Goal: Transaction & Acquisition: Purchase product/service

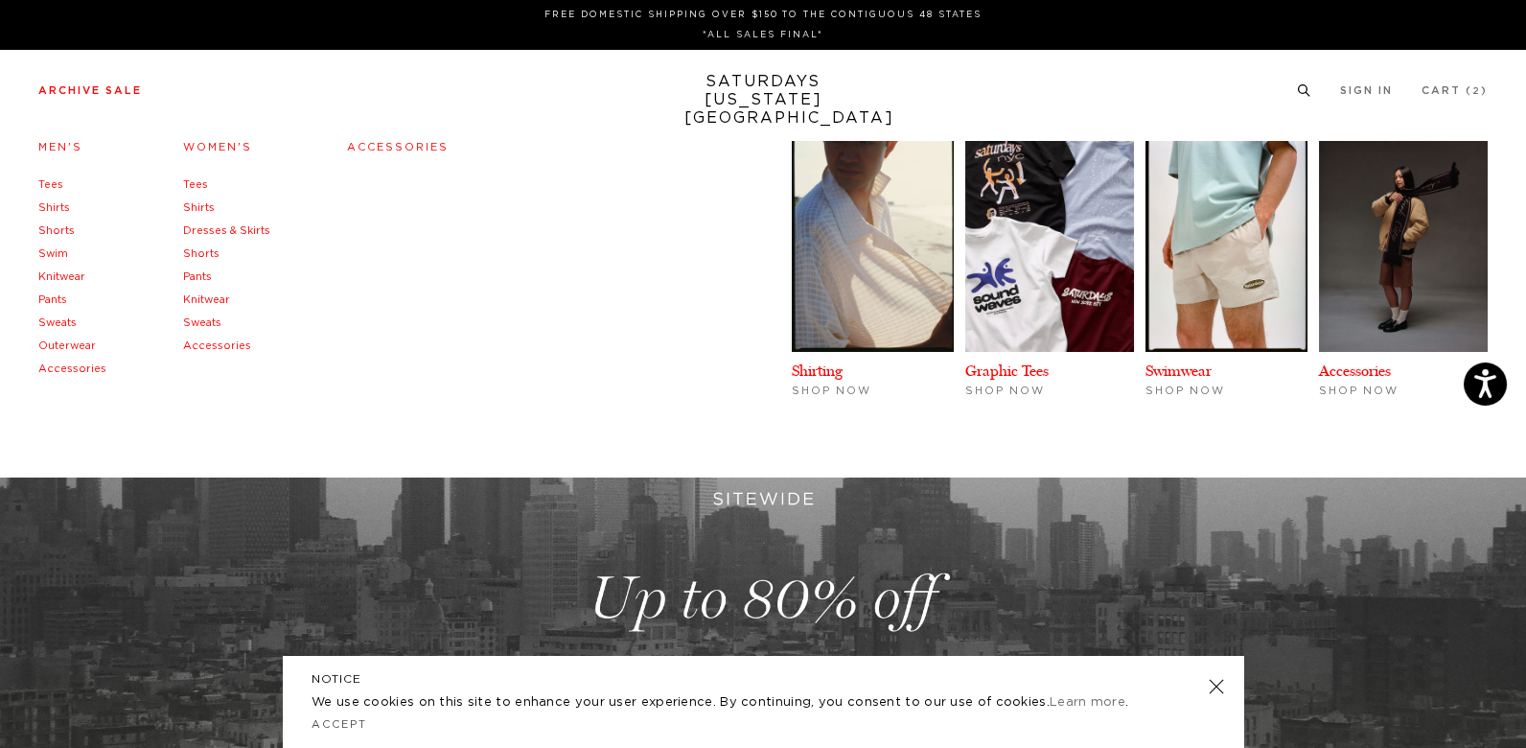
click at [57, 281] on link "Knitwear" at bounding box center [61, 276] width 47 height 11
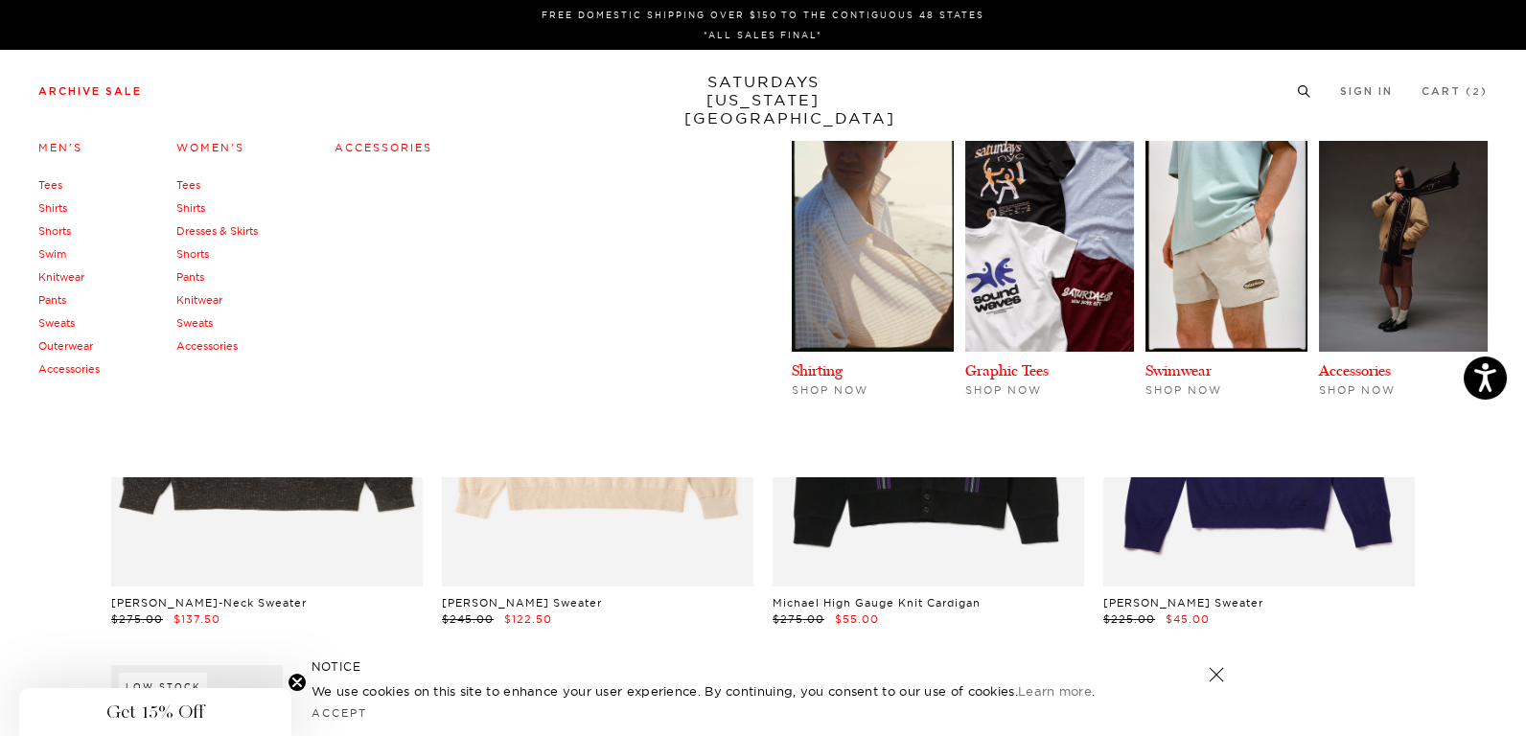
click at [58, 208] on link "Shirts" at bounding box center [52, 207] width 29 height 13
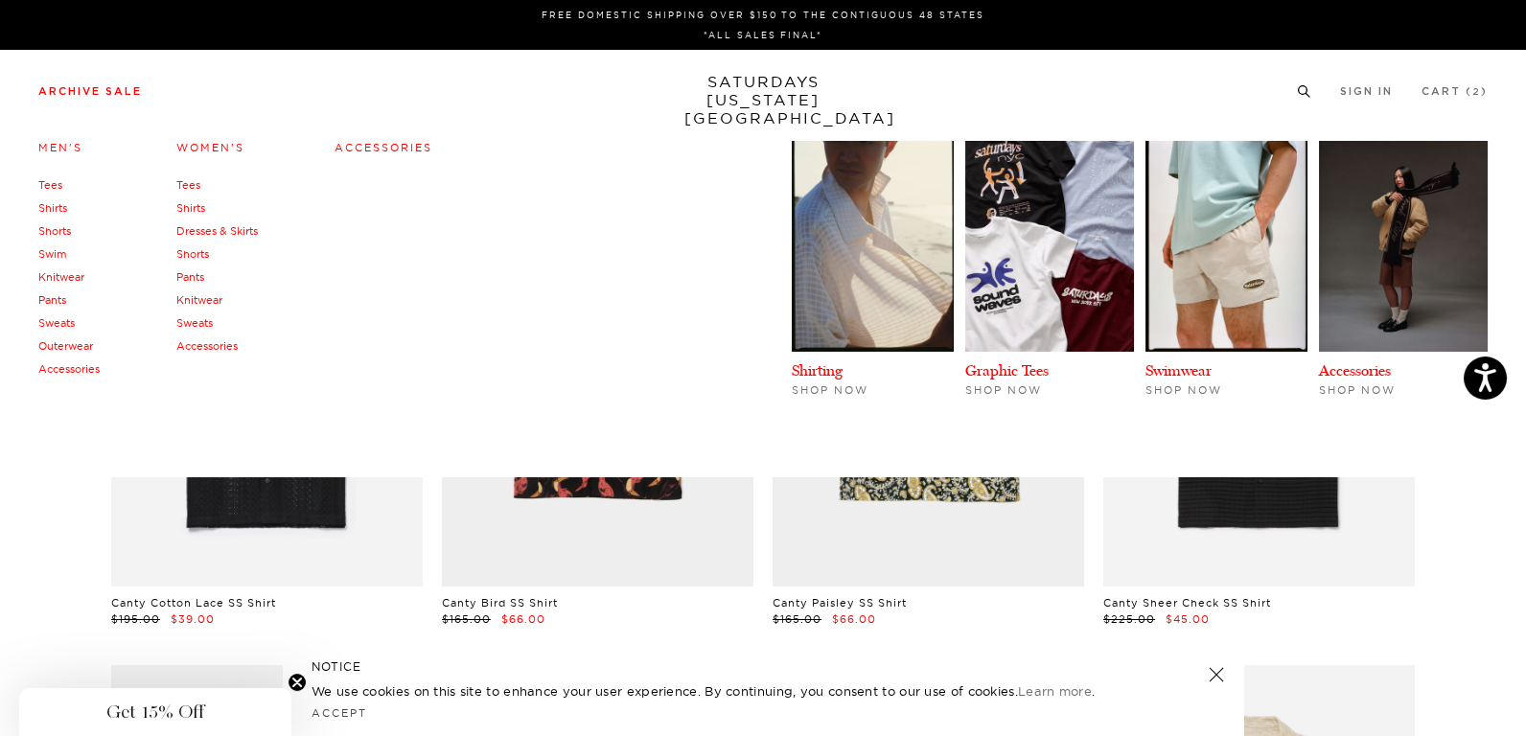
click at [58, 181] on link "Tees" at bounding box center [50, 184] width 24 height 13
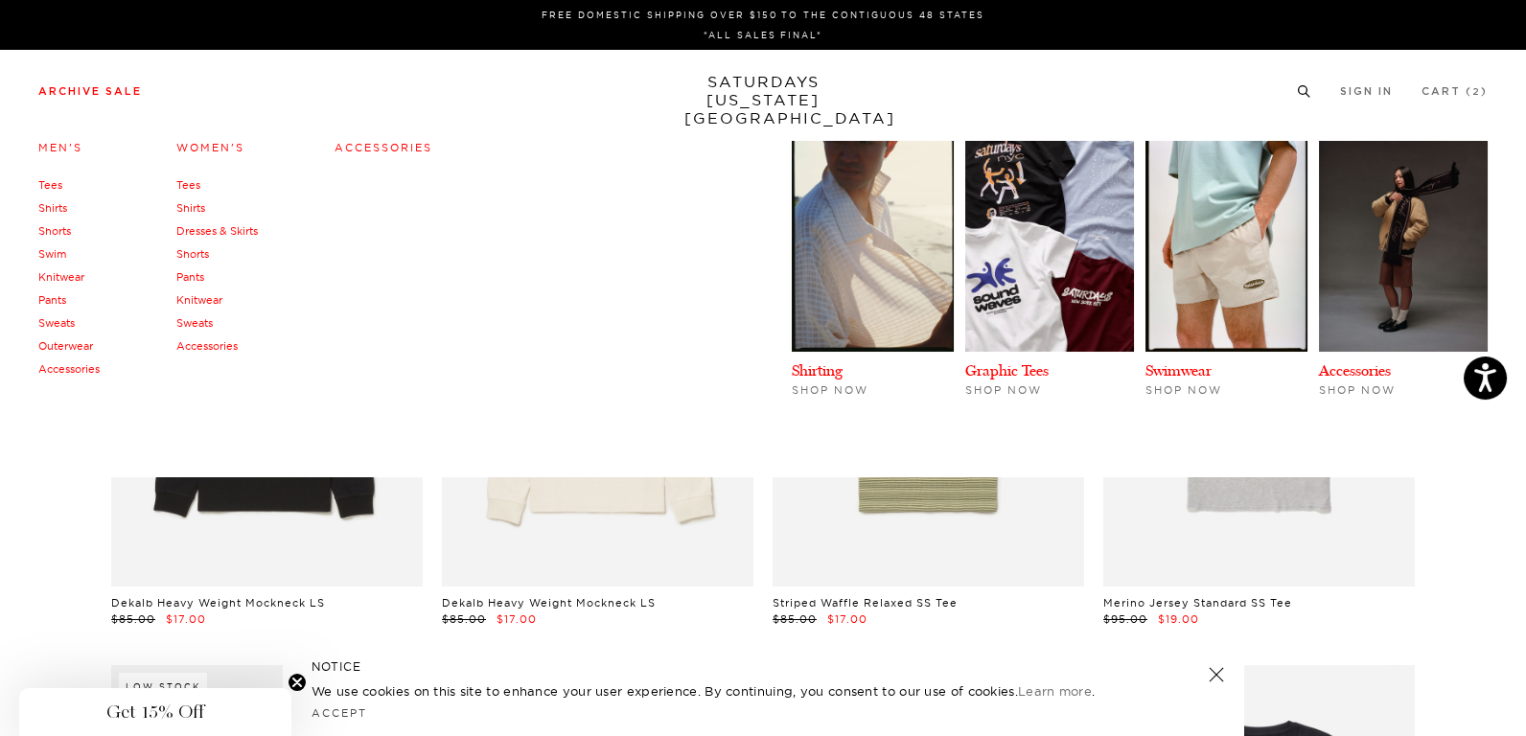
click at [58, 320] on link "Sweats" at bounding box center [56, 322] width 36 height 13
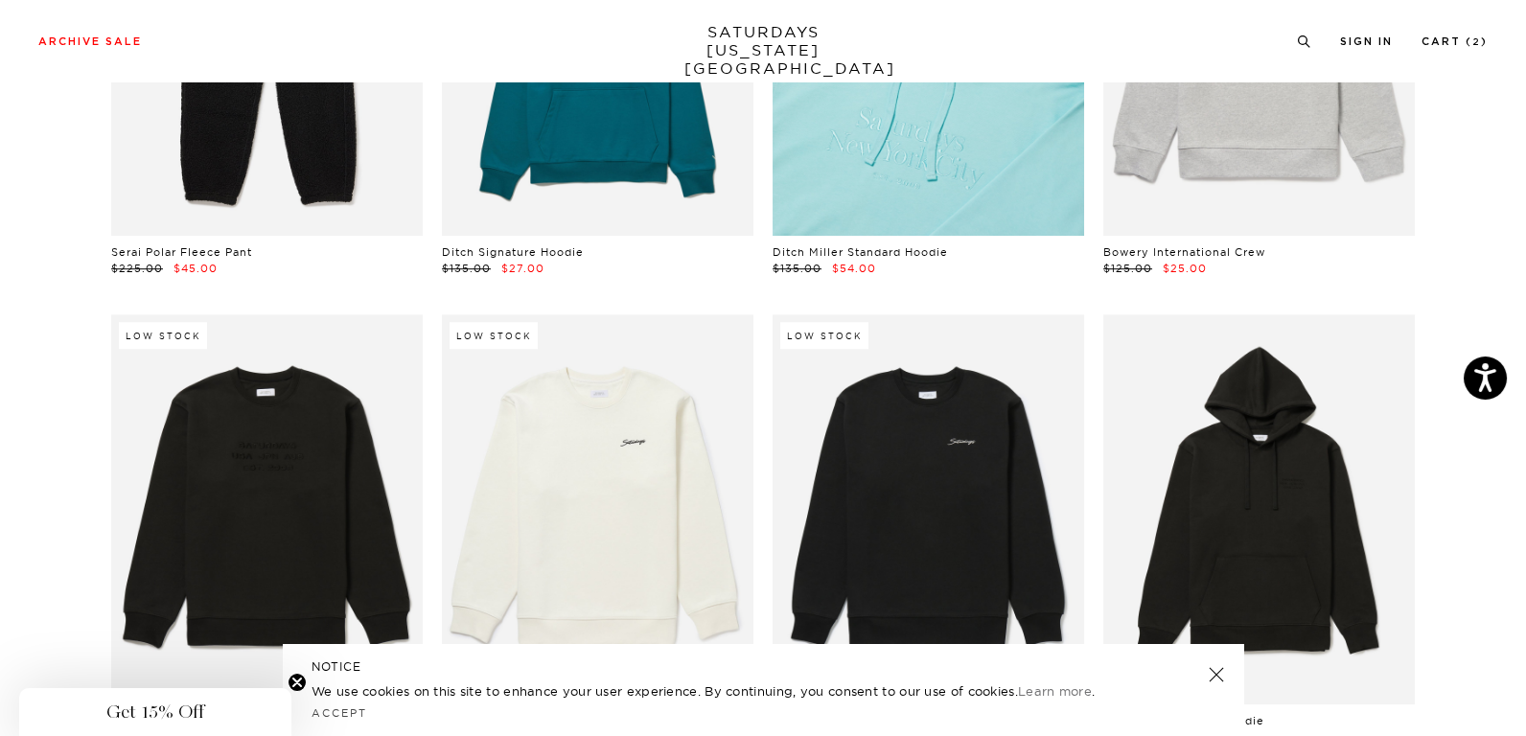
scroll to position [3723, 0]
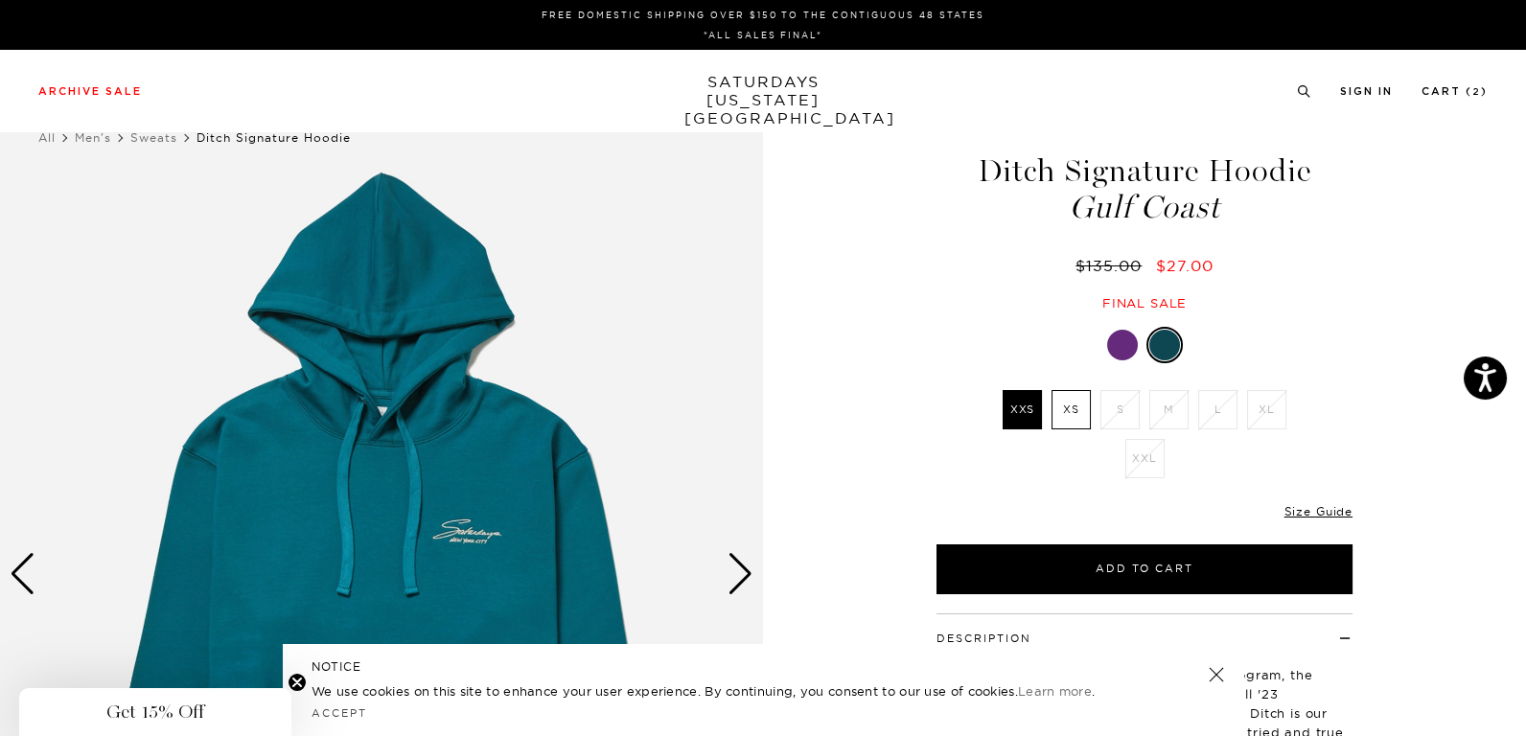
click at [734, 573] on div "Next slide" at bounding box center [741, 574] width 26 height 42
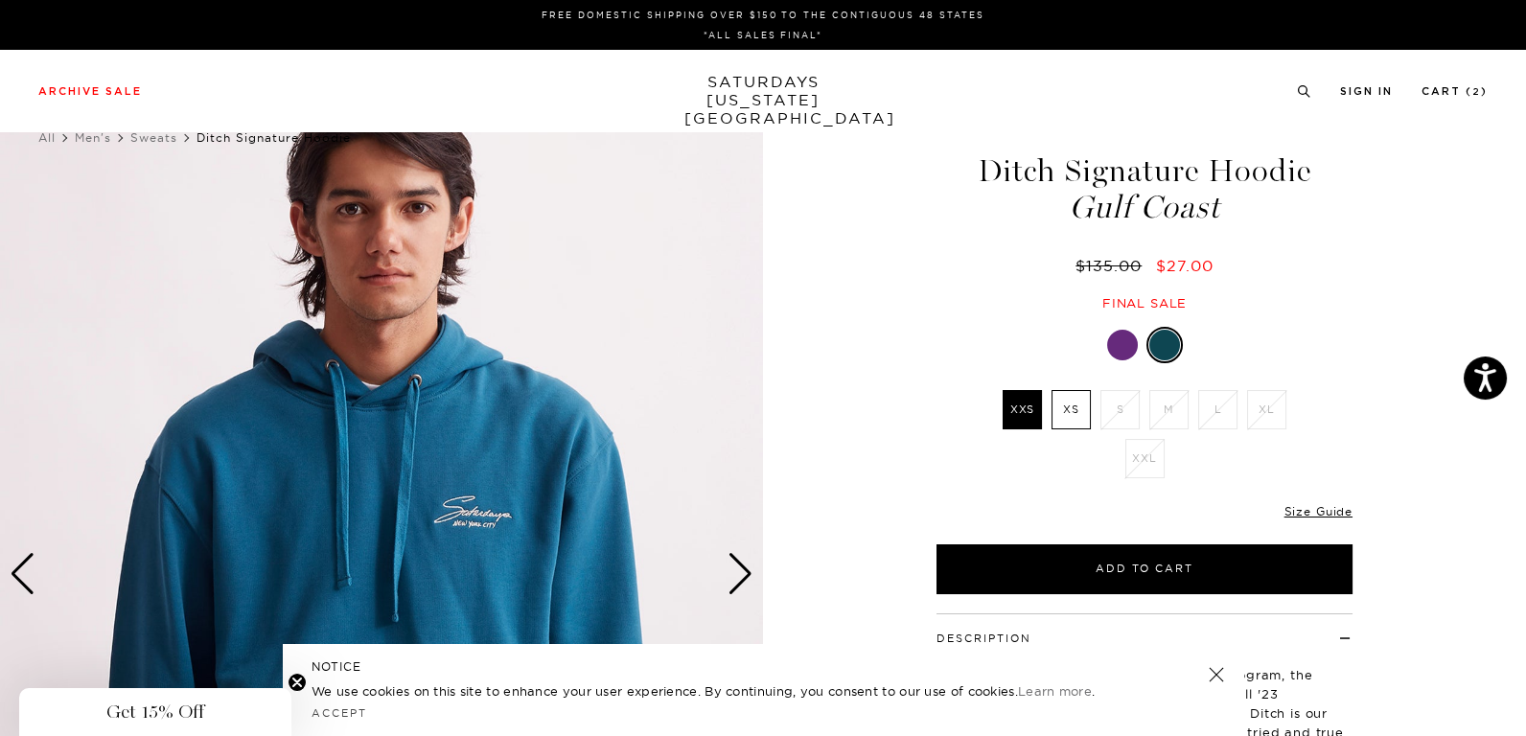
click at [1062, 414] on label "XS" at bounding box center [1071, 409] width 39 height 39
click at [0, 0] on input "XS" at bounding box center [0, 0] width 0 height 0
click at [1123, 348] on div at bounding box center [1122, 345] width 31 height 31
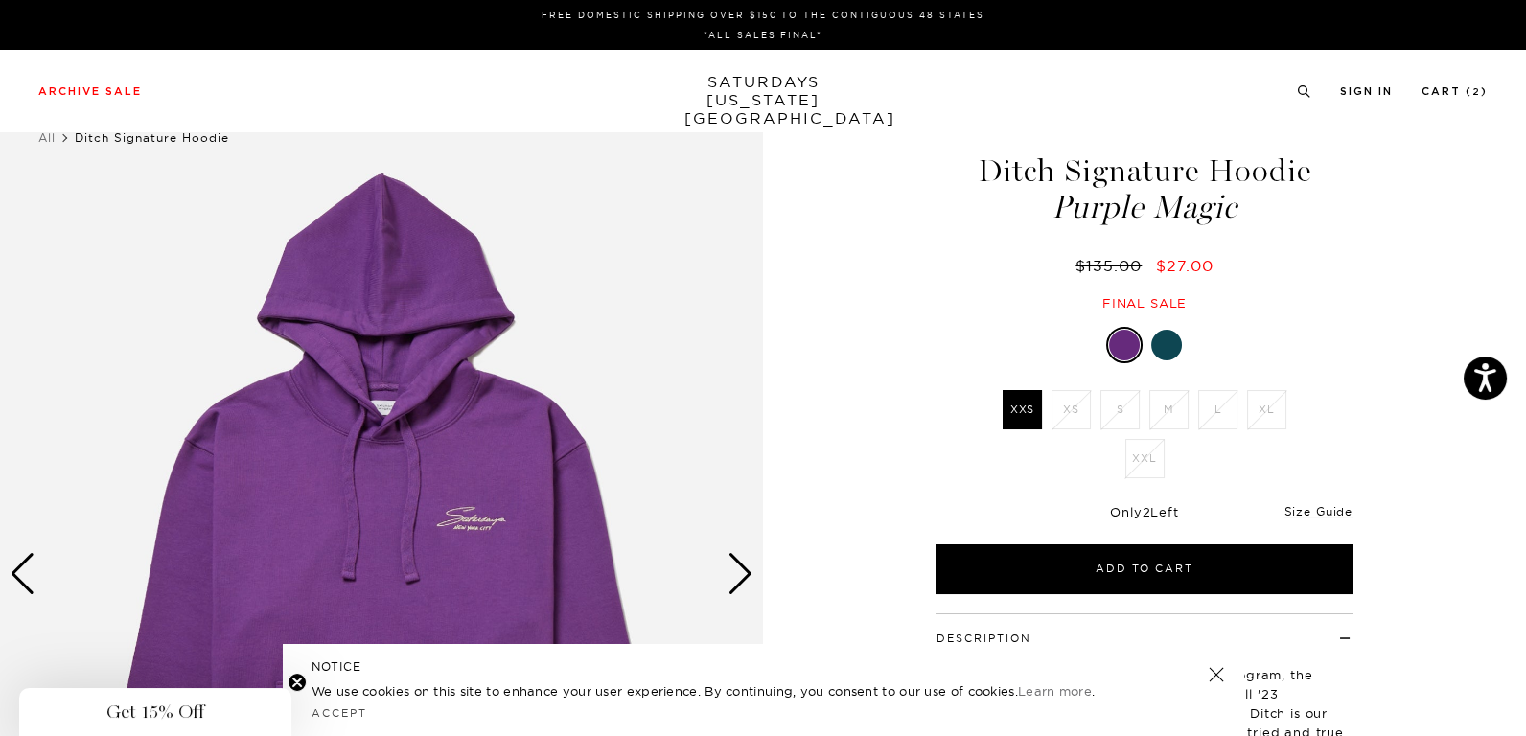
click at [741, 576] on div "Next slide" at bounding box center [741, 574] width 26 height 42
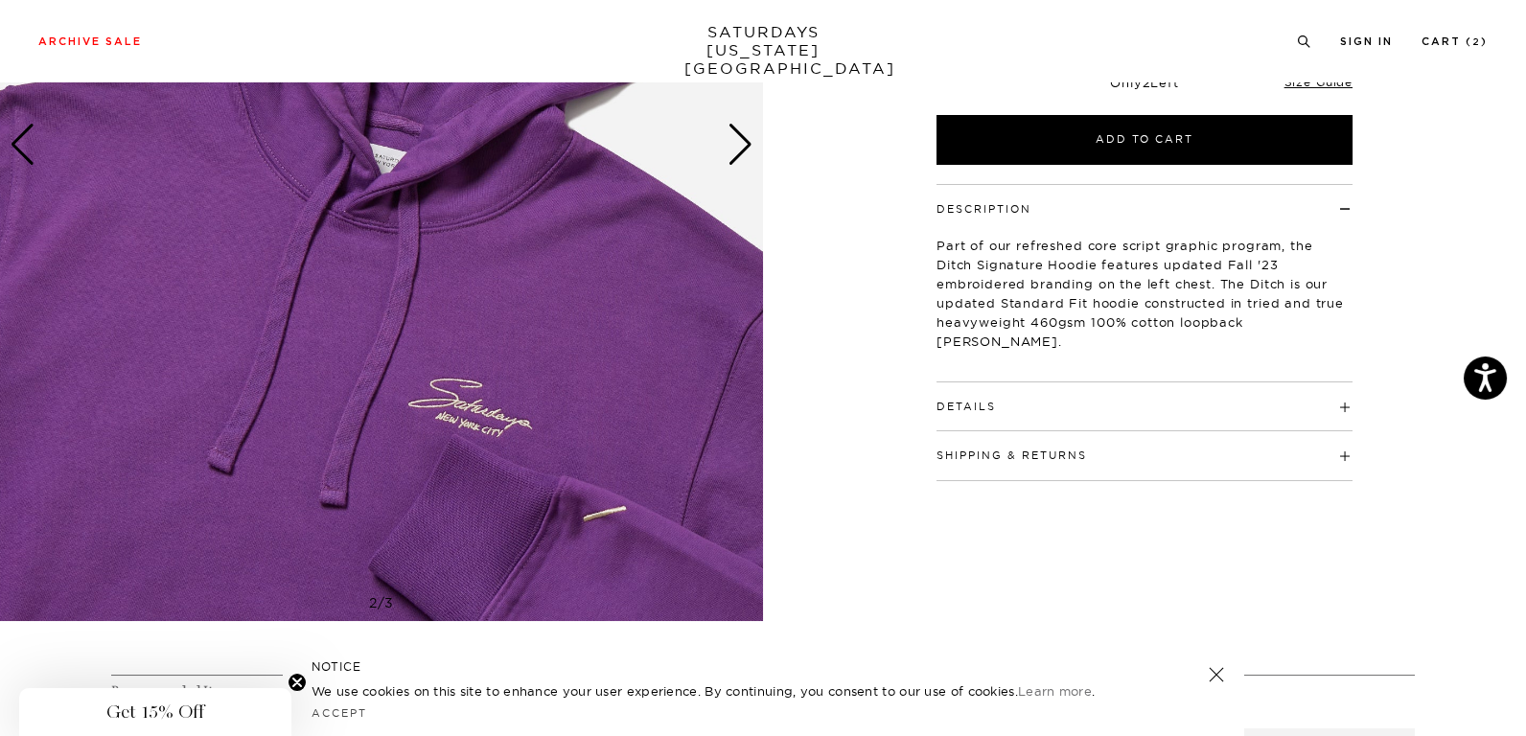
scroll to position [382, 0]
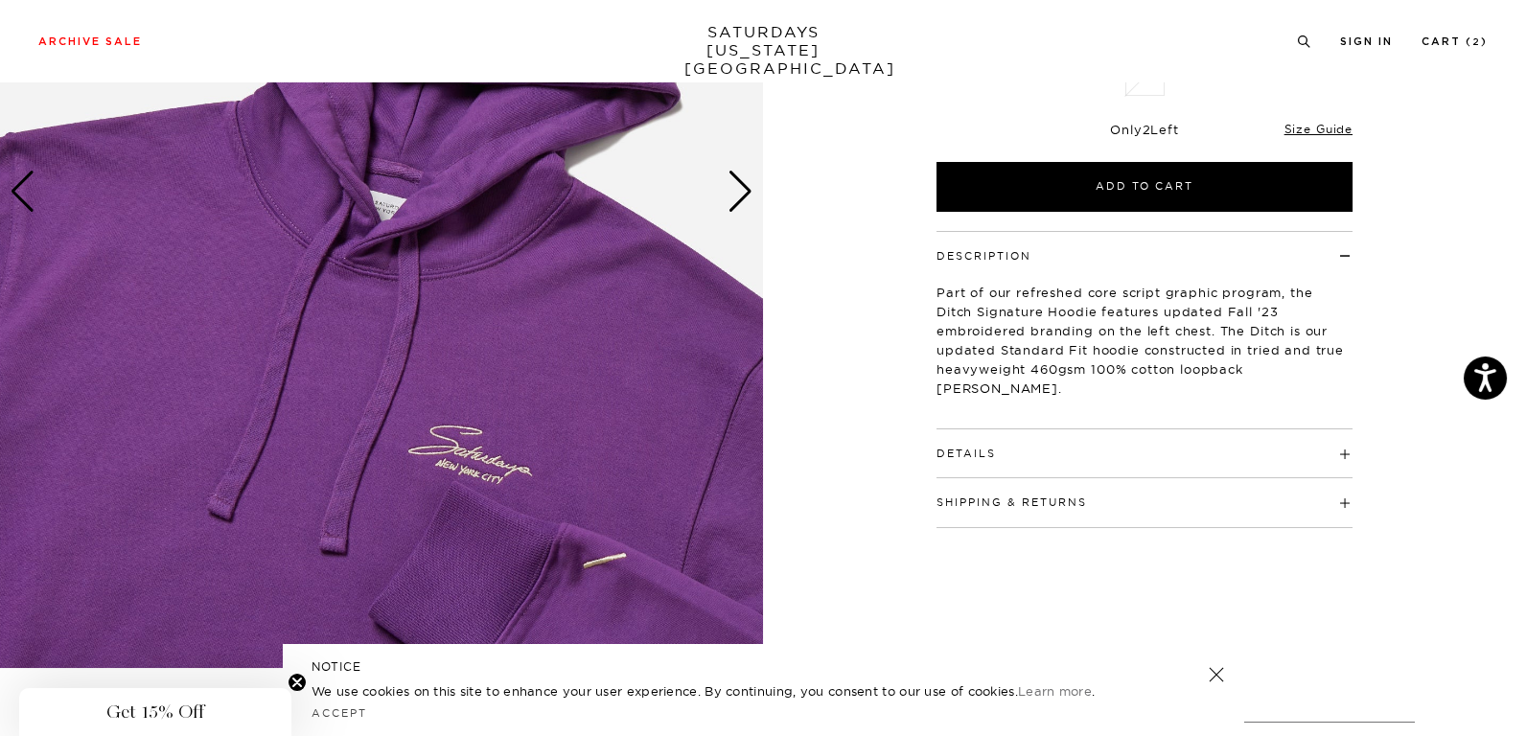
click at [1332, 120] on div "Size Guide" at bounding box center [1319, 128] width 68 height 17
click at [1326, 127] on link "Size Guide" at bounding box center [1319, 129] width 68 height 14
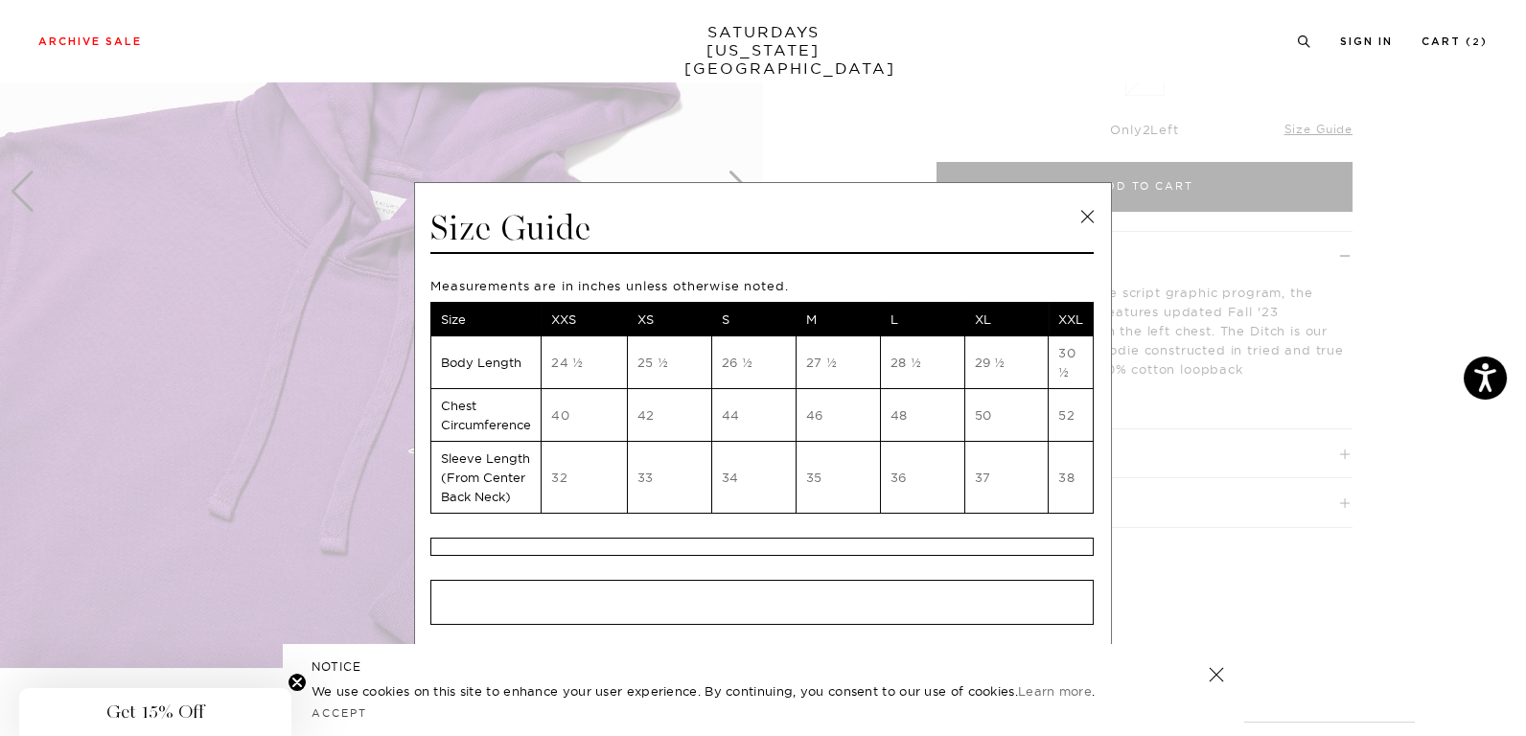
click at [1078, 221] on link at bounding box center [1087, 216] width 29 height 29
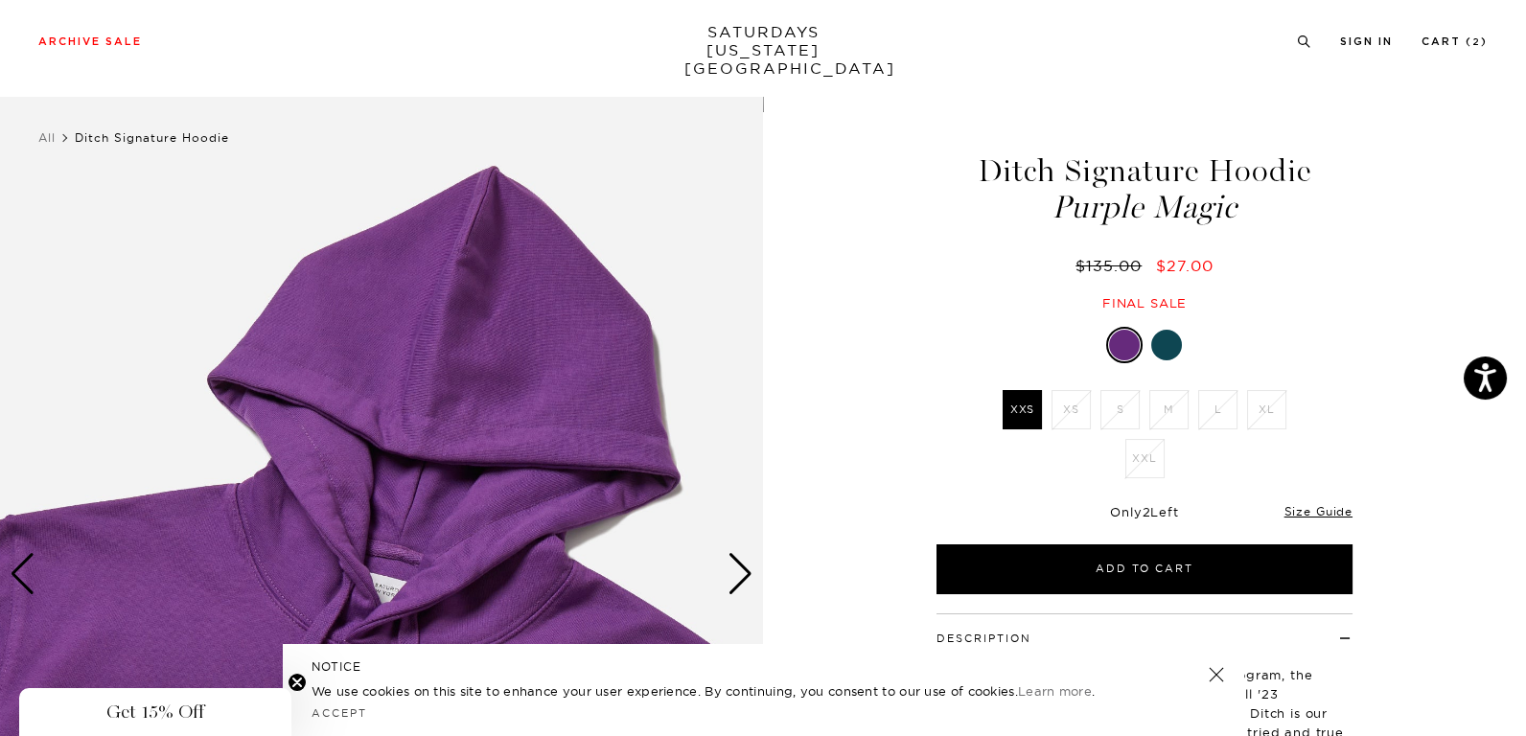
scroll to position [0, 0]
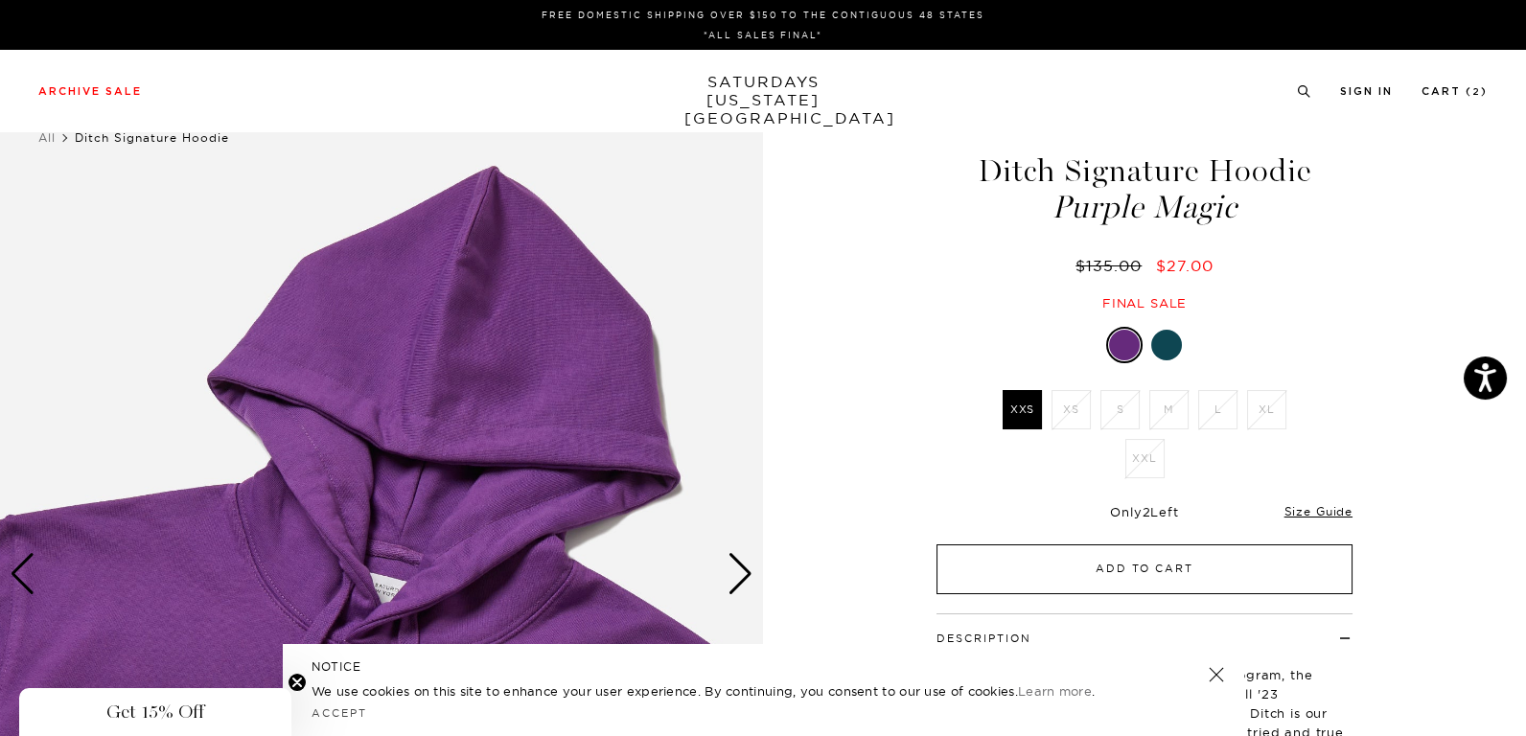
click at [1000, 552] on button "Add to Cart" at bounding box center [1145, 570] width 416 height 50
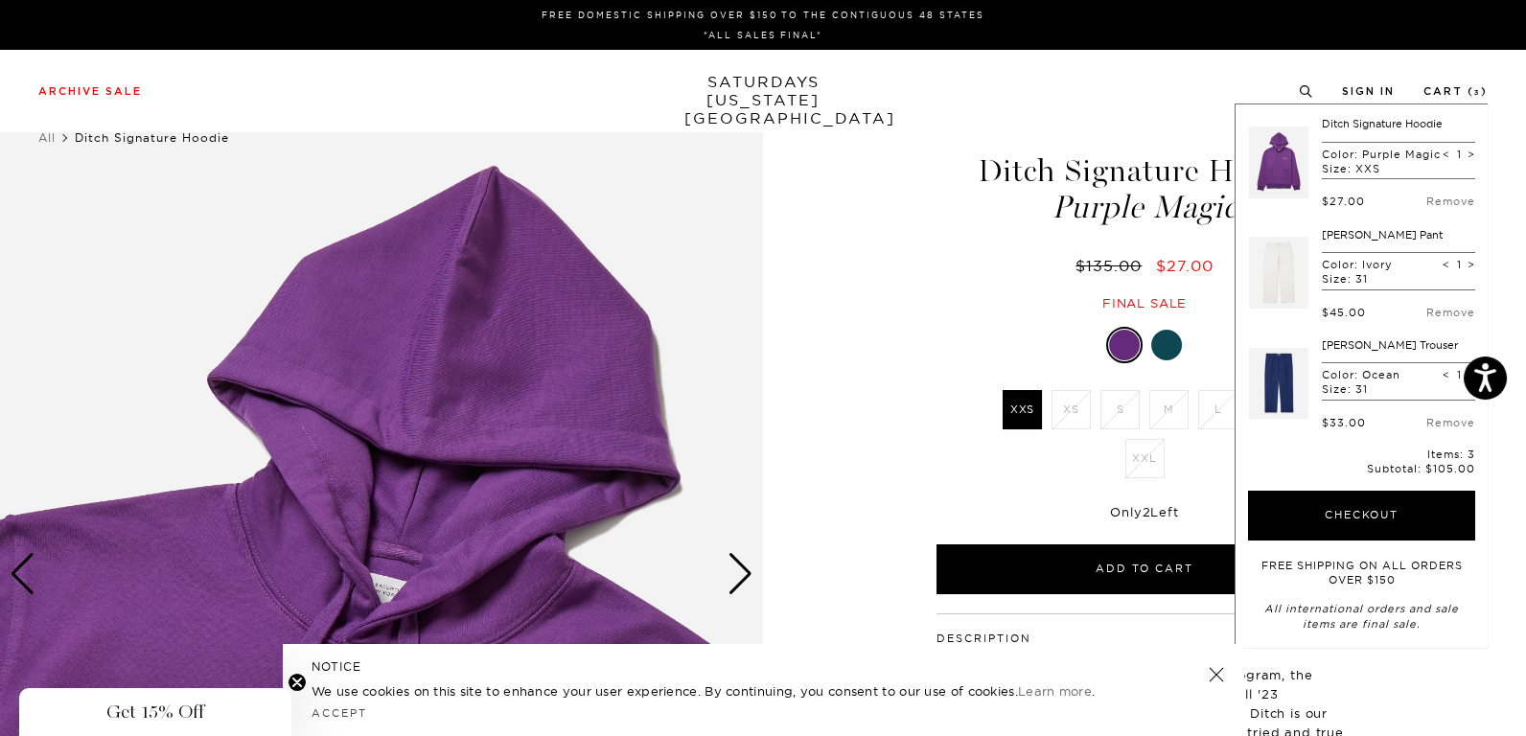
click at [1283, 398] on link at bounding box center [1278, 383] width 59 height 90
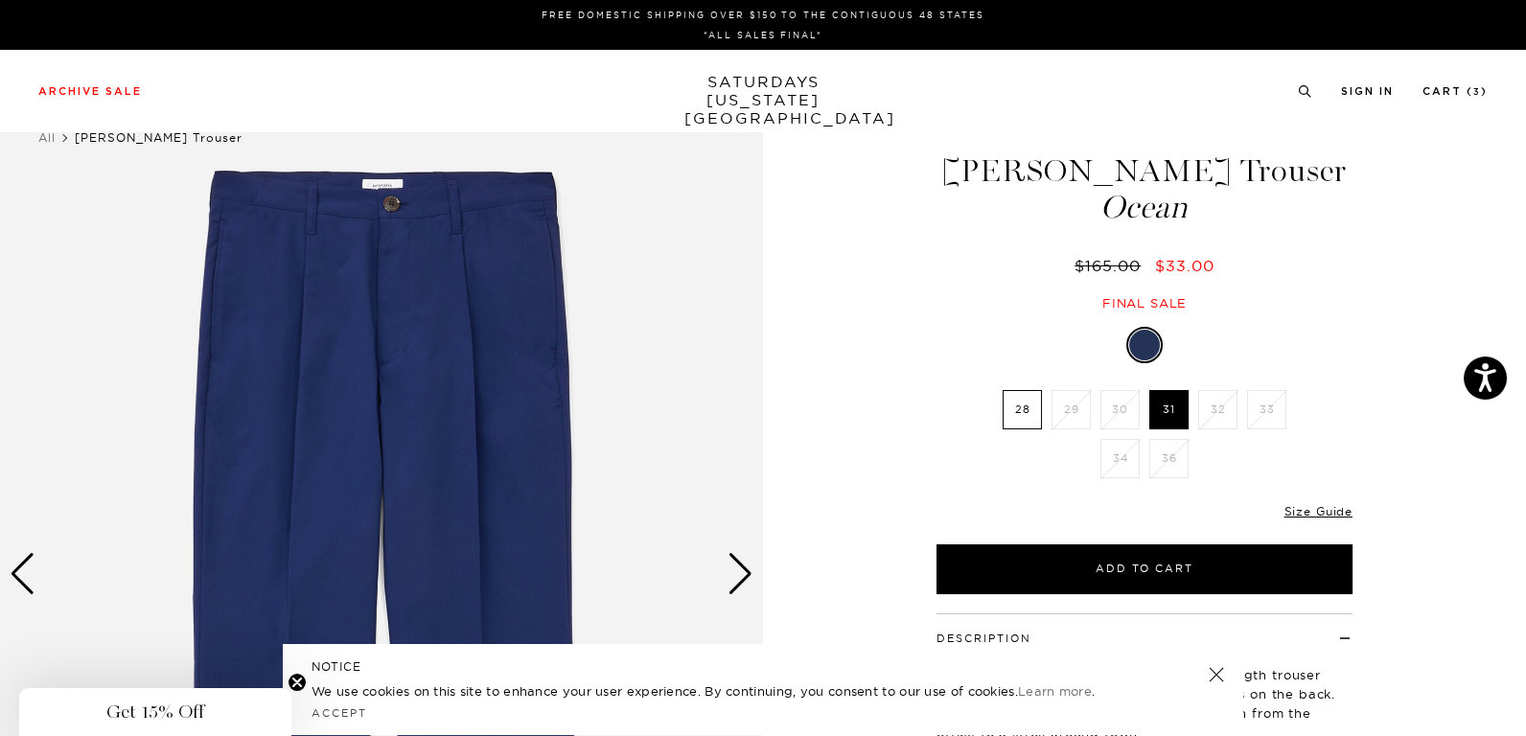
click at [746, 581] on div "Next slide" at bounding box center [741, 574] width 26 height 42
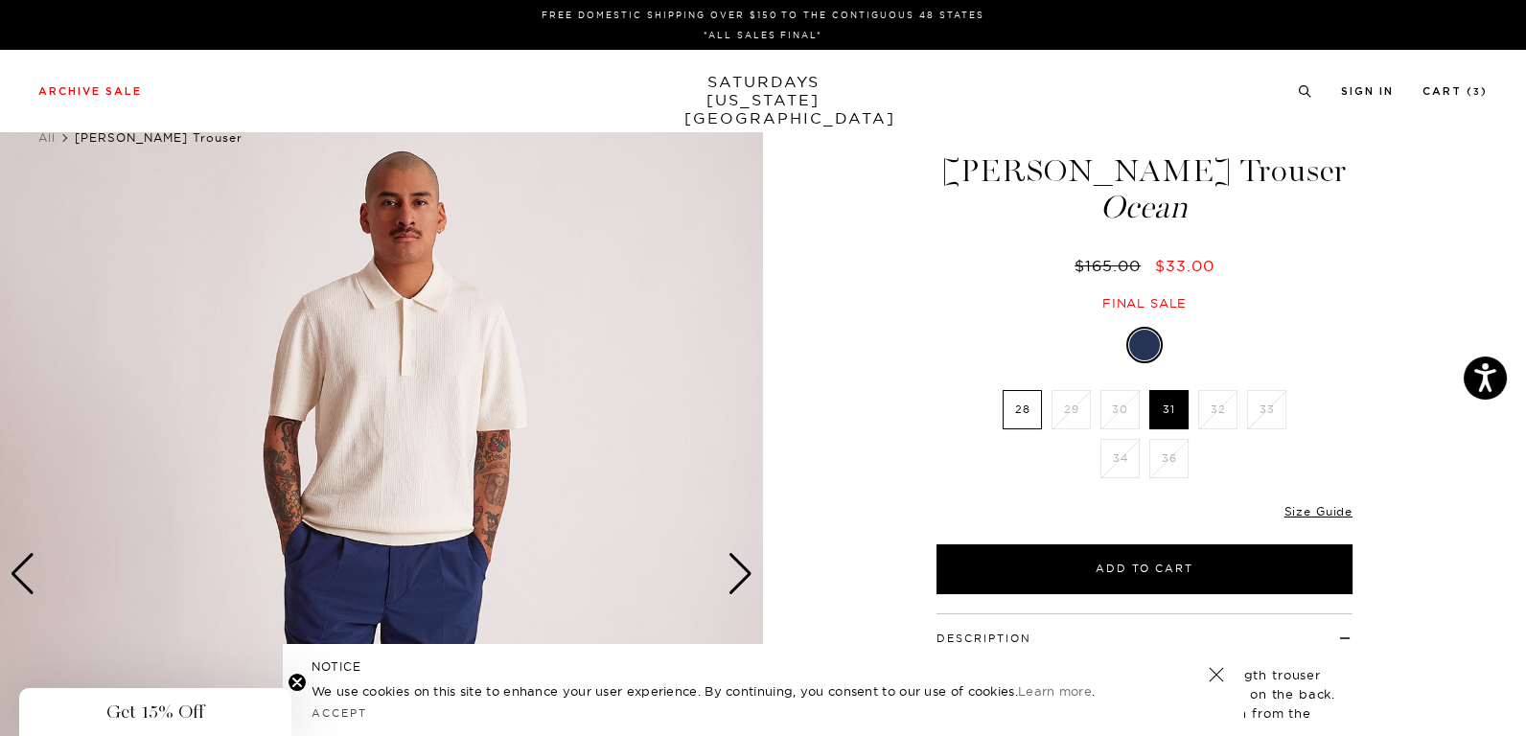
click at [745, 564] on div "Next slide" at bounding box center [741, 574] width 26 height 42
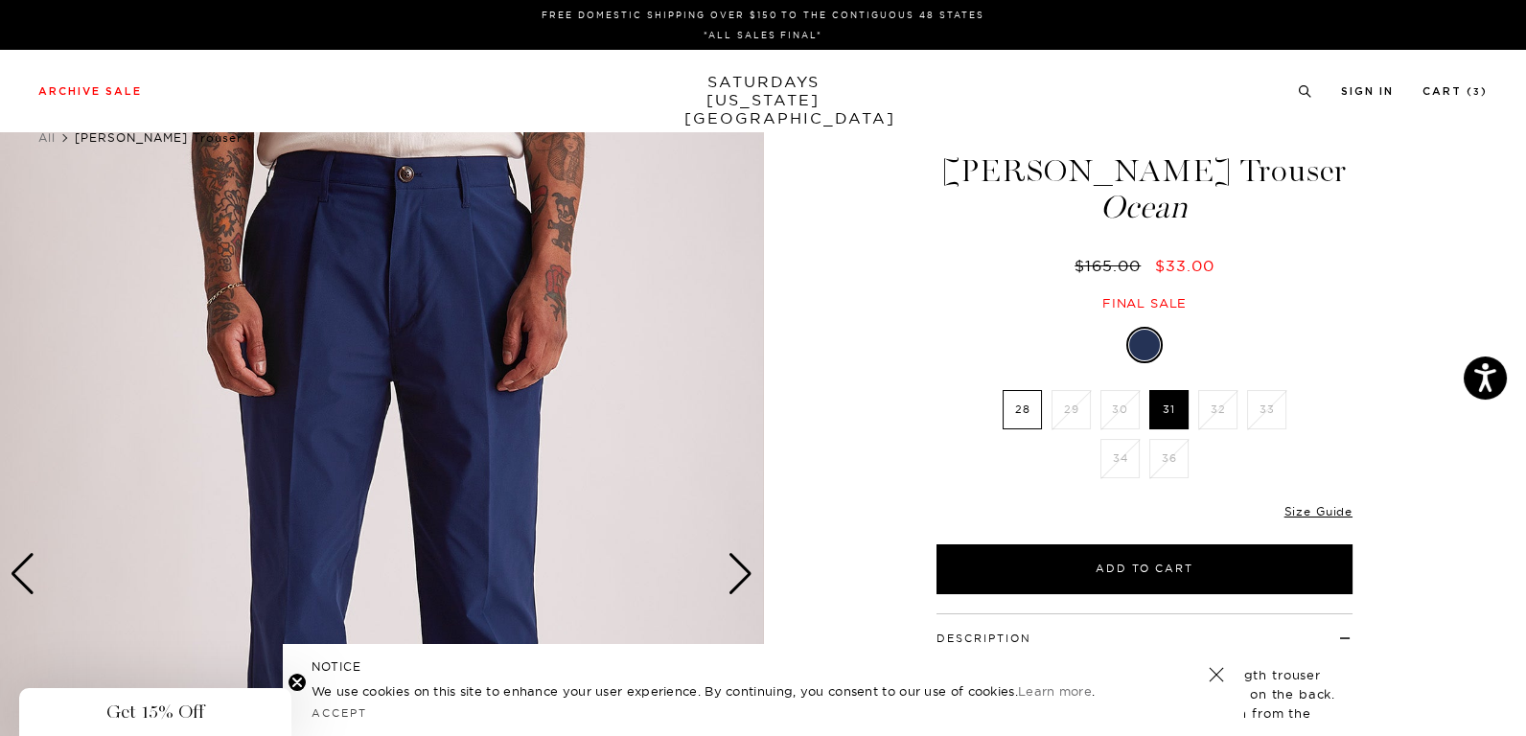
click at [745, 564] on div "Next slide" at bounding box center [741, 574] width 26 height 42
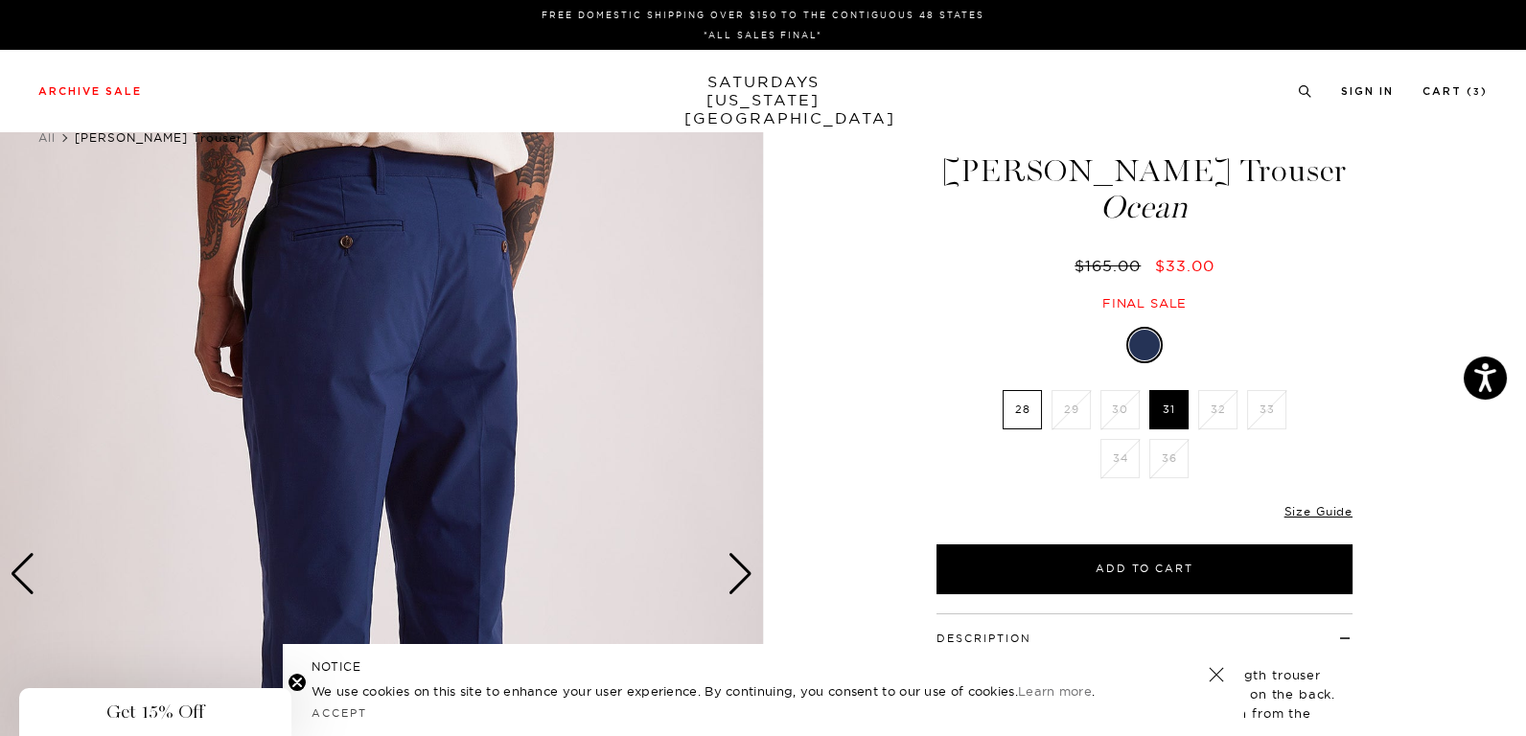
click at [745, 564] on div "Next slide" at bounding box center [741, 574] width 26 height 42
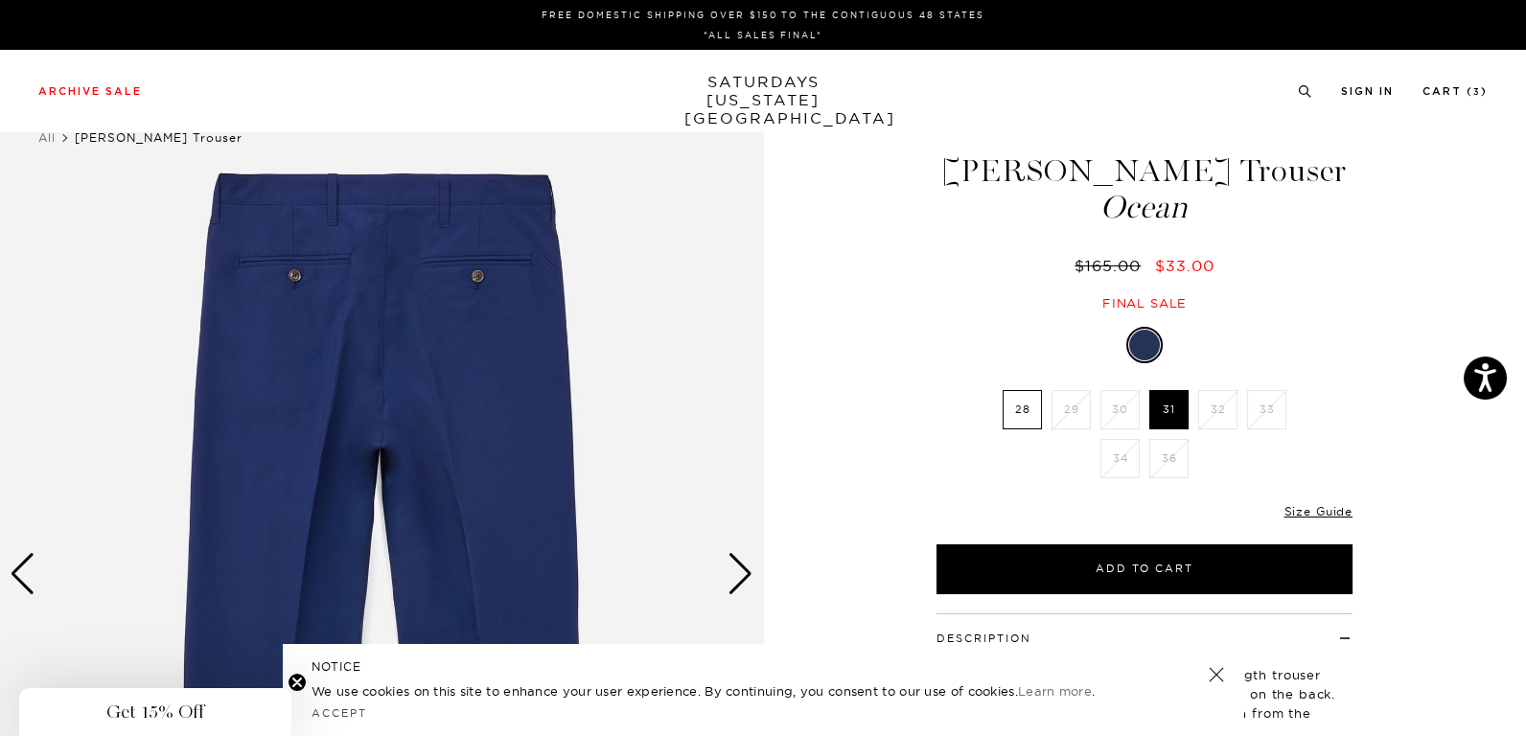
click at [745, 564] on div "Next slide" at bounding box center [741, 574] width 26 height 42
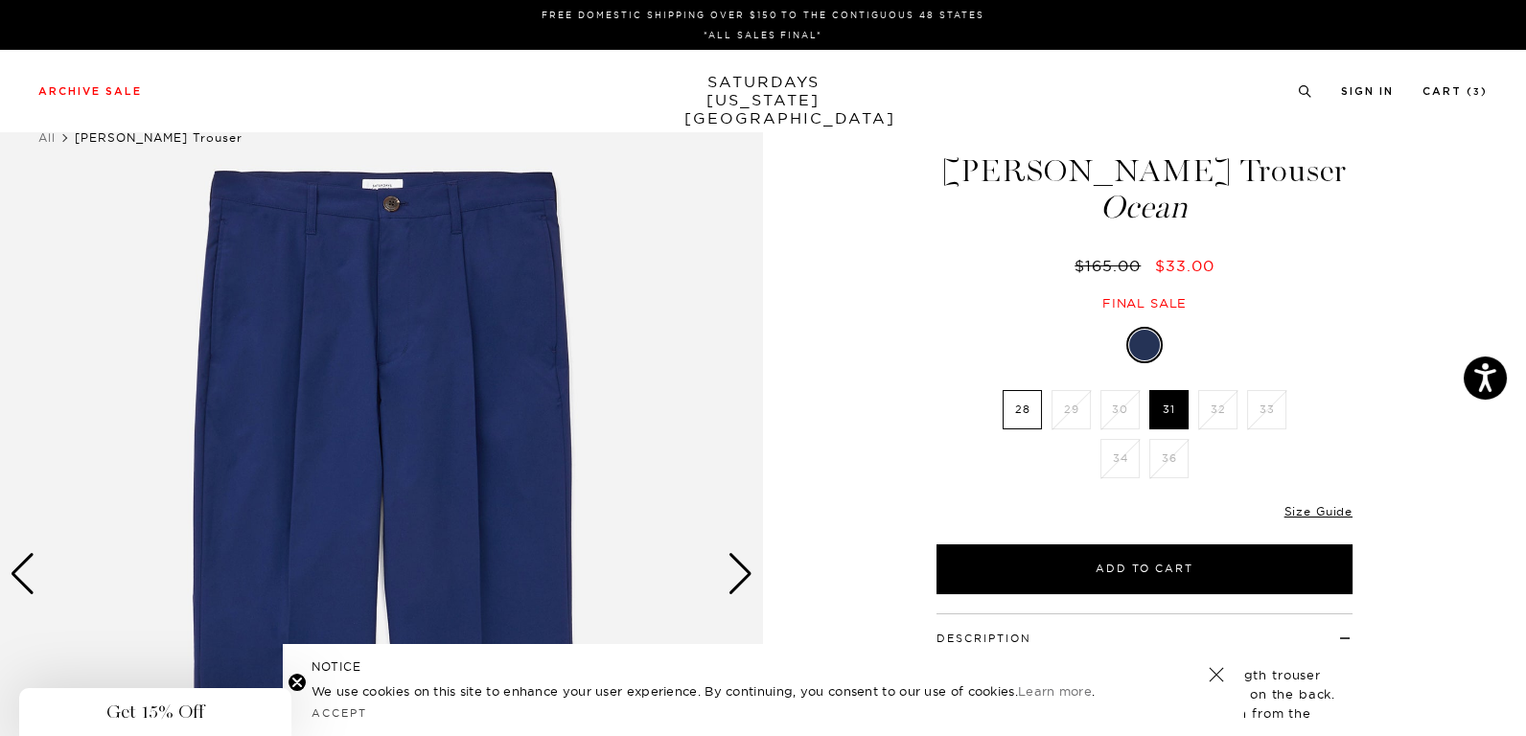
click at [745, 565] on div "Next slide" at bounding box center [741, 574] width 26 height 42
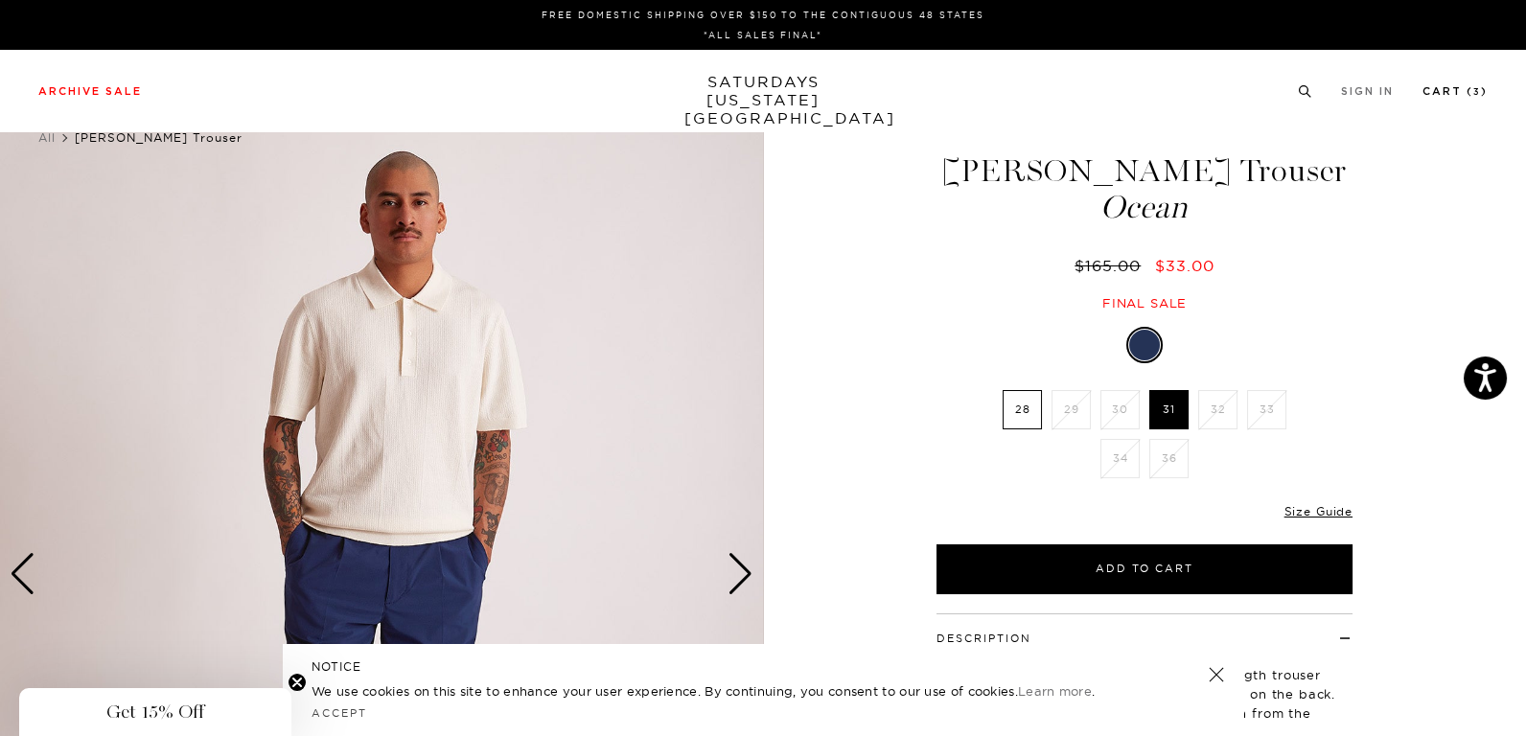
click at [1457, 86] on link "Cart ( 3 )" at bounding box center [1455, 91] width 65 height 11
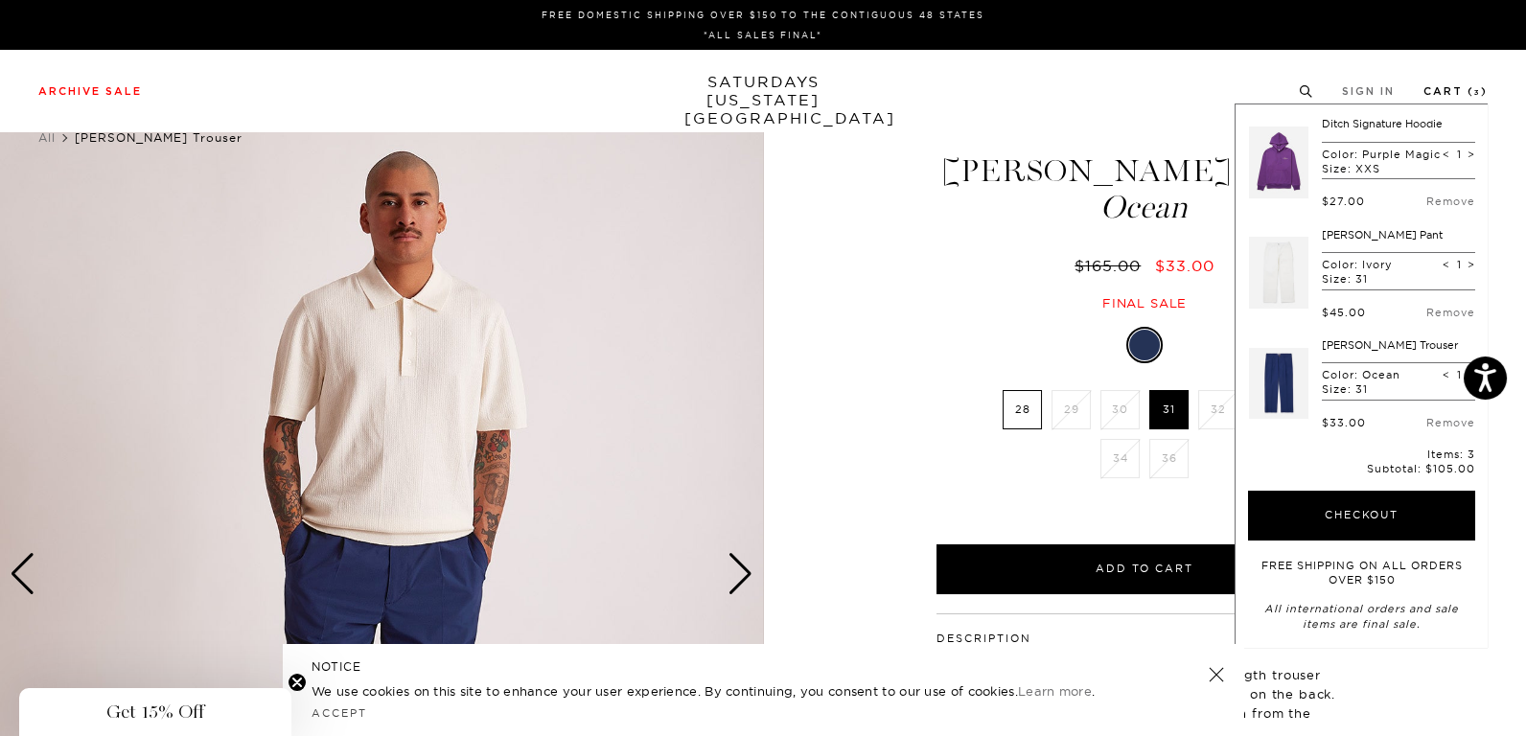
click at [1457, 95] on link "Cart ( 3 )" at bounding box center [1456, 91] width 64 height 11
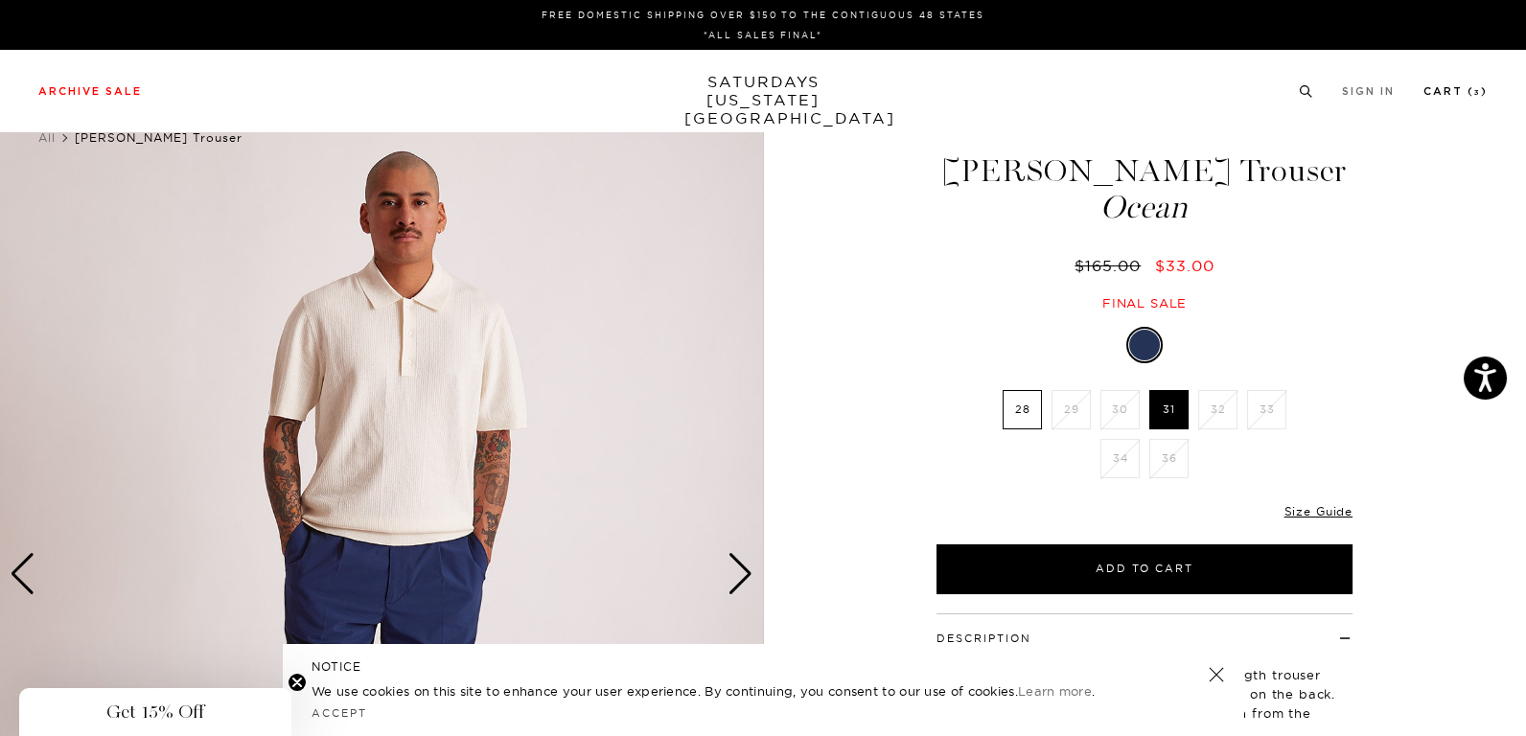
click at [1466, 97] on link "Cart ( 3 )" at bounding box center [1456, 91] width 64 height 11
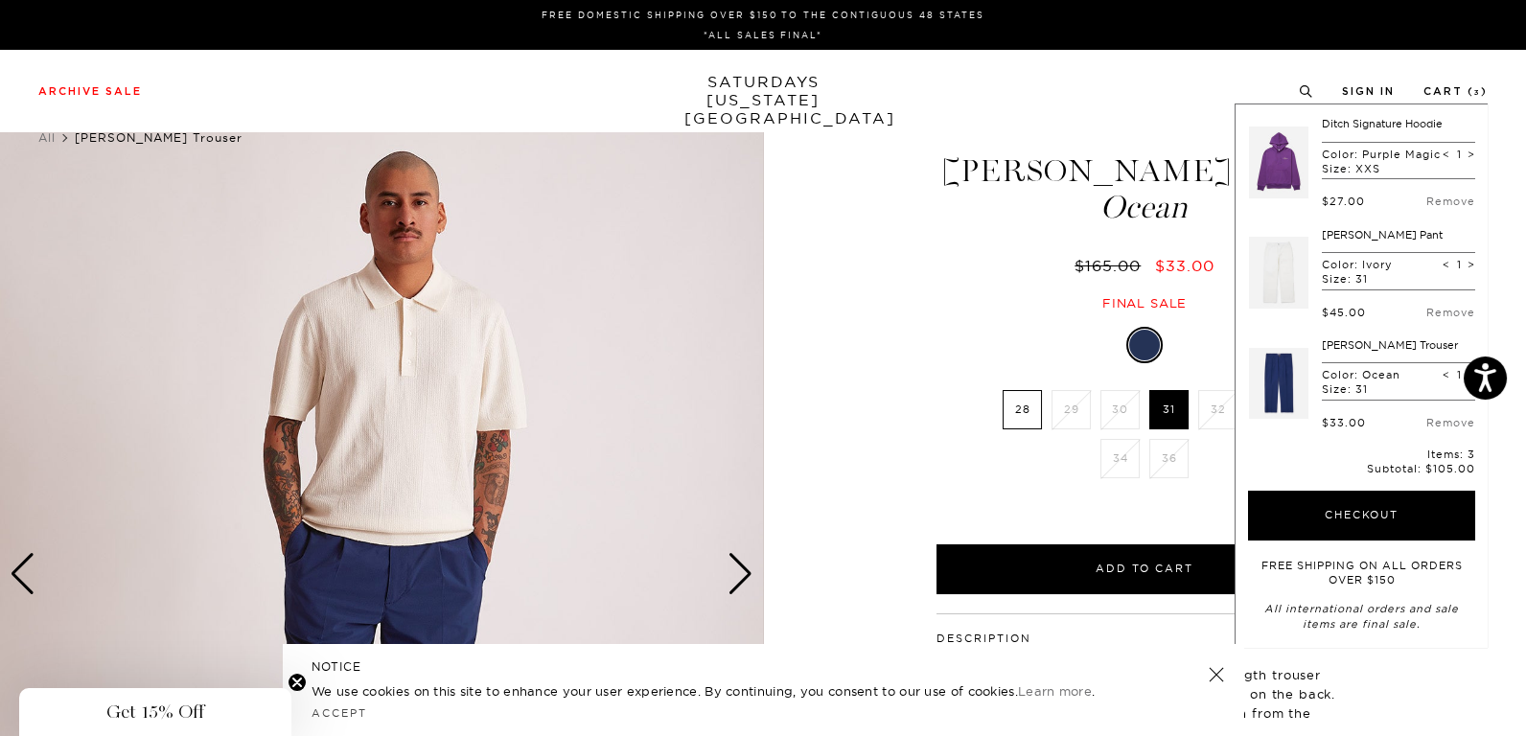
click at [1286, 284] on link at bounding box center [1278, 273] width 59 height 90
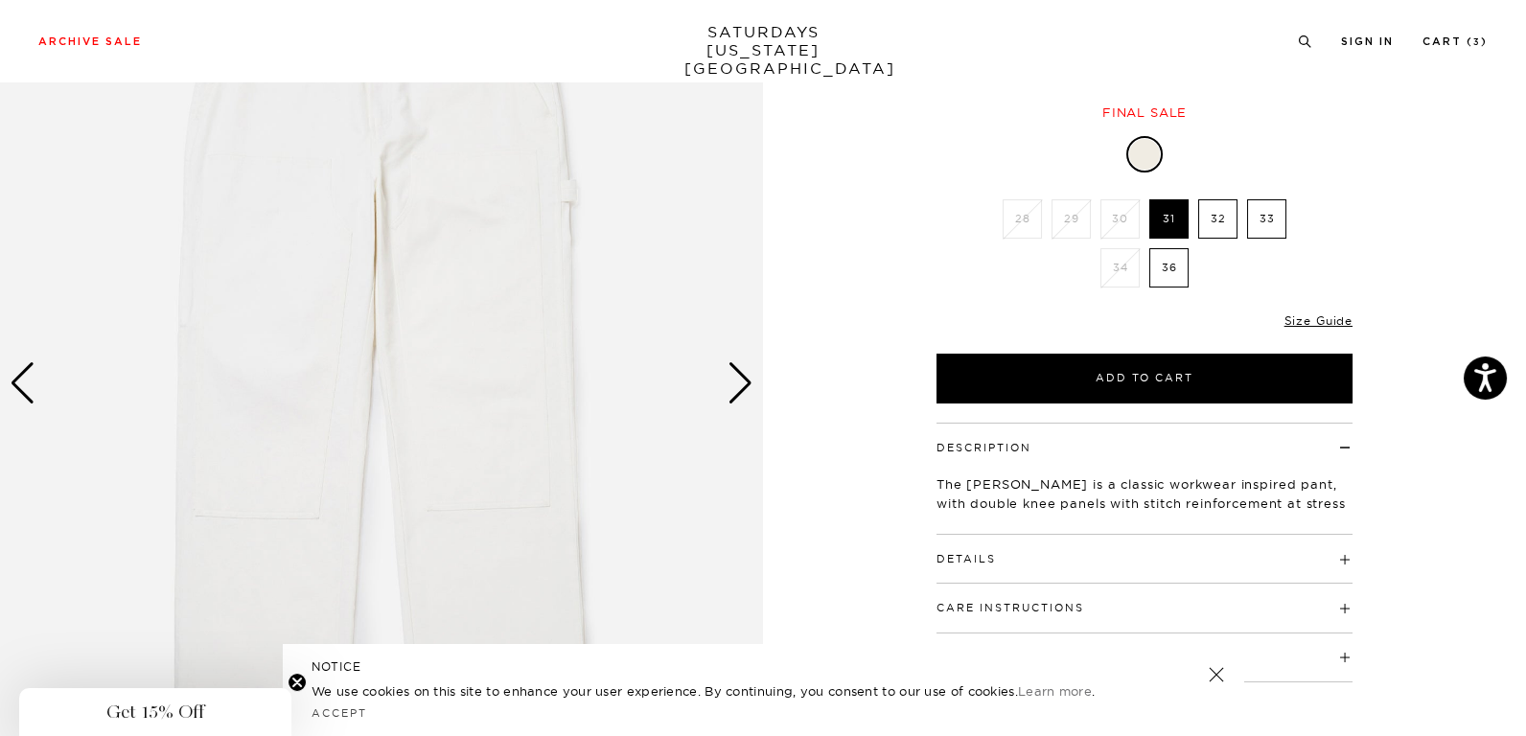
scroll to position [192, 0]
click at [745, 380] on div "Next slide" at bounding box center [741, 382] width 26 height 42
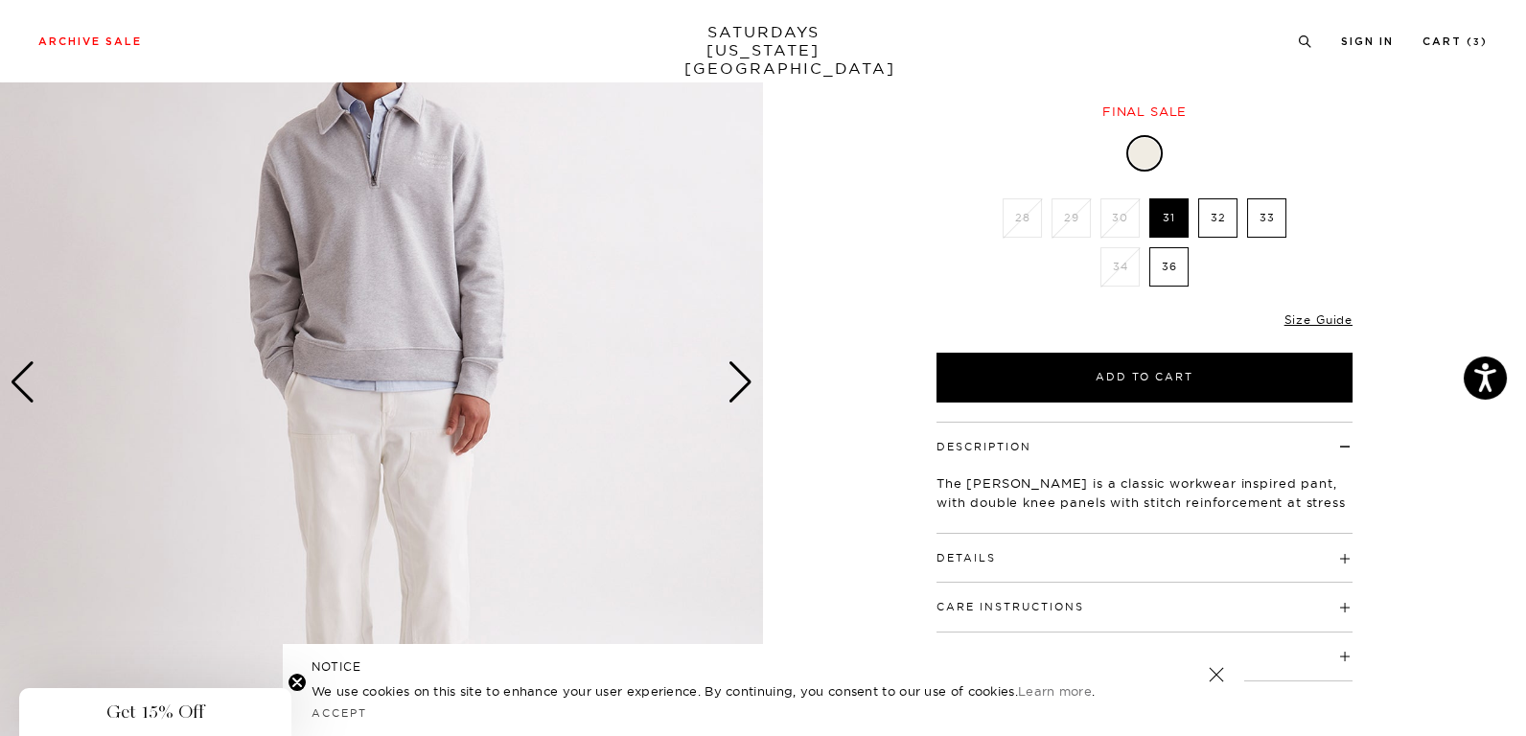
click at [745, 380] on div "Next slide" at bounding box center [741, 382] width 26 height 42
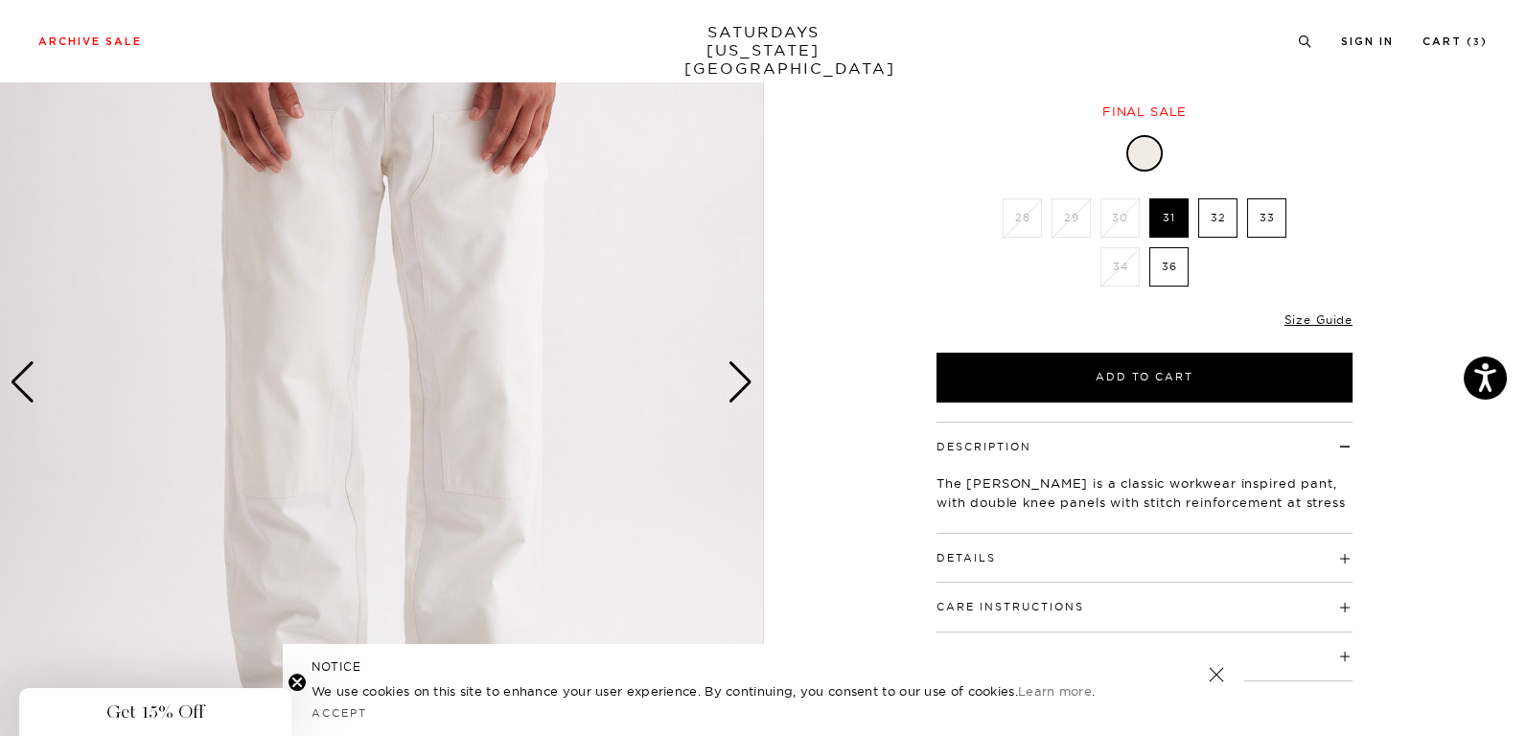
click at [745, 380] on div "Next slide" at bounding box center [741, 382] width 26 height 42
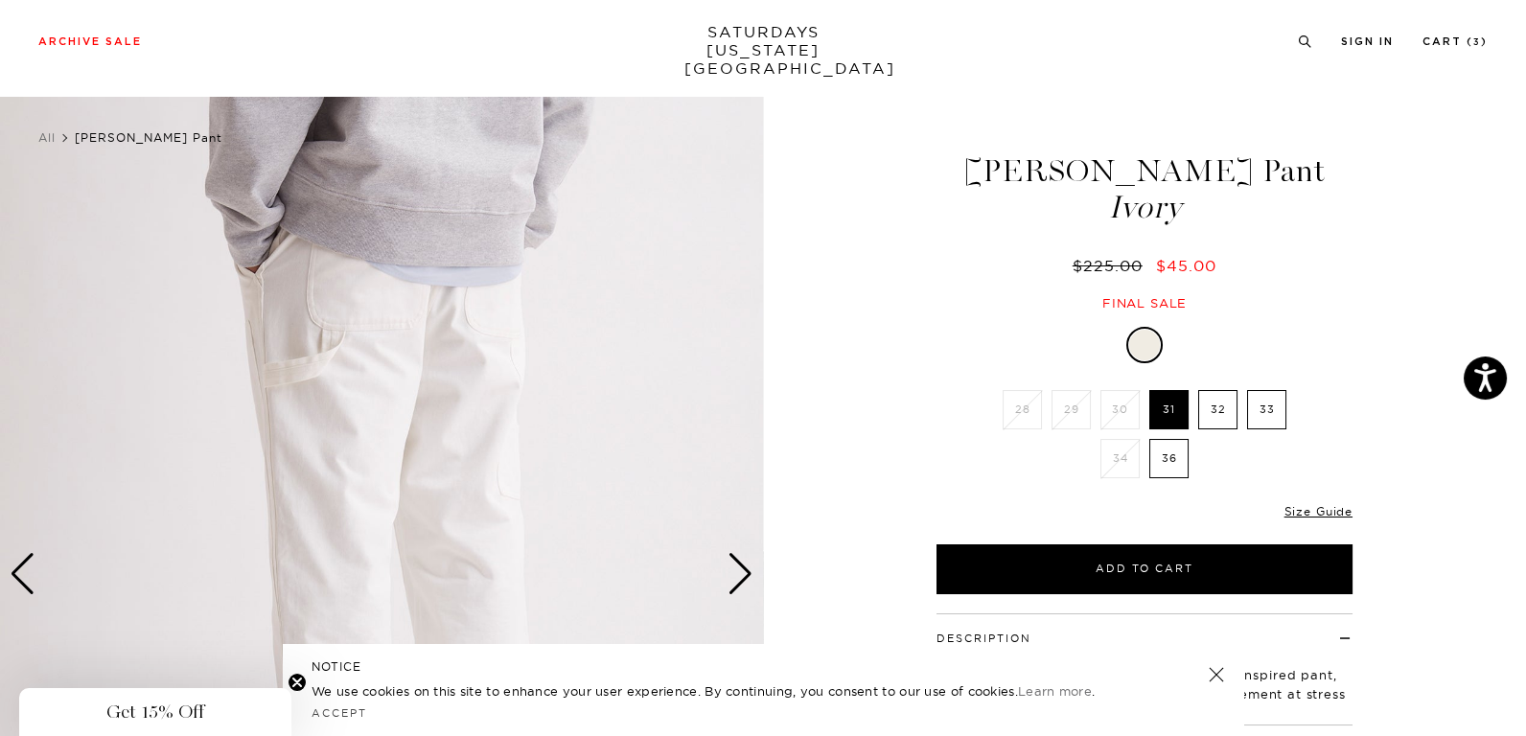
scroll to position [0, 0]
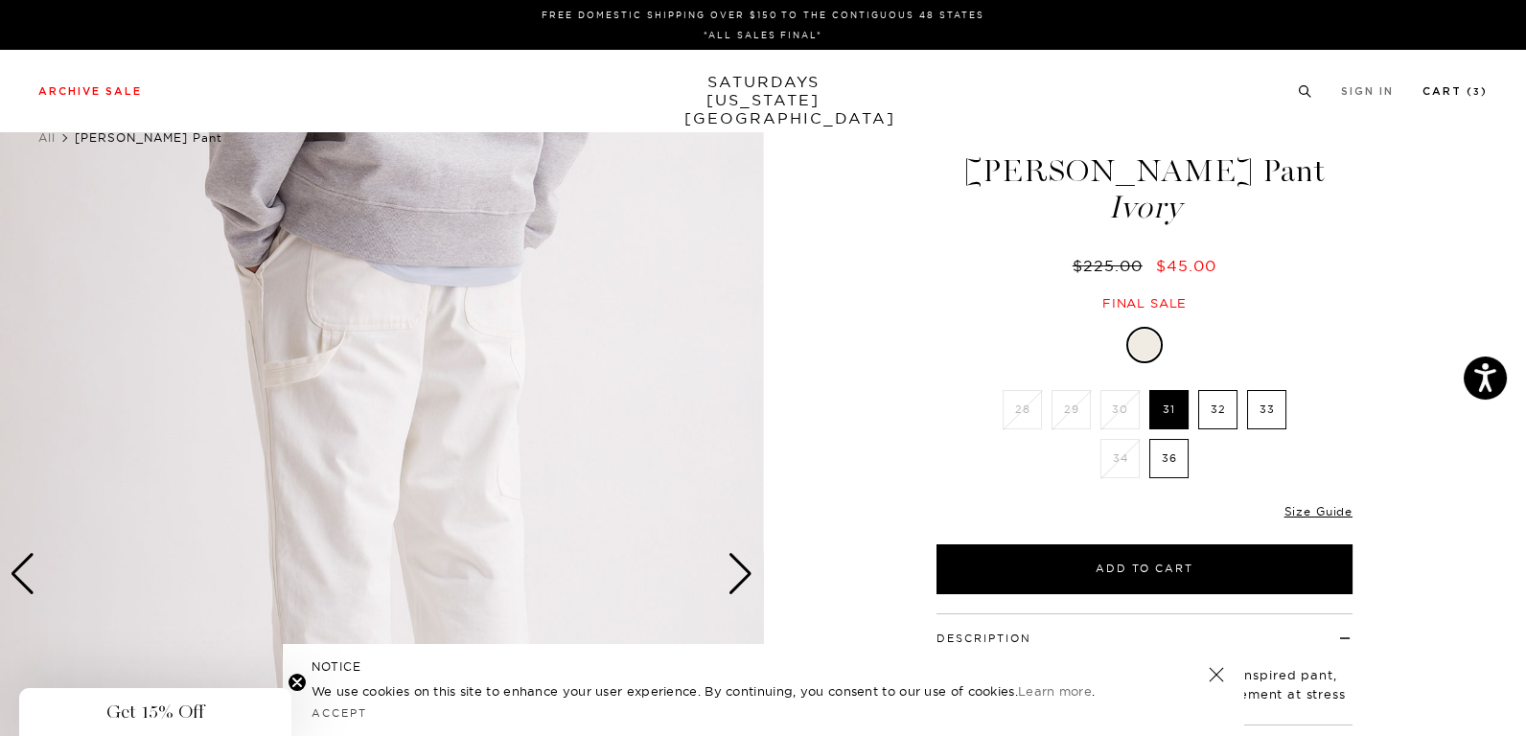
click at [1468, 97] on link "Cart ( 3 )" at bounding box center [1455, 91] width 65 height 11
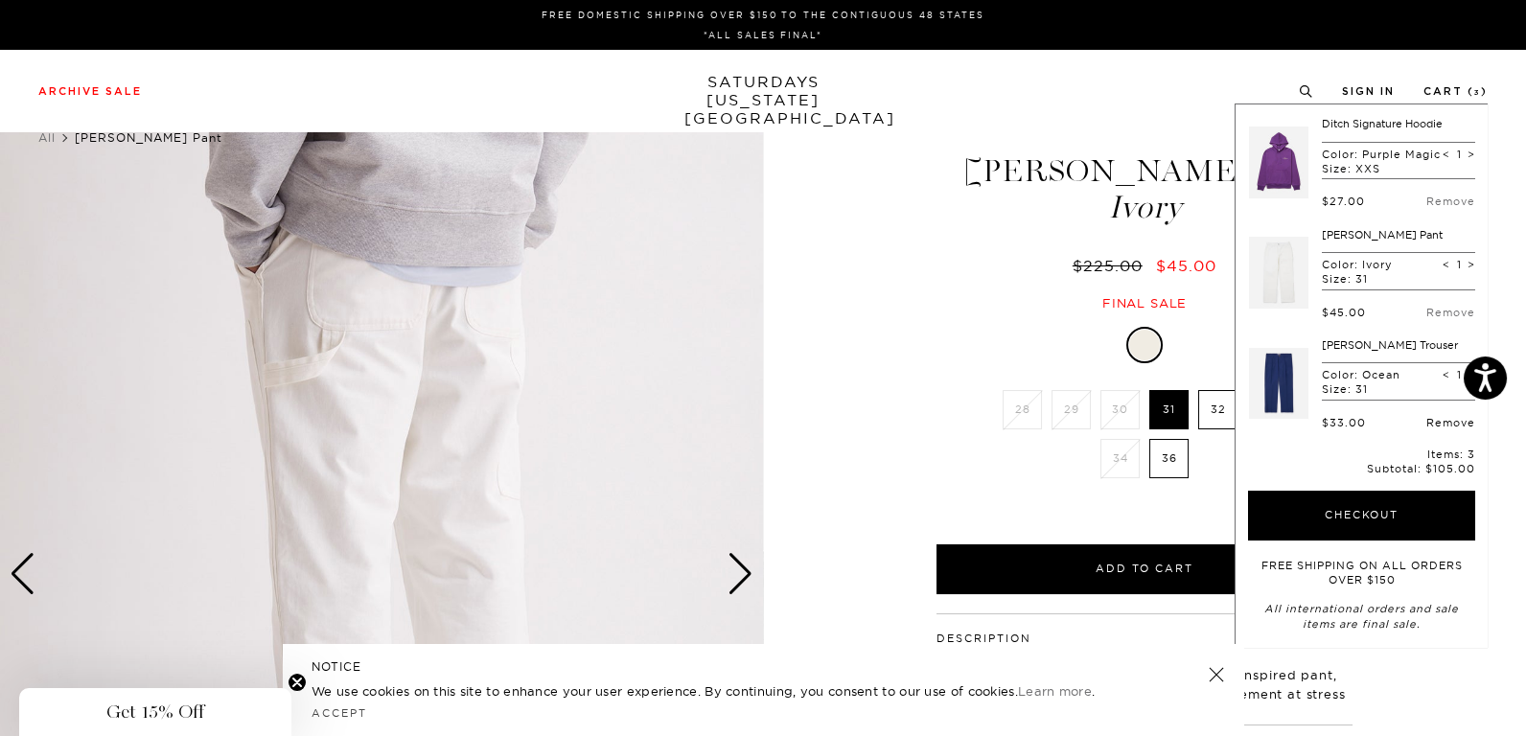
click at [1426, 429] on link "Remove" at bounding box center [1450, 422] width 49 height 13
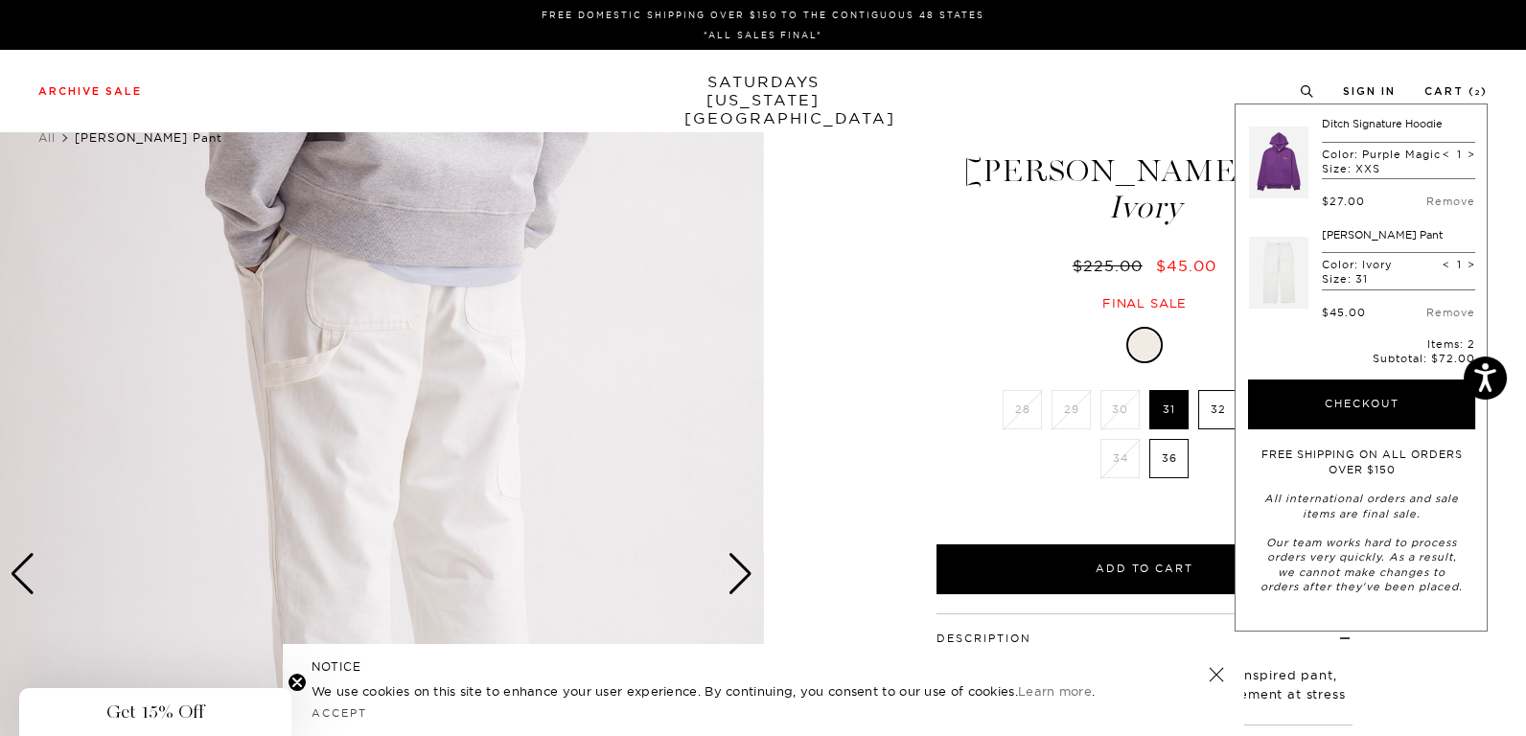
click at [1519, 210] on div "4 / 6" at bounding box center [763, 574] width 1526 height 954
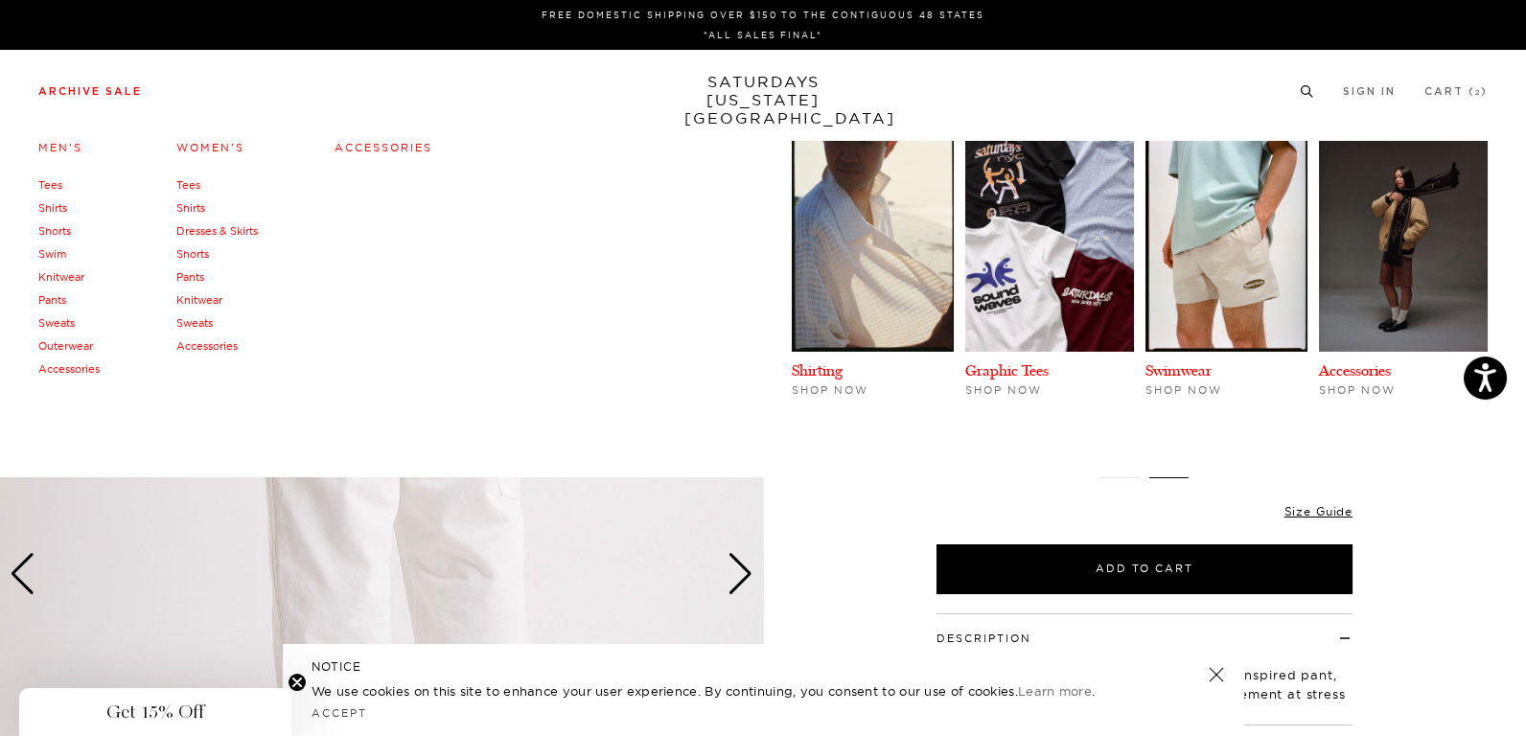
click at [204, 322] on link "Sweats" at bounding box center [194, 322] width 36 height 13
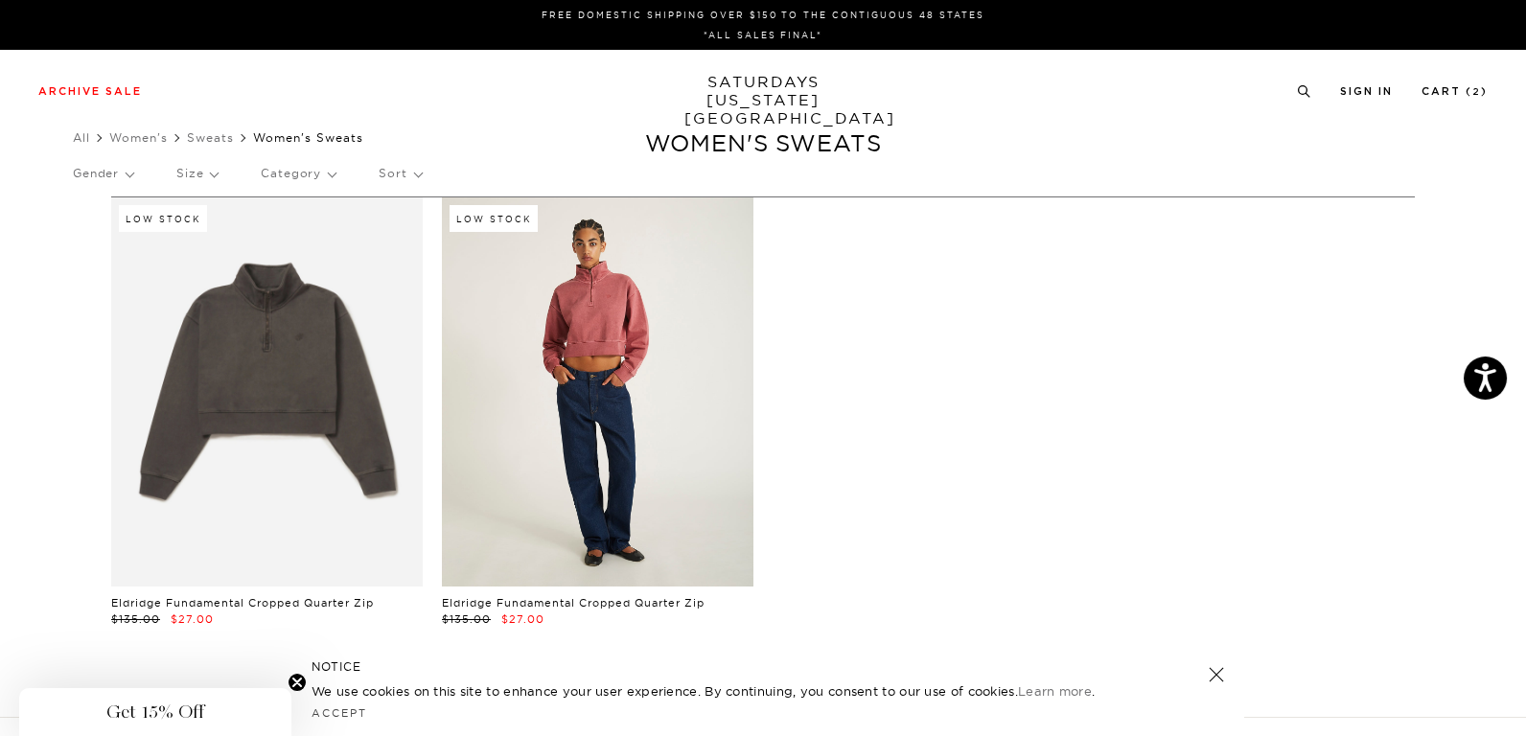
click at [625, 310] on link at bounding box center [598, 391] width 312 height 389
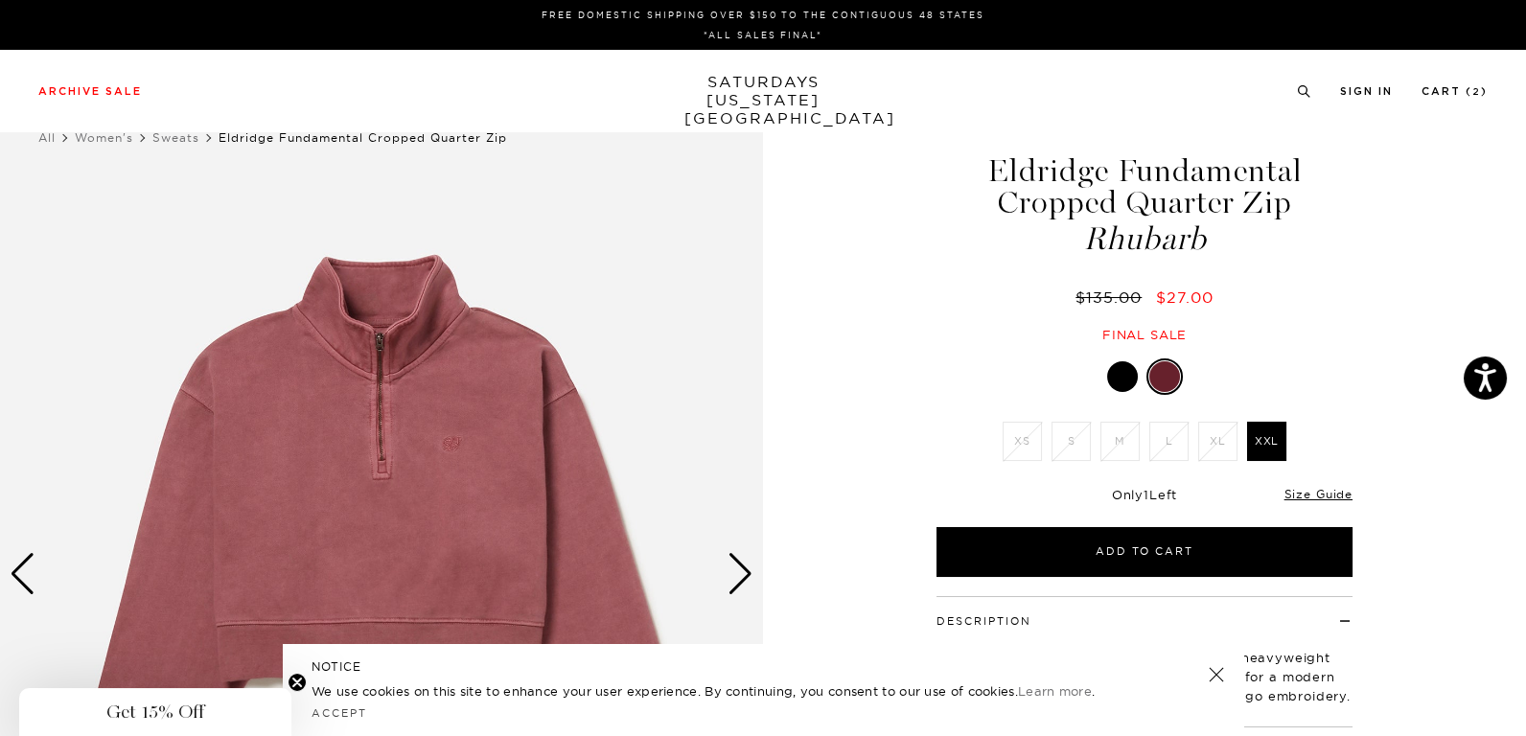
click at [751, 566] on div "Next slide" at bounding box center [741, 574] width 26 height 42
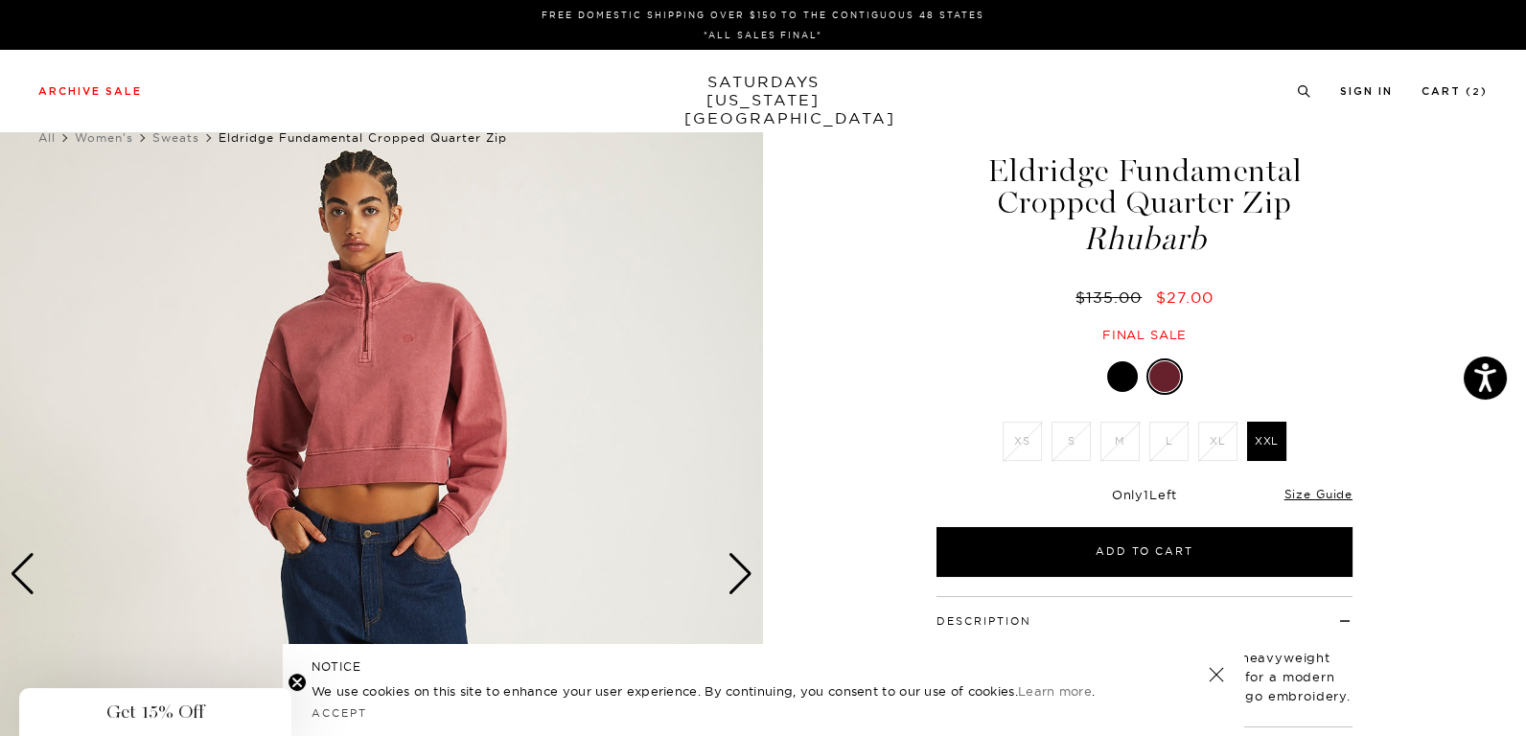
click at [743, 572] on div "Next slide" at bounding box center [741, 574] width 26 height 42
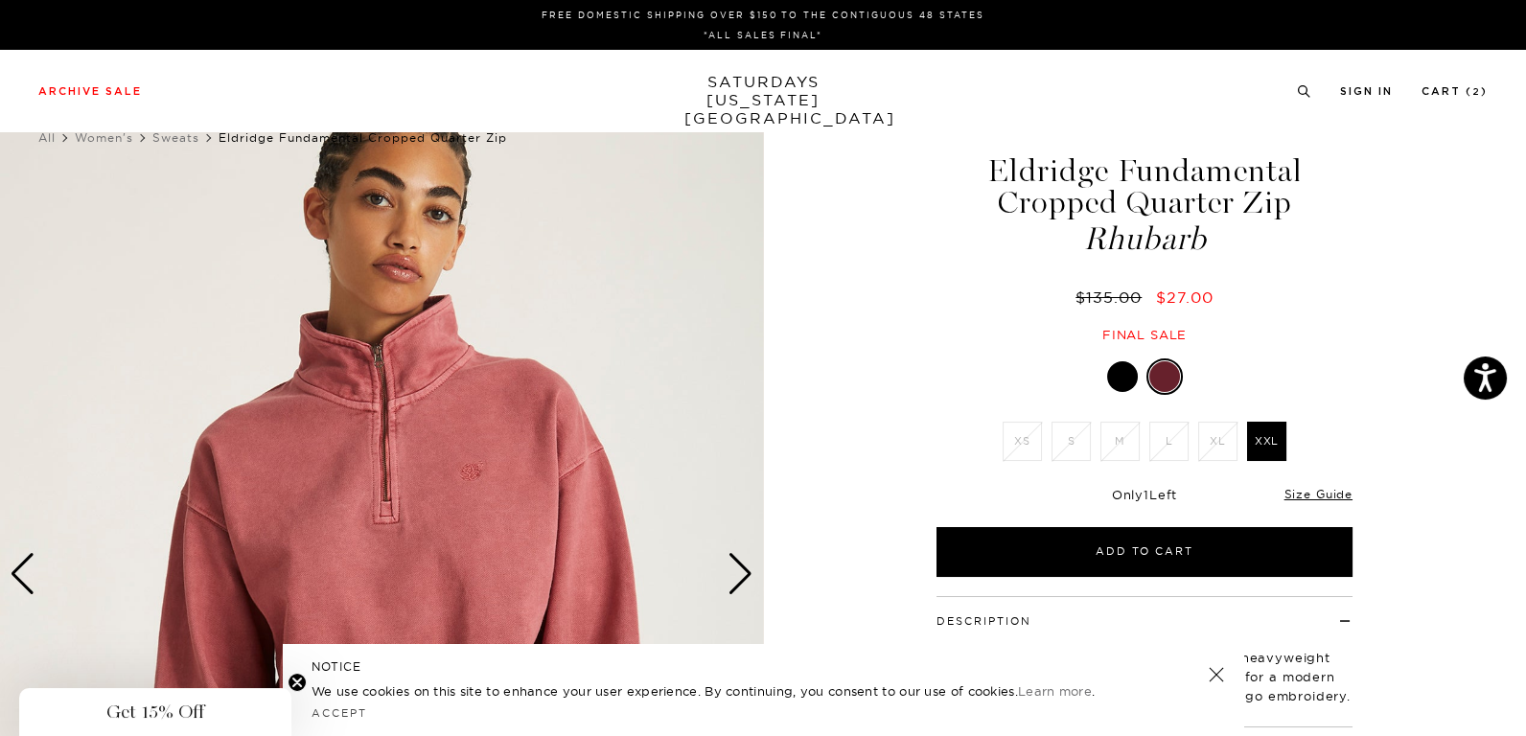
click at [743, 572] on div "Next slide" at bounding box center [741, 574] width 26 height 42
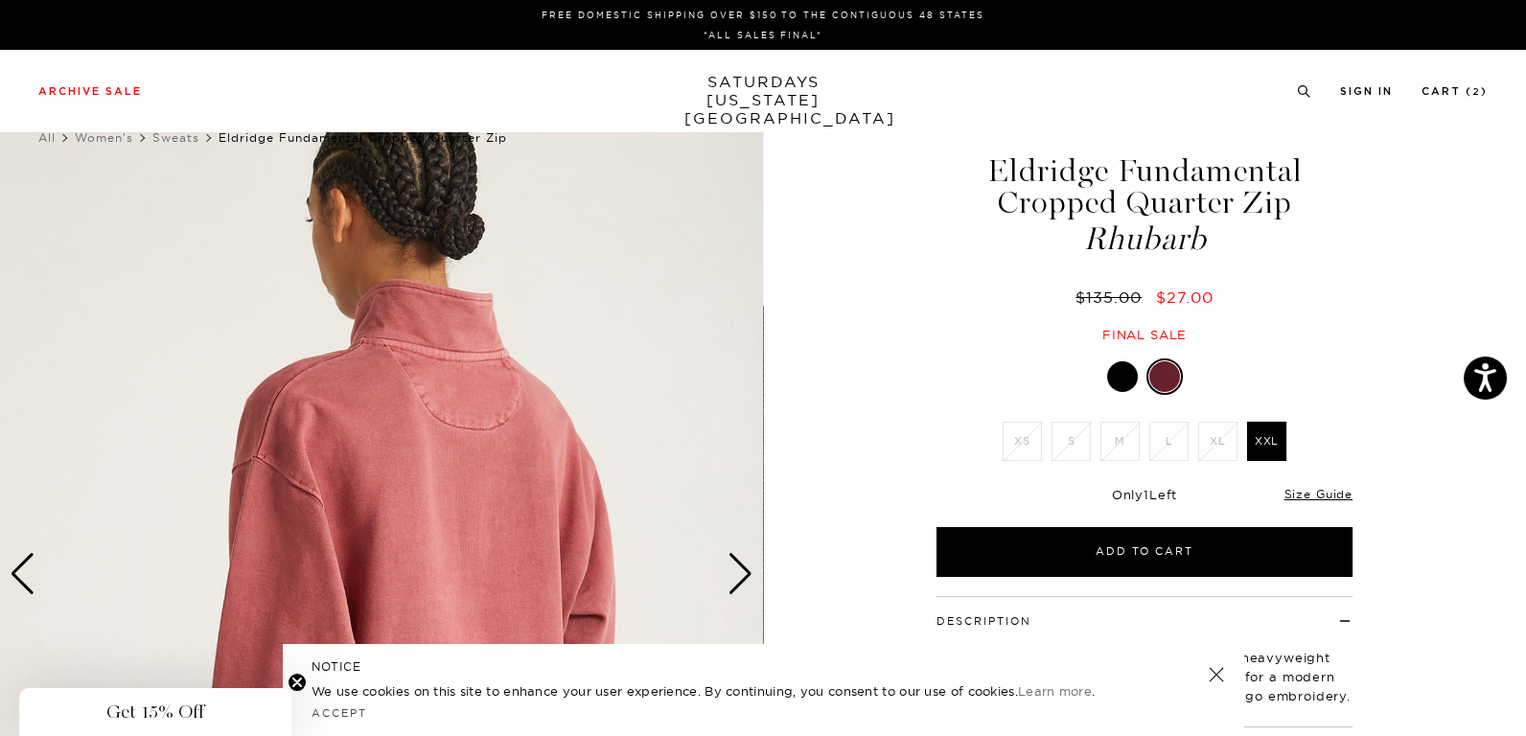
click at [743, 572] on div "Next slide" at bounding box center [741, 574] width 26 height 42
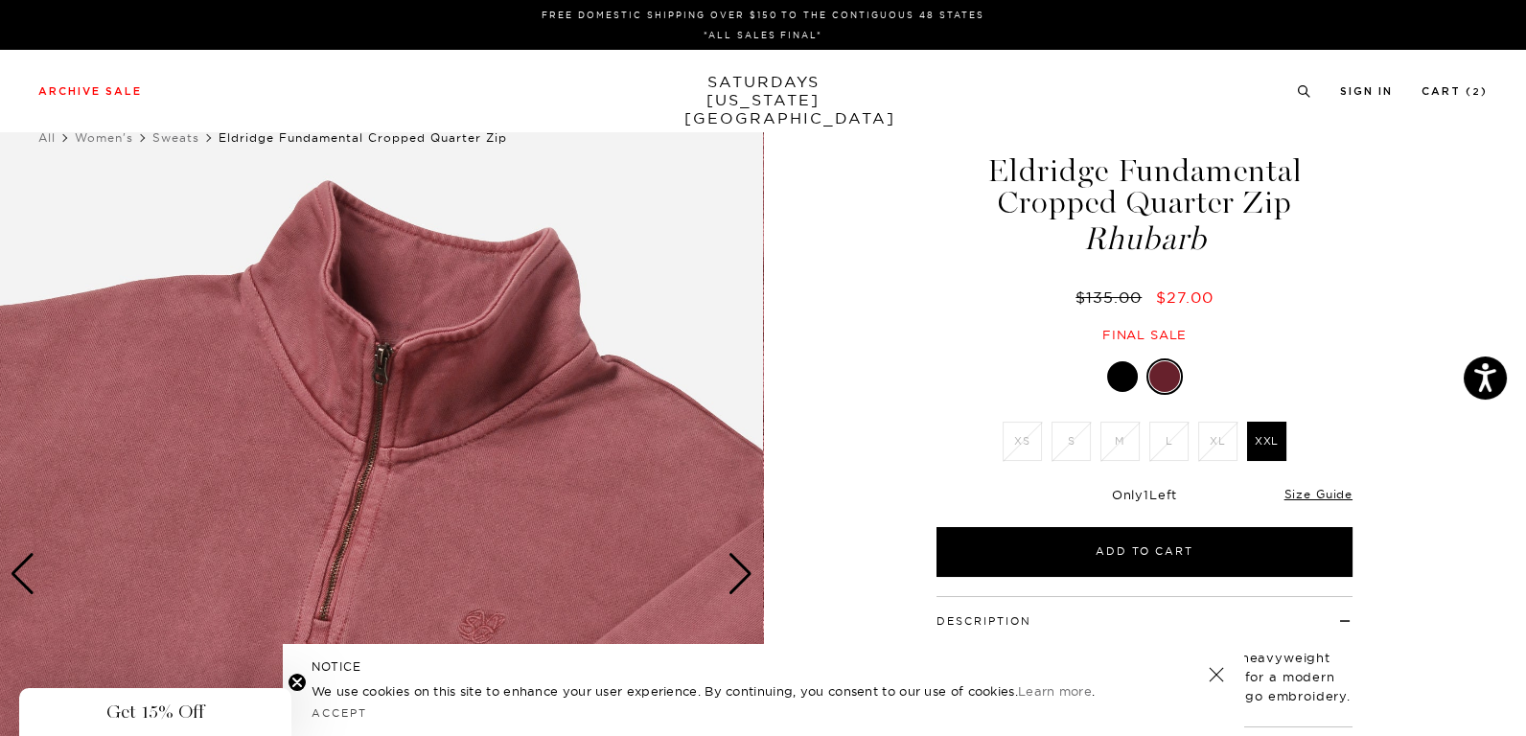
click at [1120, 380] on div at bounding box center [1122, 376] width 31 height 31
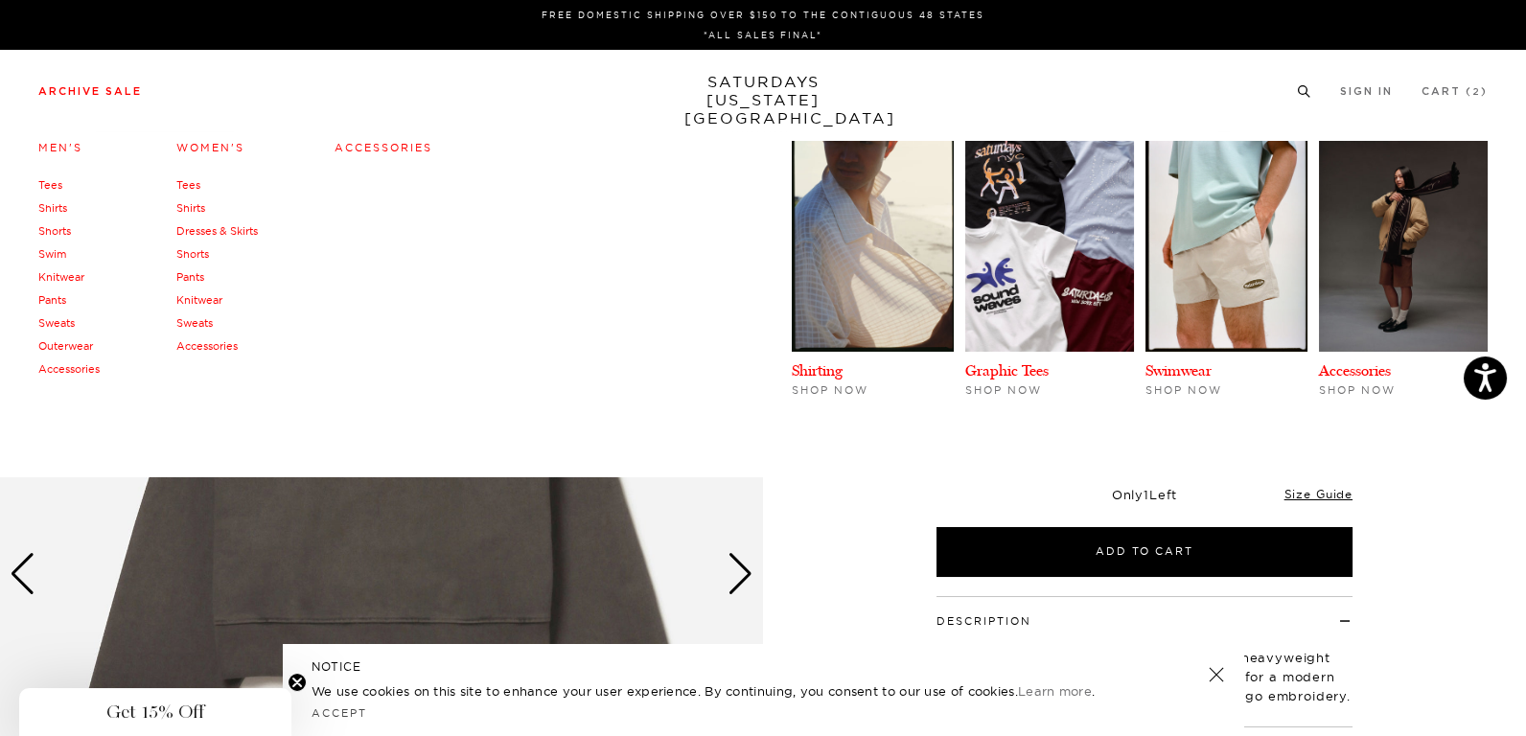
click at [192, 300] on link "Knitwear" at bounding box center [199, 299] width 46 height 13
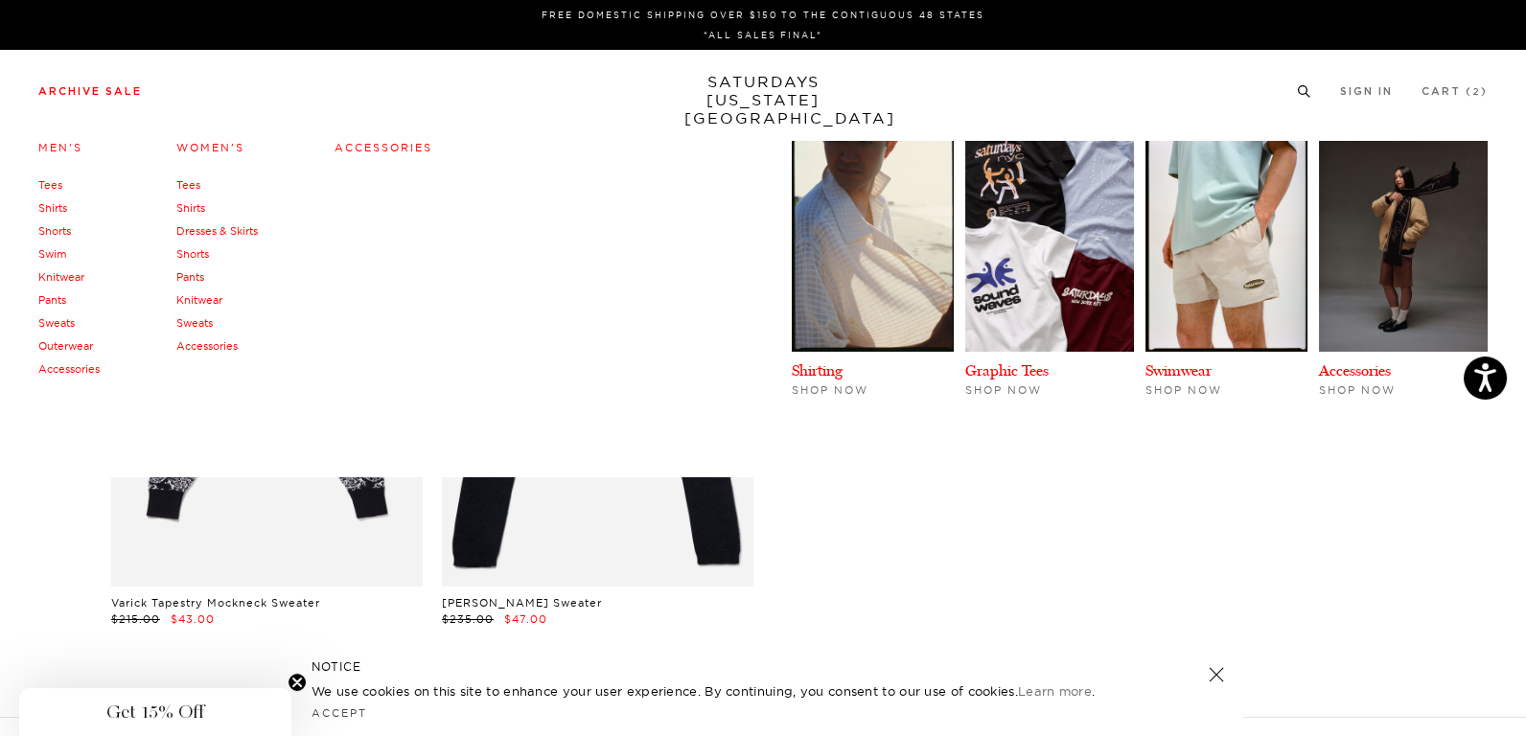
click at [197, 207] on link "Shirts" at bounding box center [190, 207] width 29 height 13
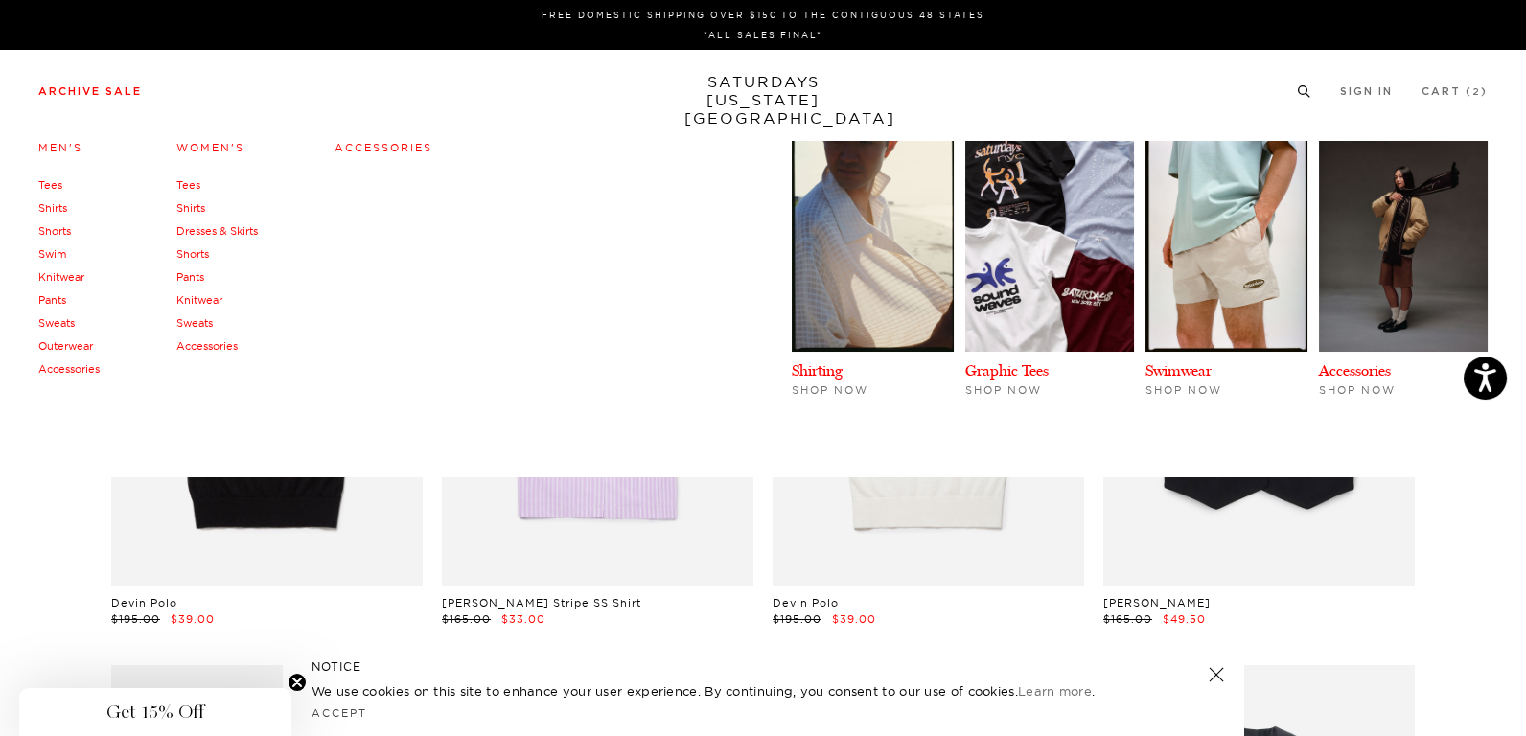
click at [54, 204] on link "Shirts" at bounding box center [52, 207] width 29 height 13
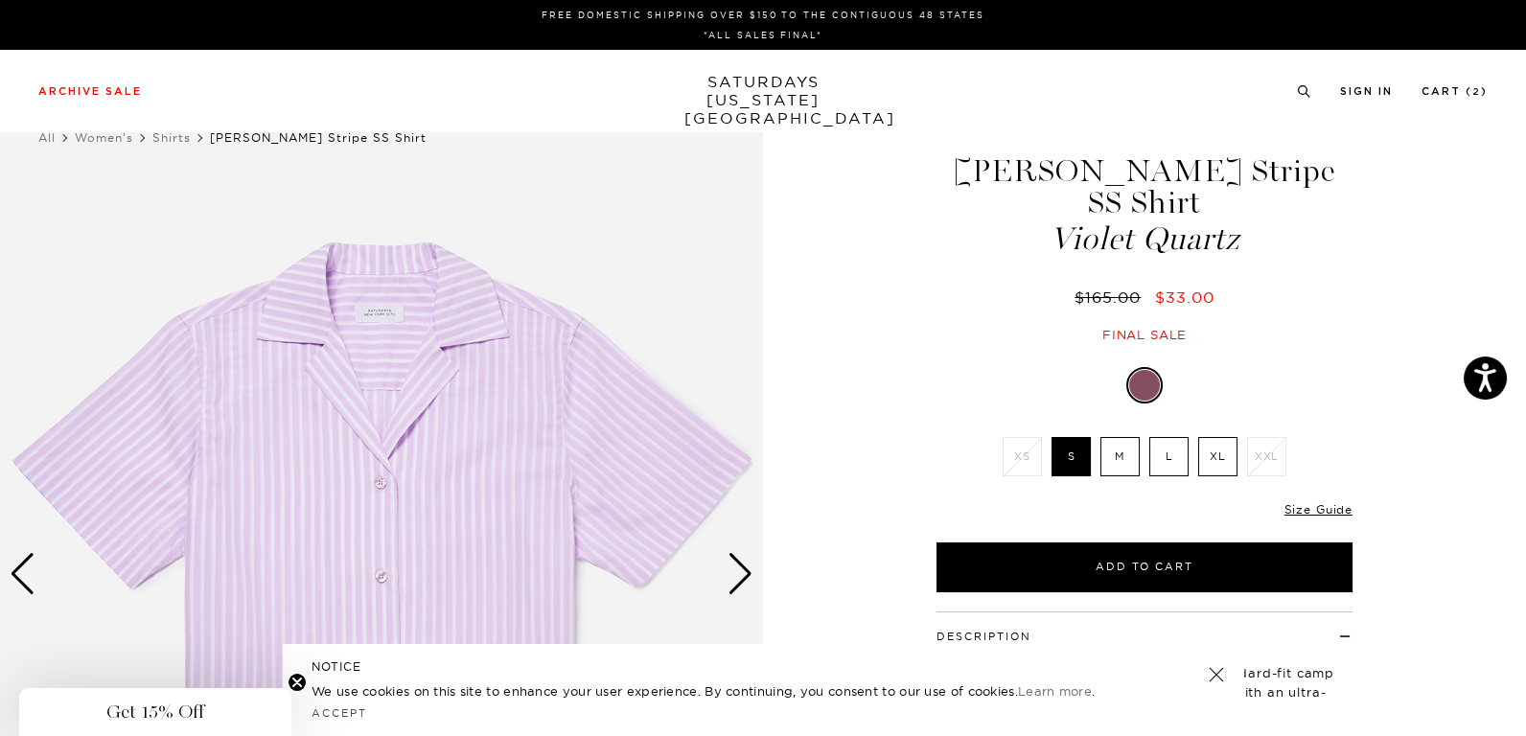
click at [741, 566] on div "Next slide" at bounding box center [741, 574] width 26 height 42
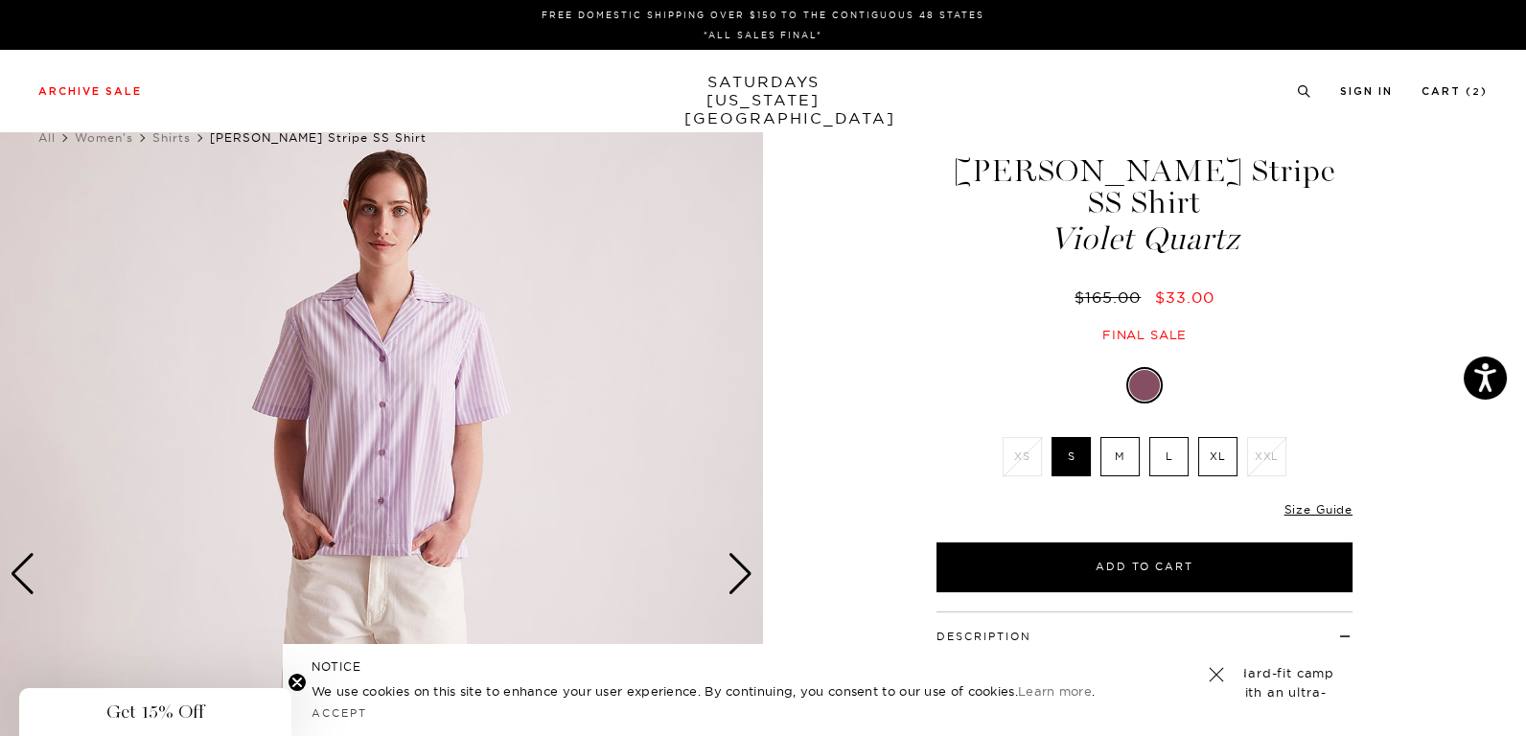
click at [741, 566] on div "Next slide" at bounding box center [741, 574] width 26 height 42
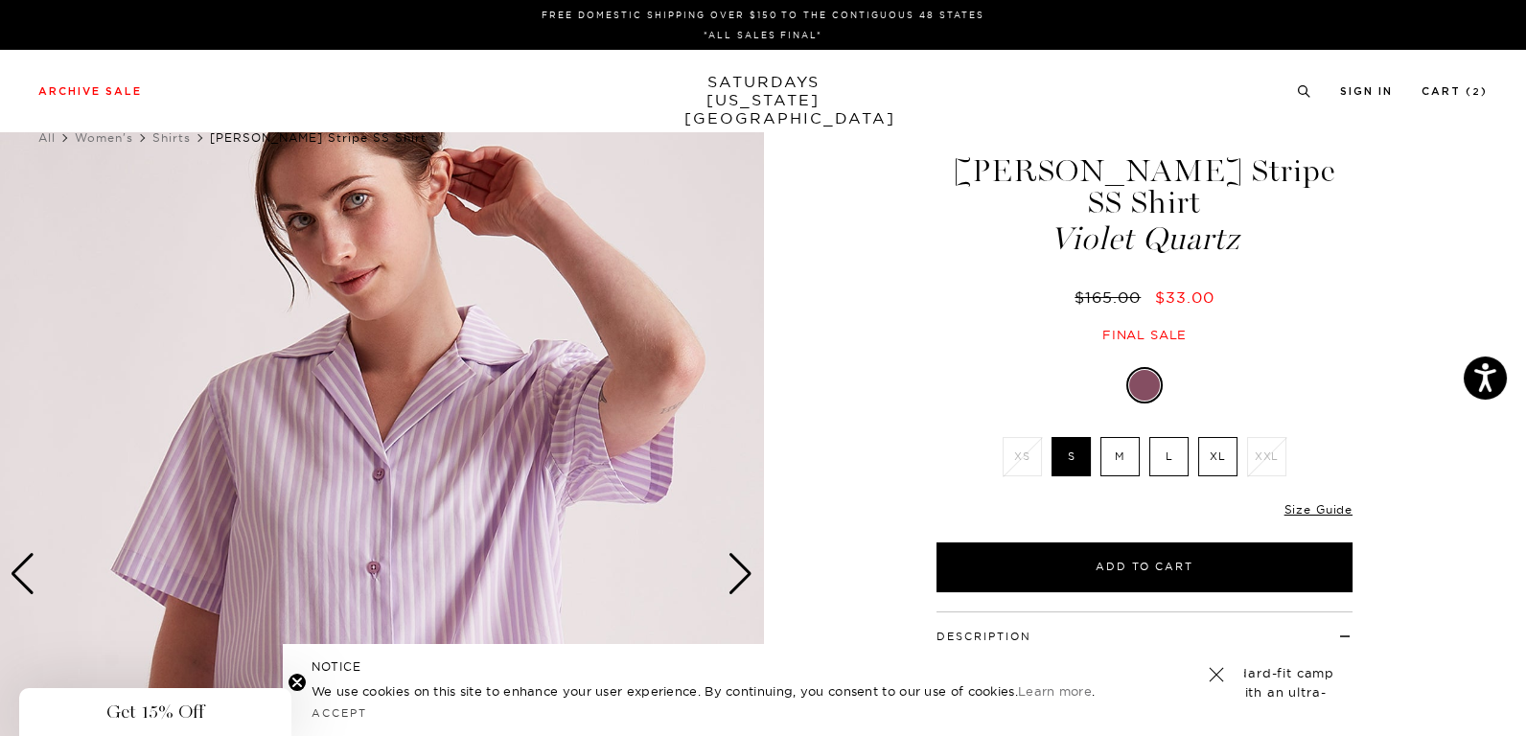
click at [741, 566] on div "Next slide" at bounding box center [741, 574] width 26 height 42
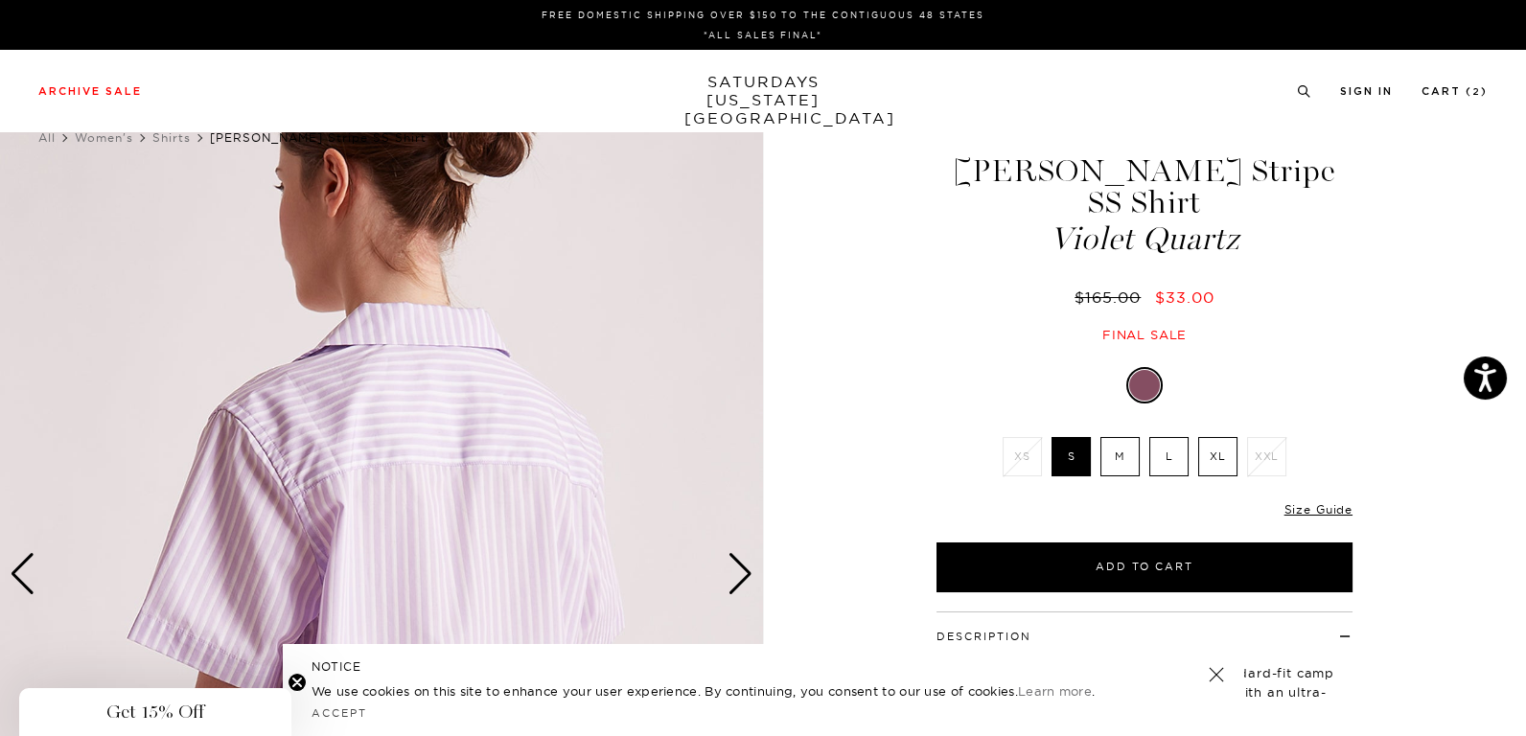
click at [748, 574] on div "Next slide" at bounding box center [741, 574] width 26 height 42
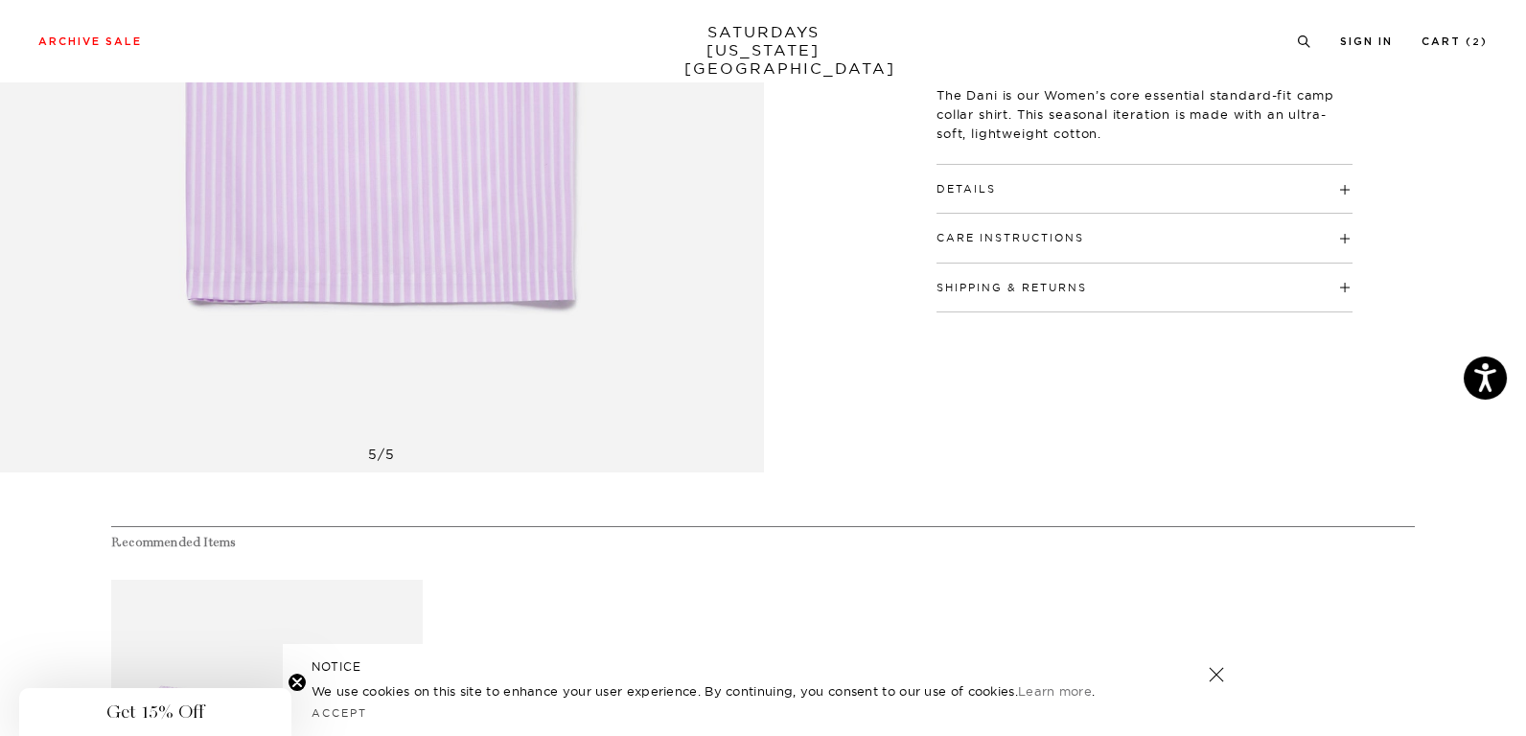
scroll to position [192, 0]
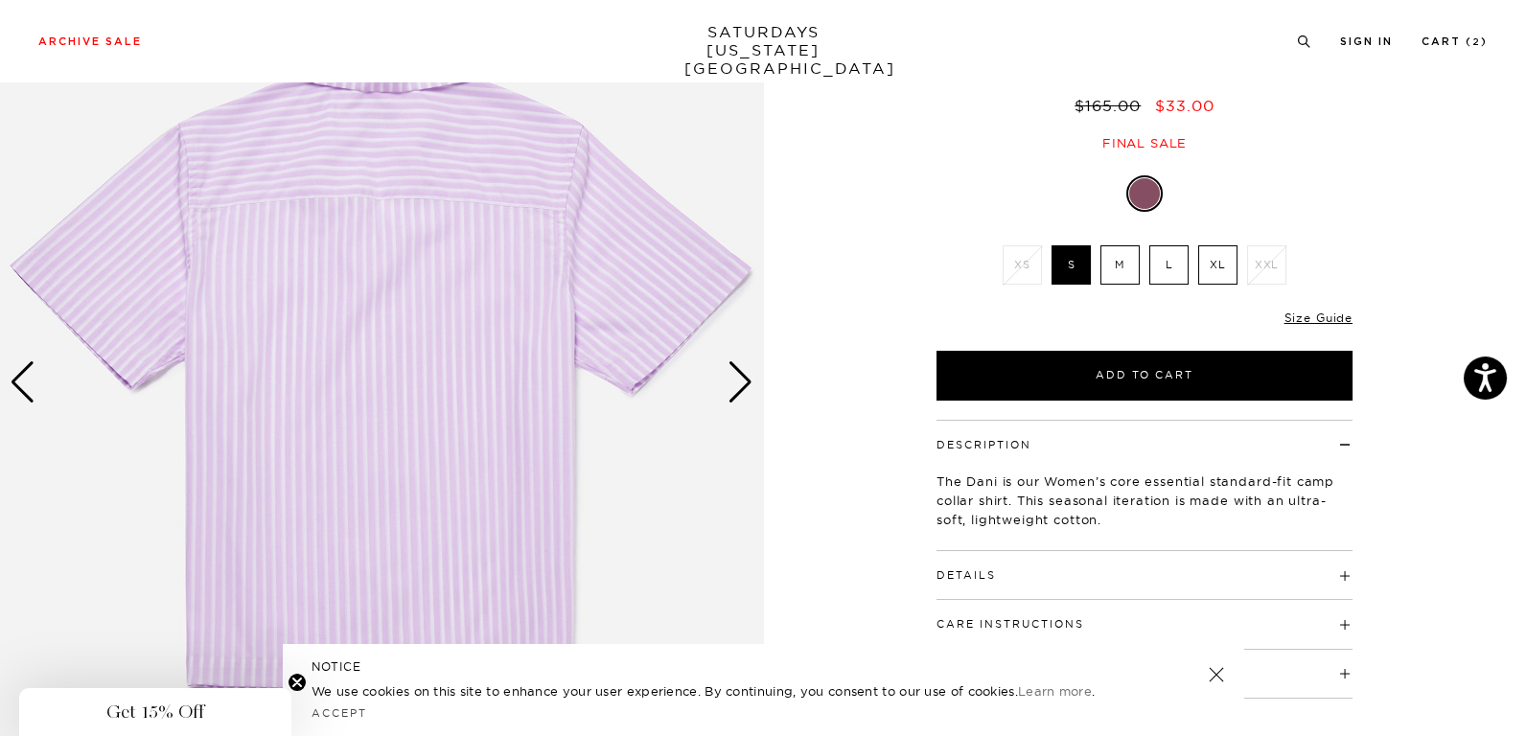
click at [1051, 551] on h4 "Details" at bounding box center [1145, 567] width 416 height 32
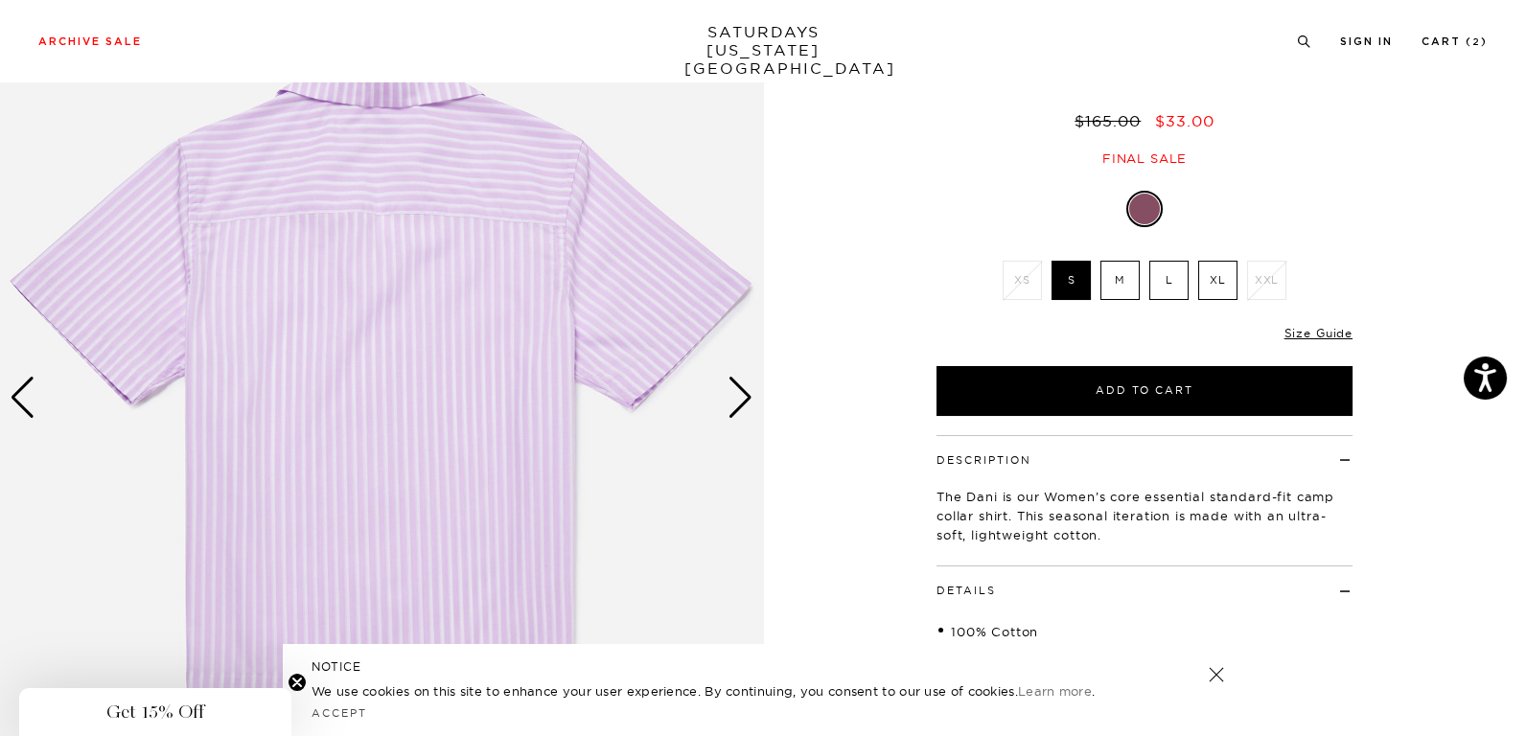
scroll to position [0, 0]
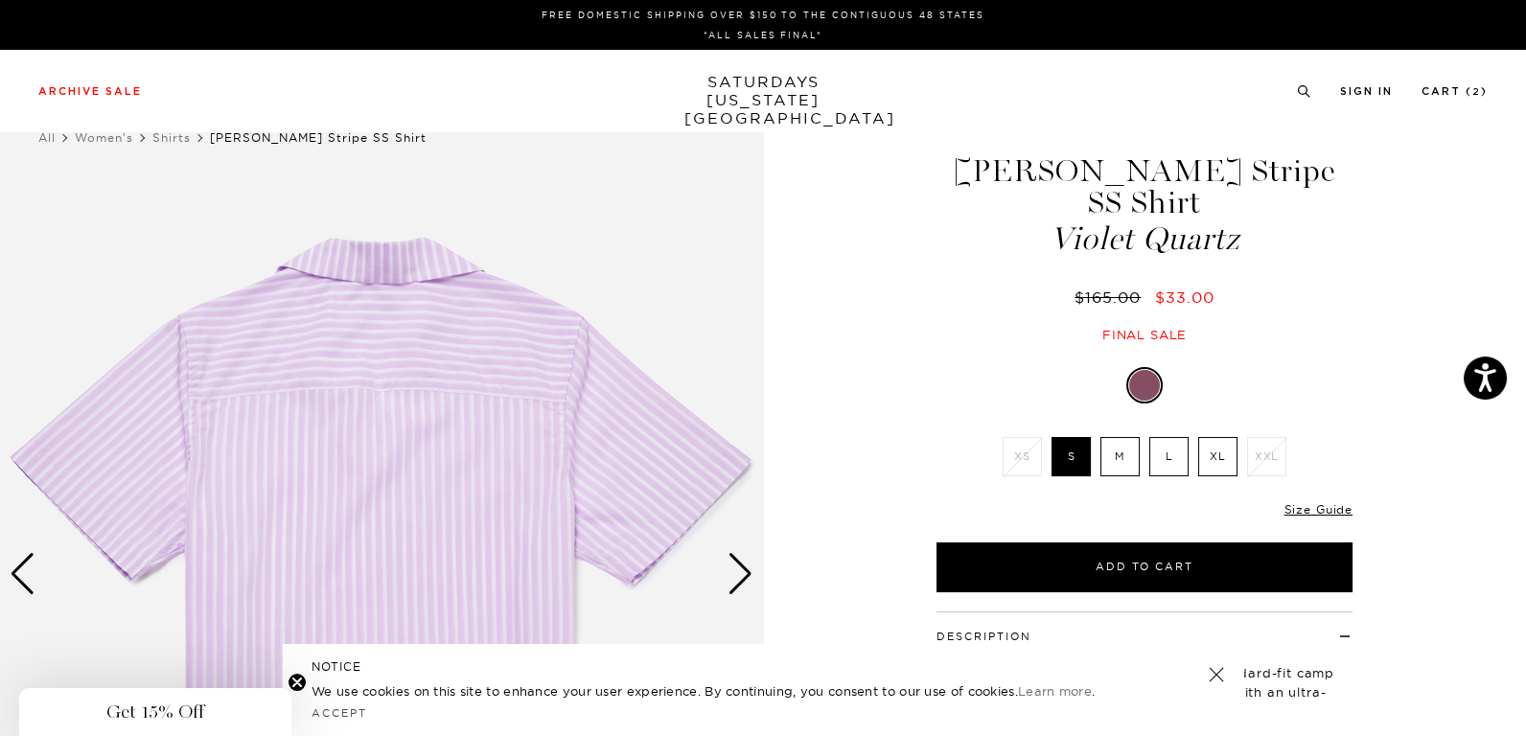
click at [740, 575] on div "Next slide" at bounding box center [741, 574] width 26 height 42
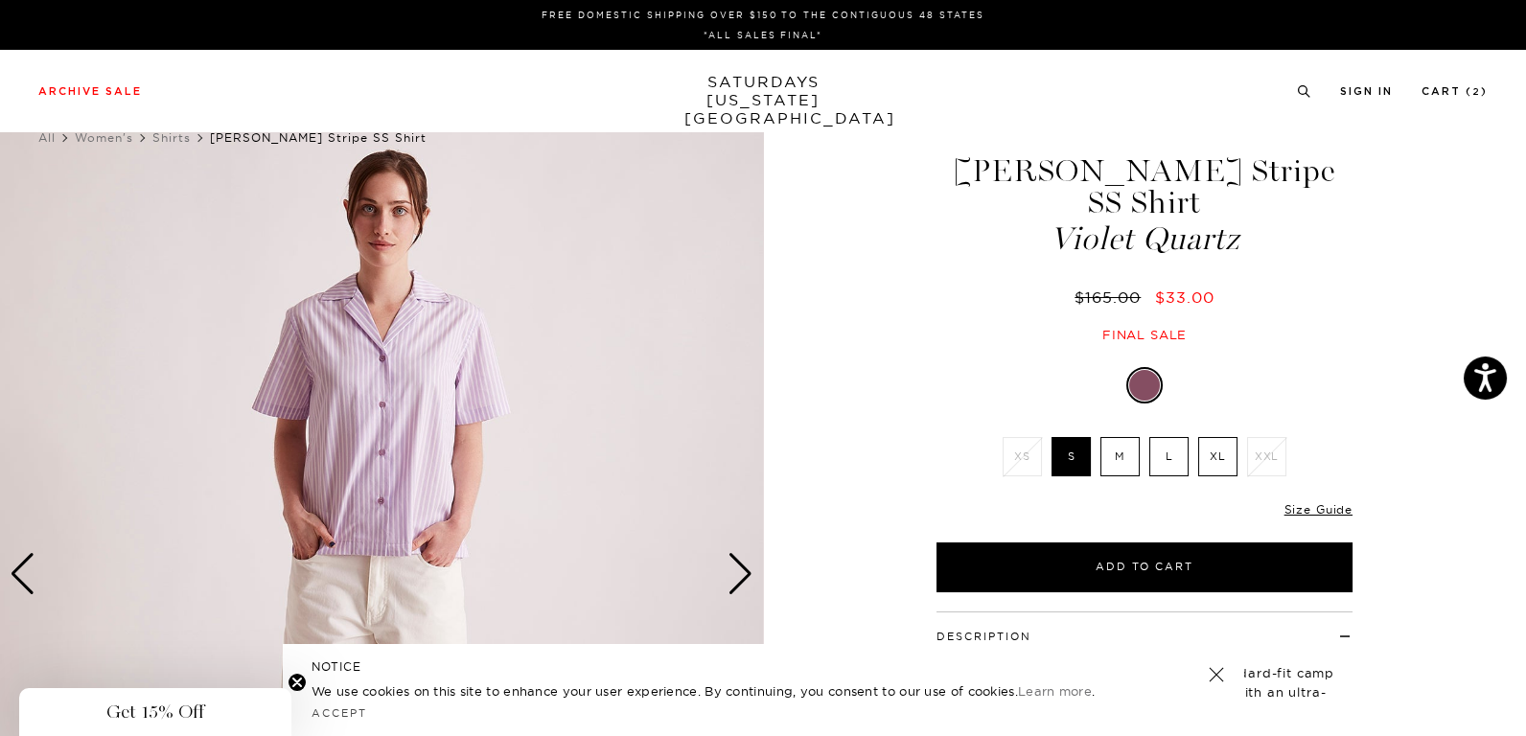
click at [1119, 437] on label "M" at bounding box center [1120, 456] width 39 height 39
click at [0, 0] on input "M" at bounding box center [0, 0] width 0 height 0
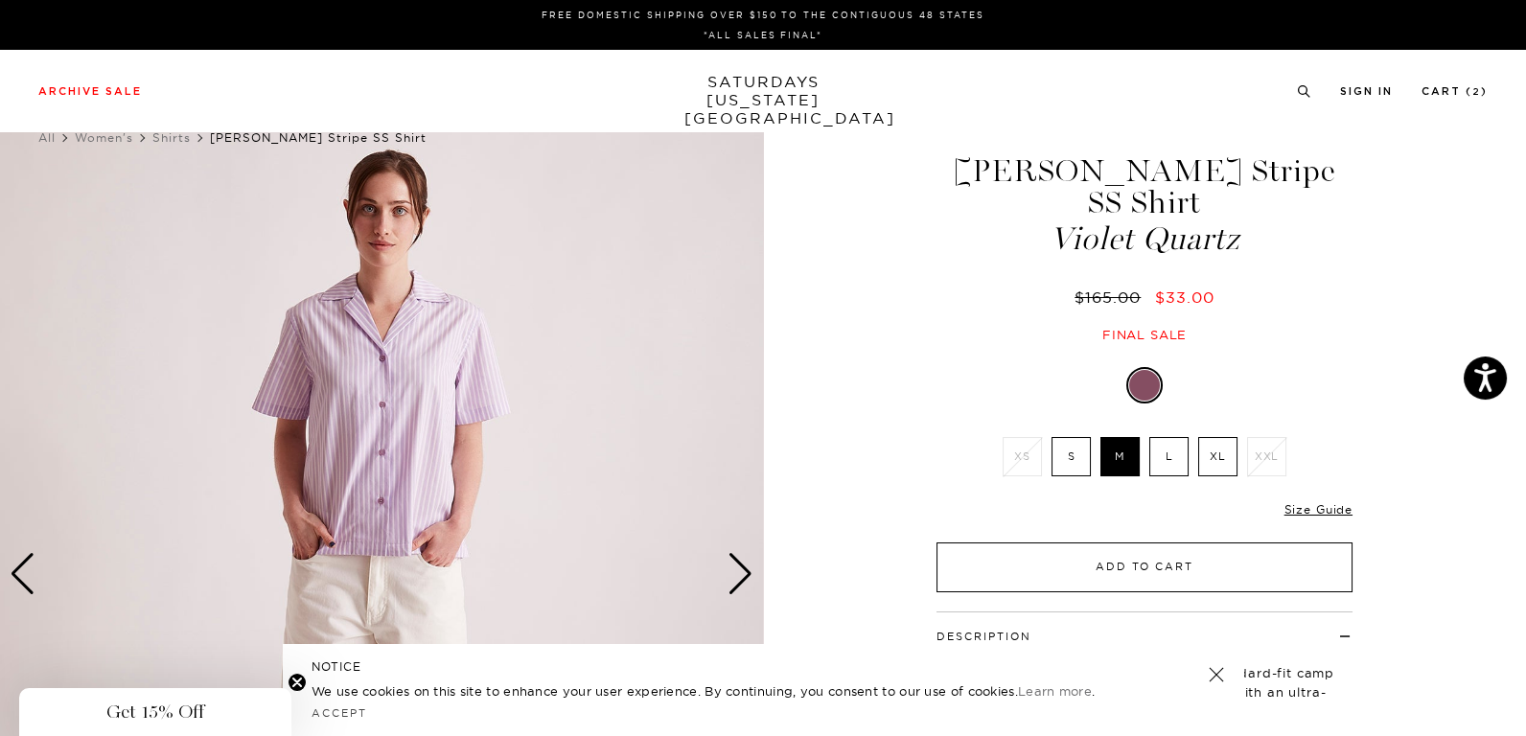
click at [1056, 543] on button "Add to Cart" at bounding box center [1145, 568] width 416 height 50
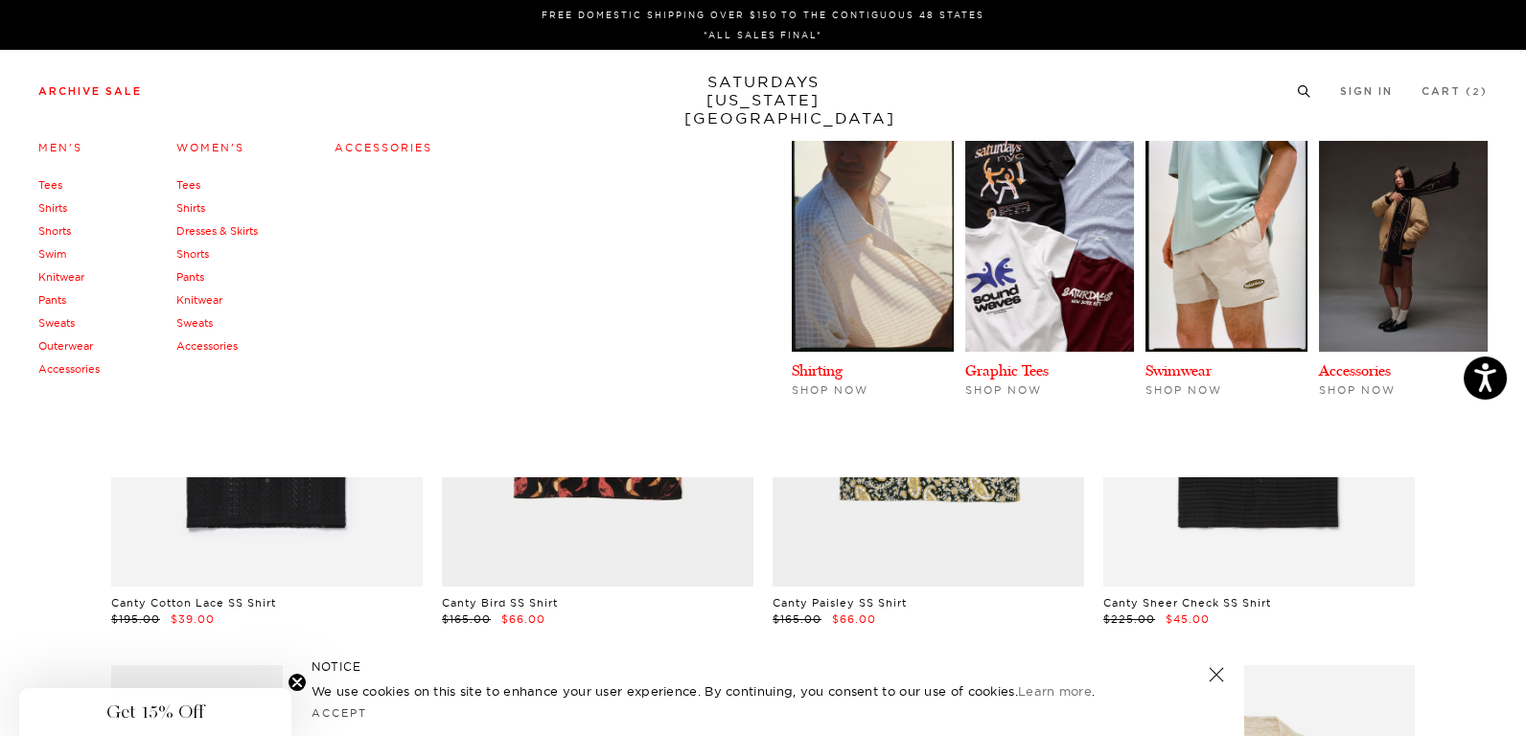
click at [58, 274] on link "Knitwear" at bounding box center [61, 276] width 46 height 13
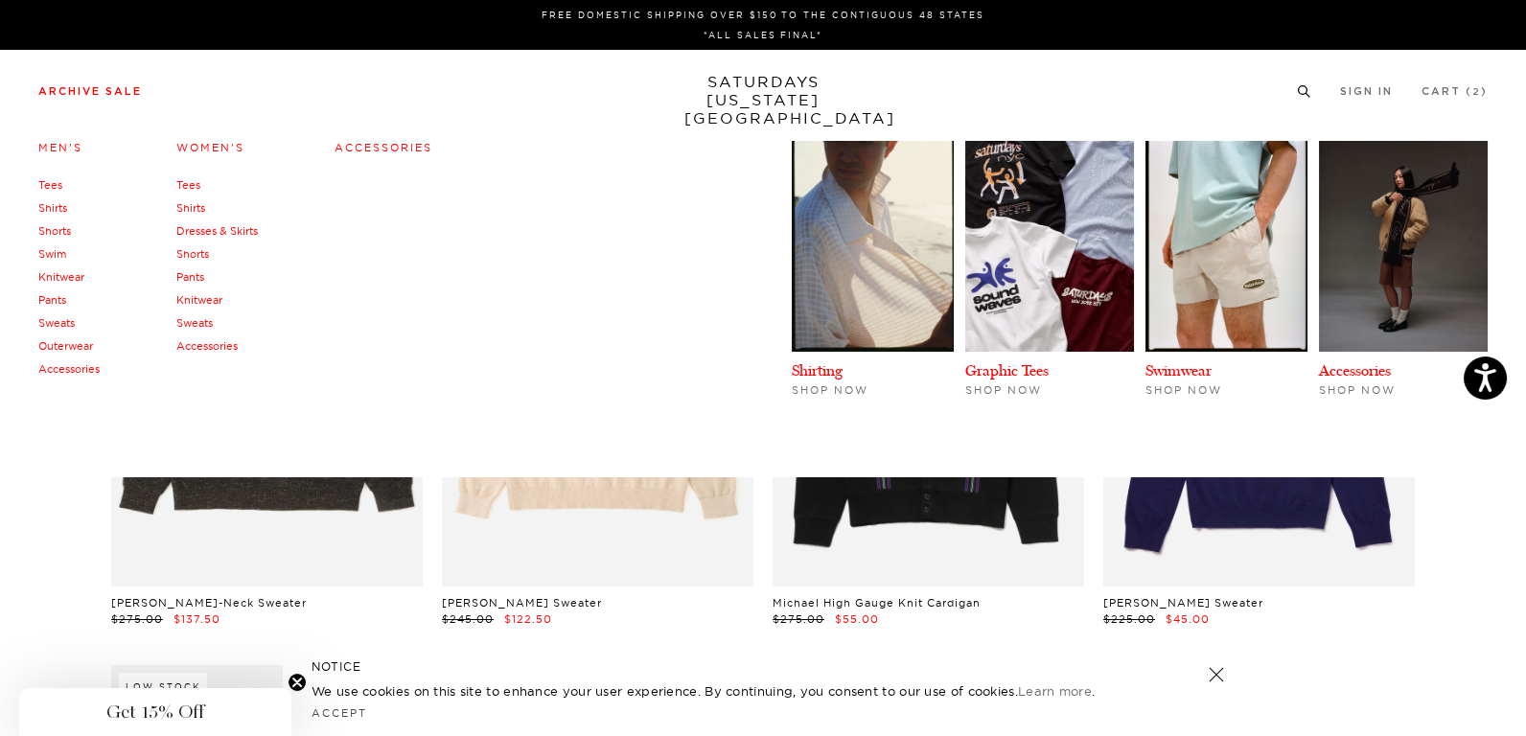
click at [71, 320] on link "Sweats" at bounding box center [56, 322] width 36 height 13
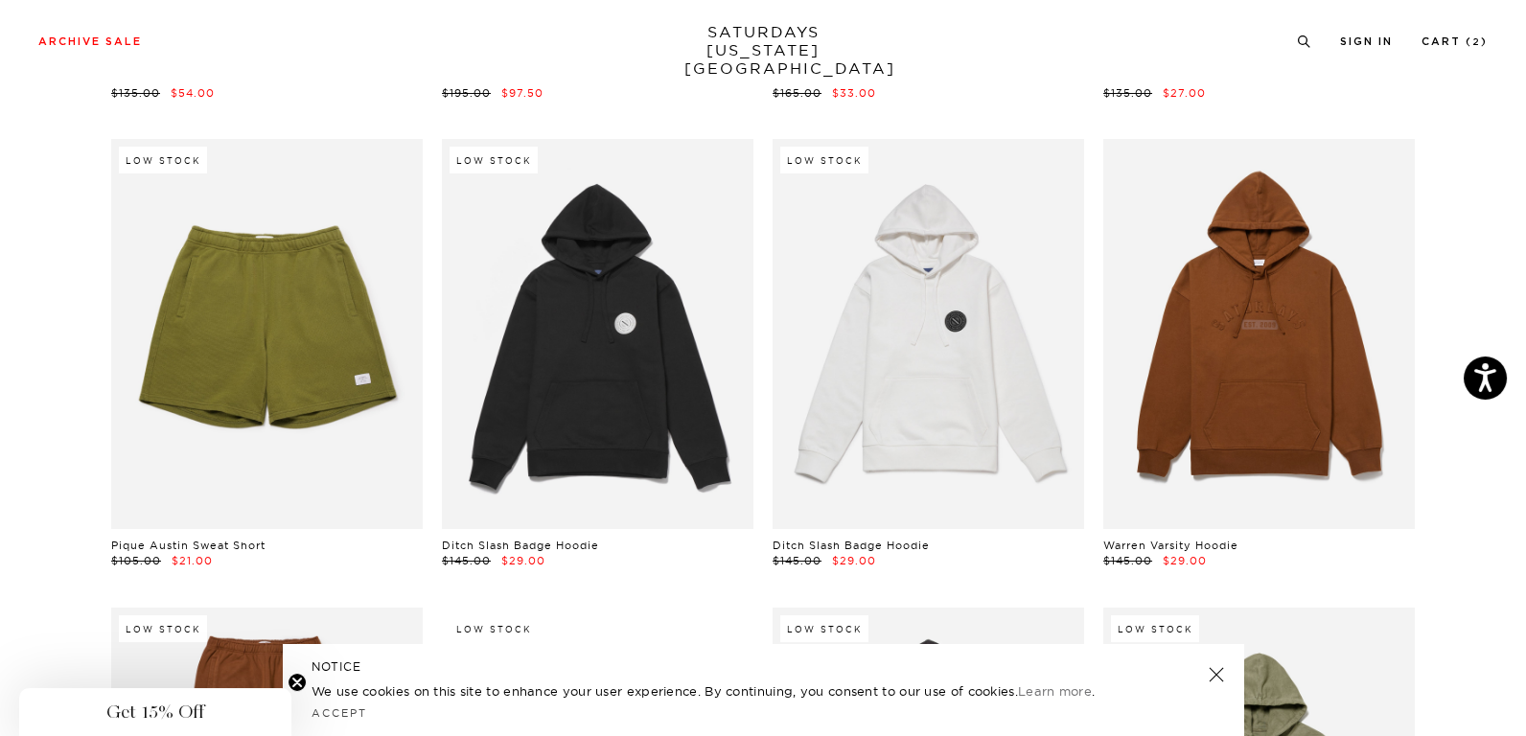
scroll to position [575, 0]
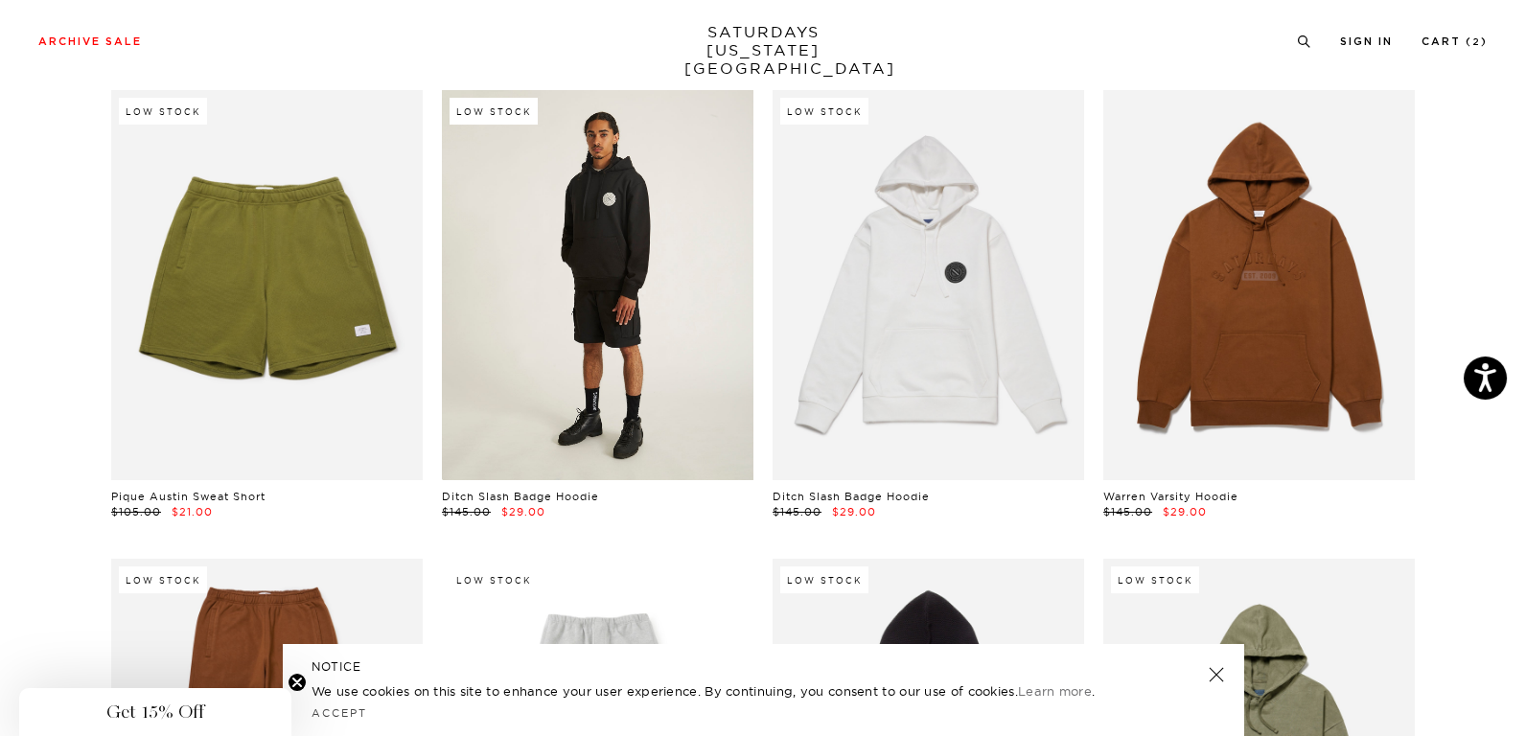
click at [695, 271] on link at bounding box center [598, 284] width 312 height 389
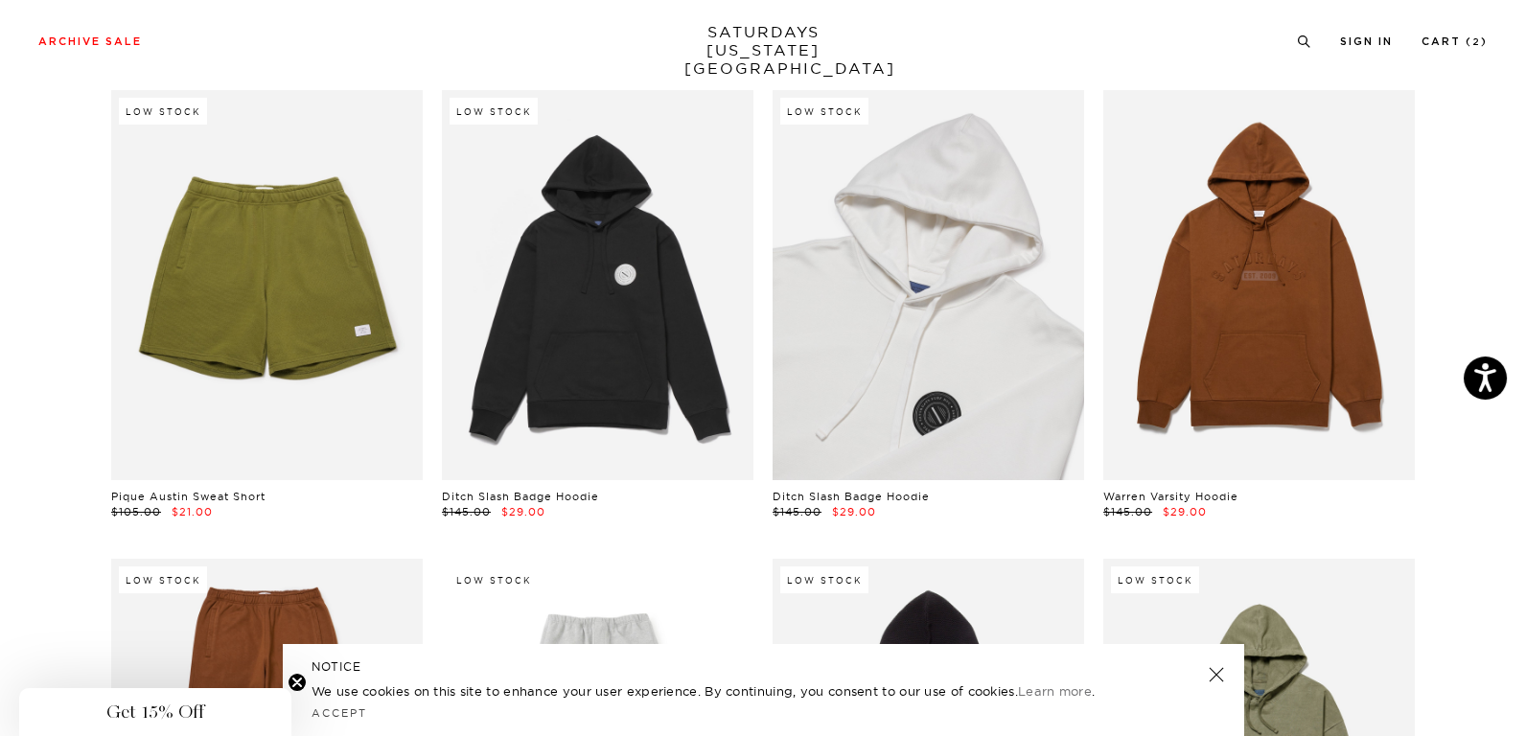
click at [886, 265] on link at bounding box center [929, 284] width 312 height 389
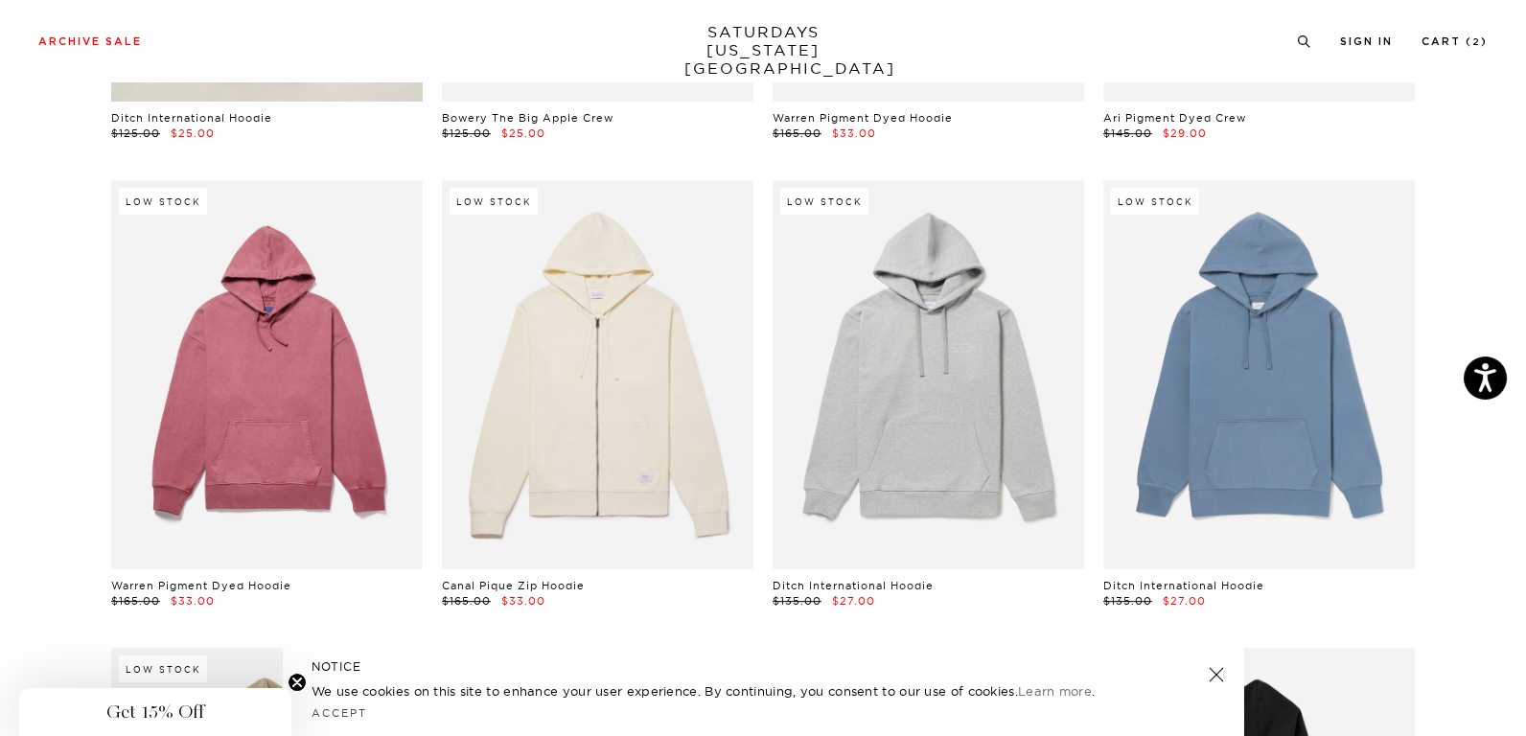
scroll to position [2876, 0]
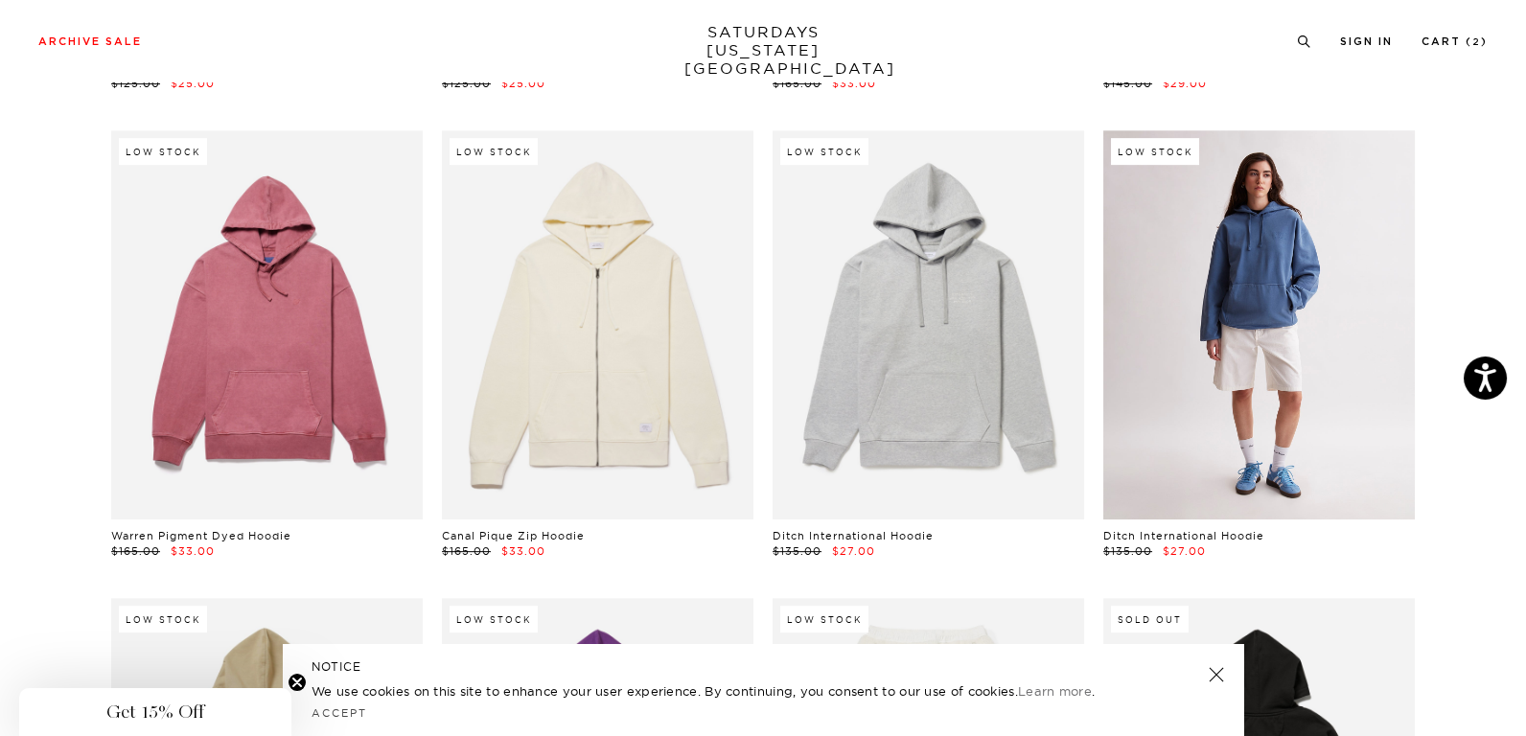
click at [1236, 266] on link at bounding box center [1259, 324] width 312 height 389
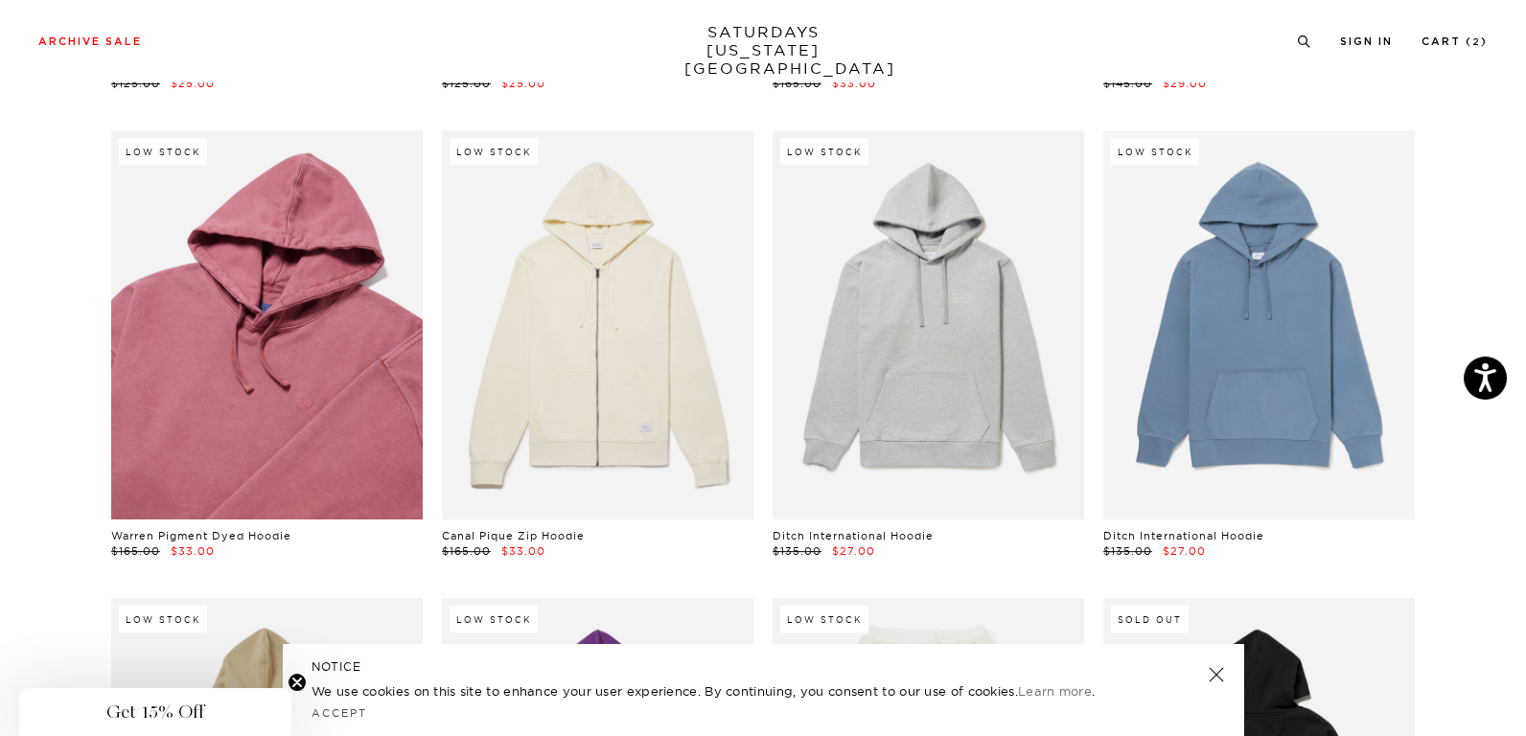
click at [229, 290] on link at bounding box center [267, 324] width 312 height 389
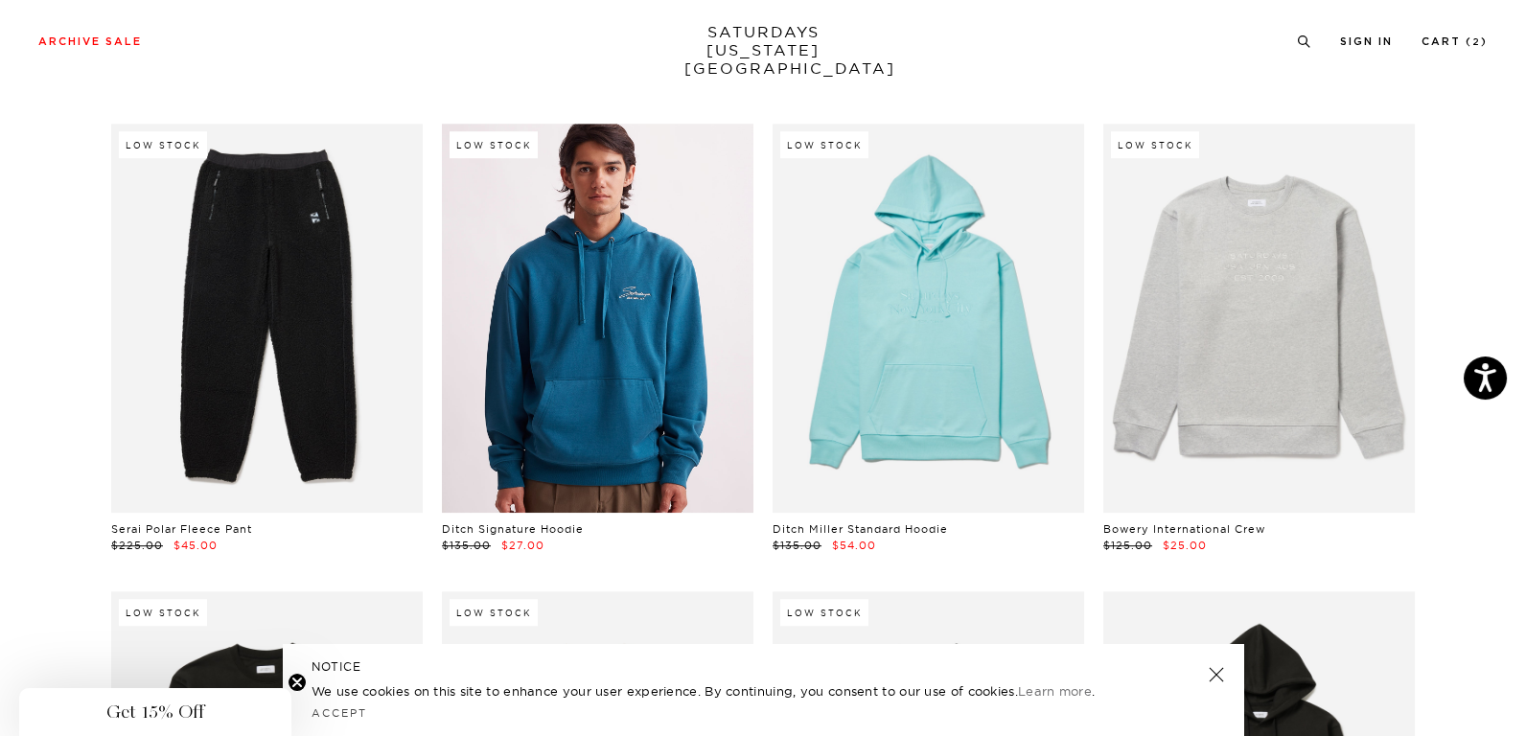
scroll to position [4010, 0]
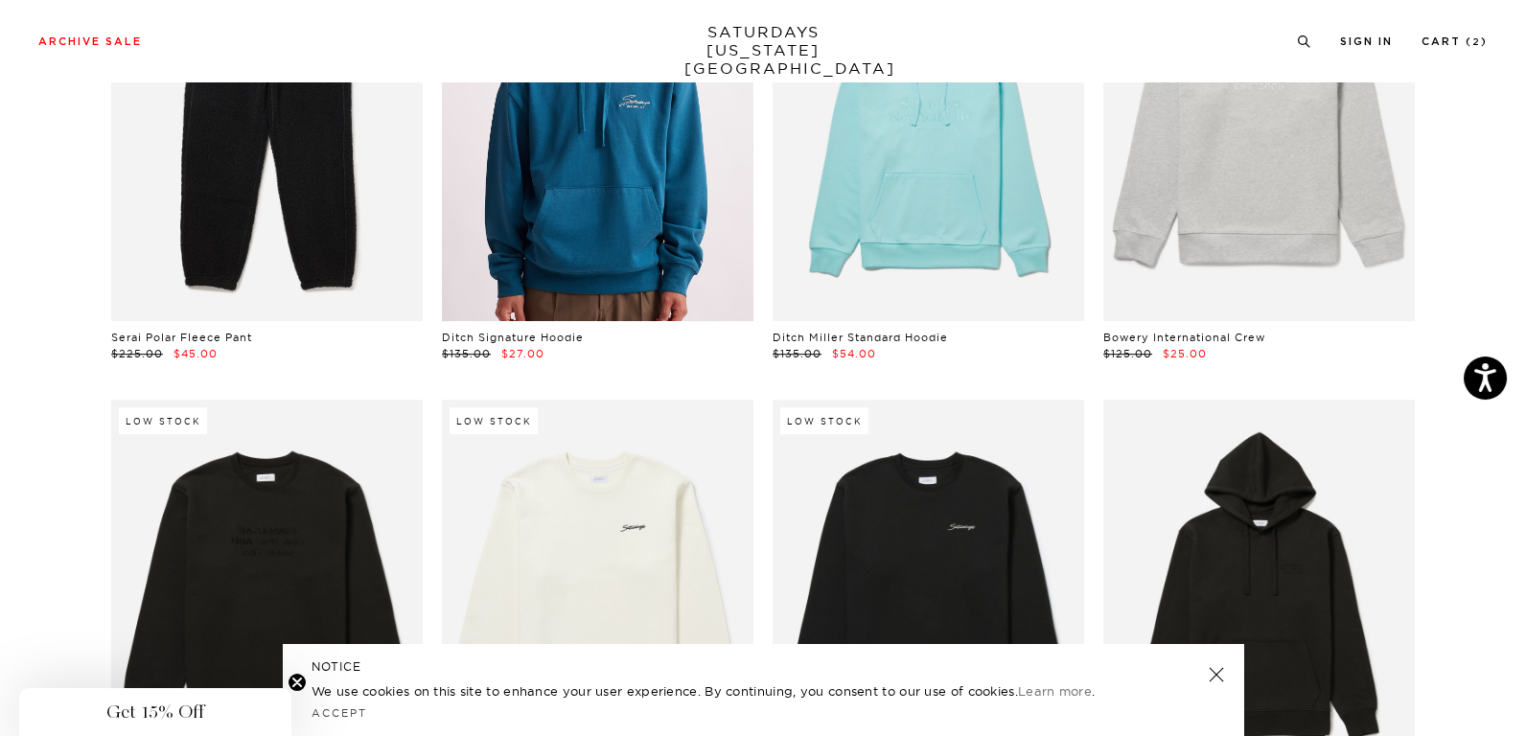
click at [637, 233] on link at bounding box center [598, 126] width 312 height 389
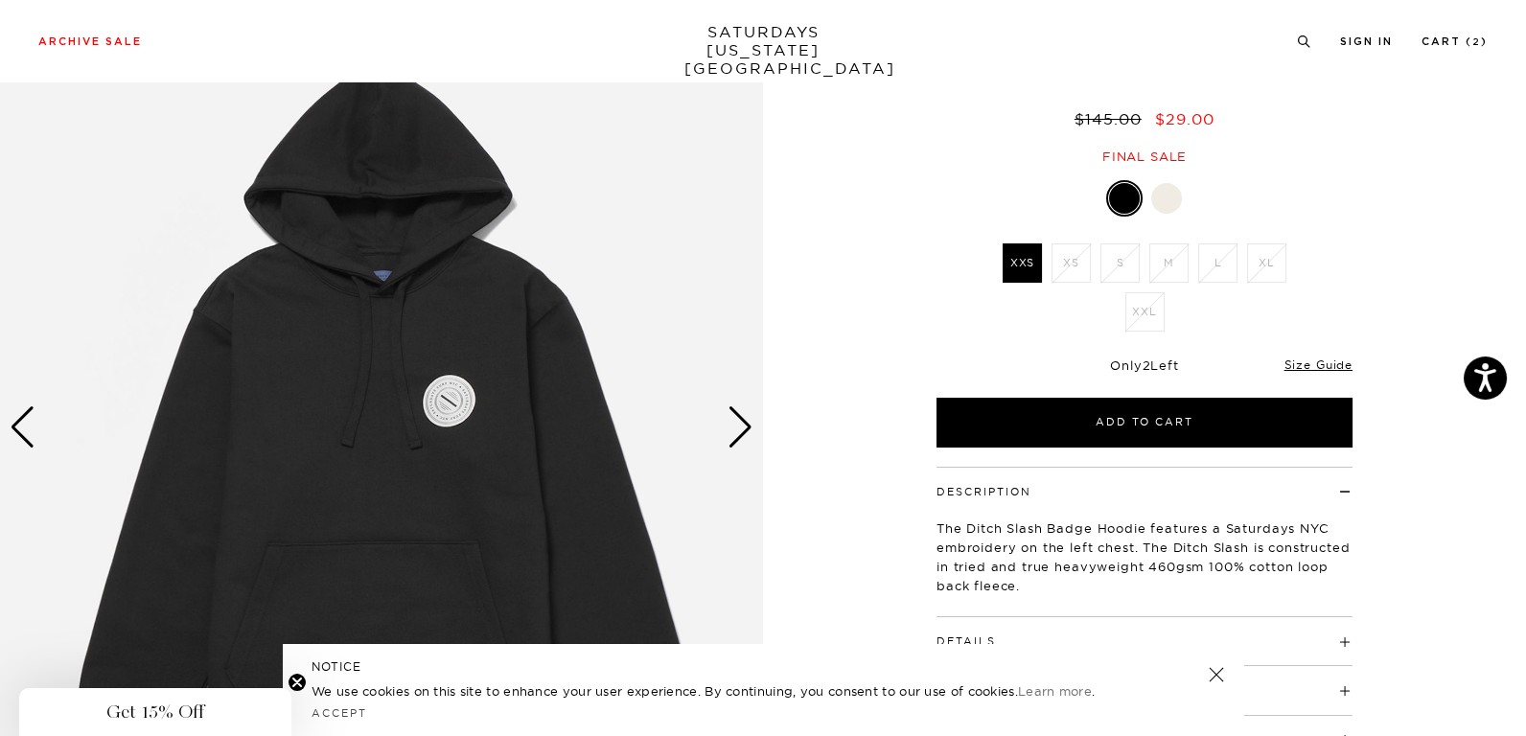
scroll to position [192, 0]
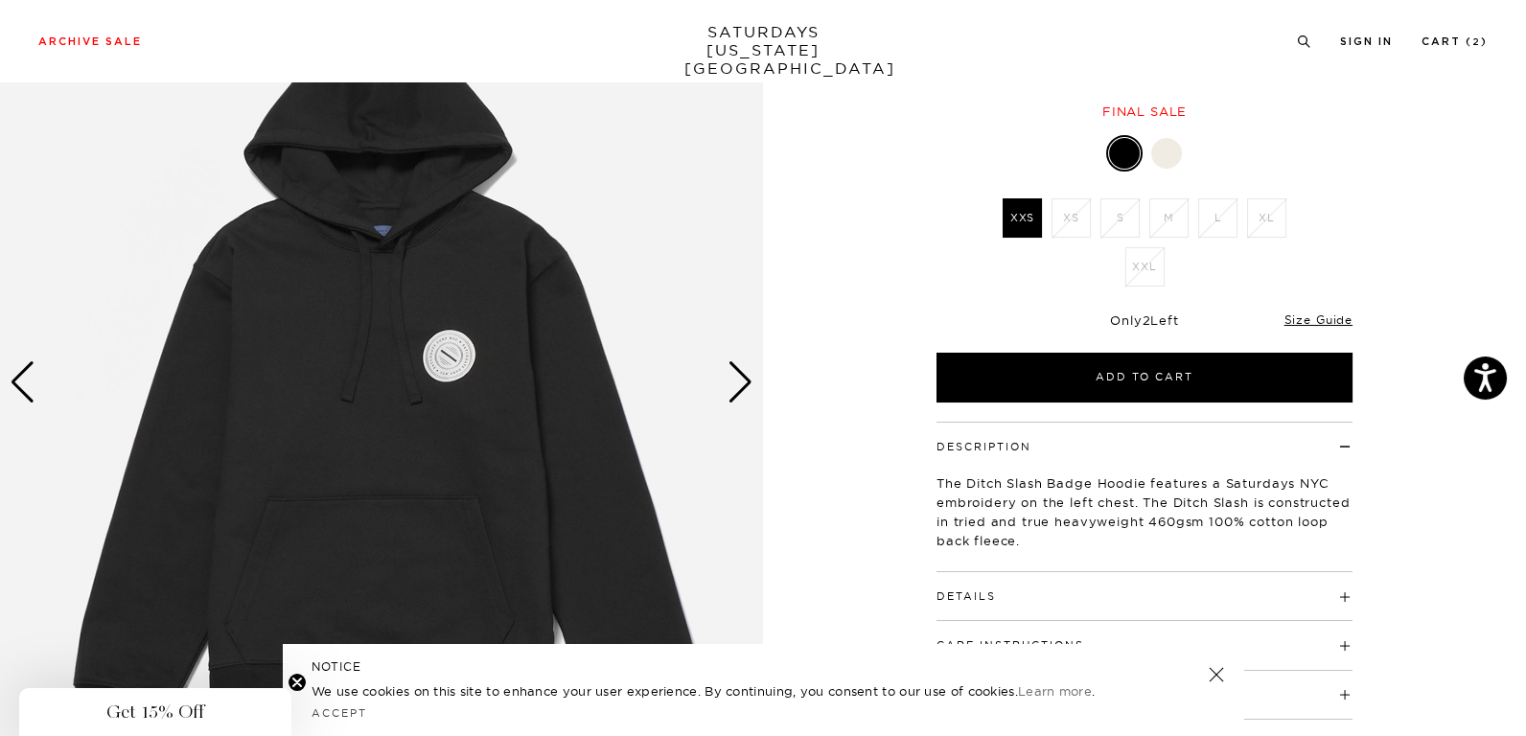
click at [735, 381] on div "Next slide" at bounding box center [741, 382] width 26 height 42
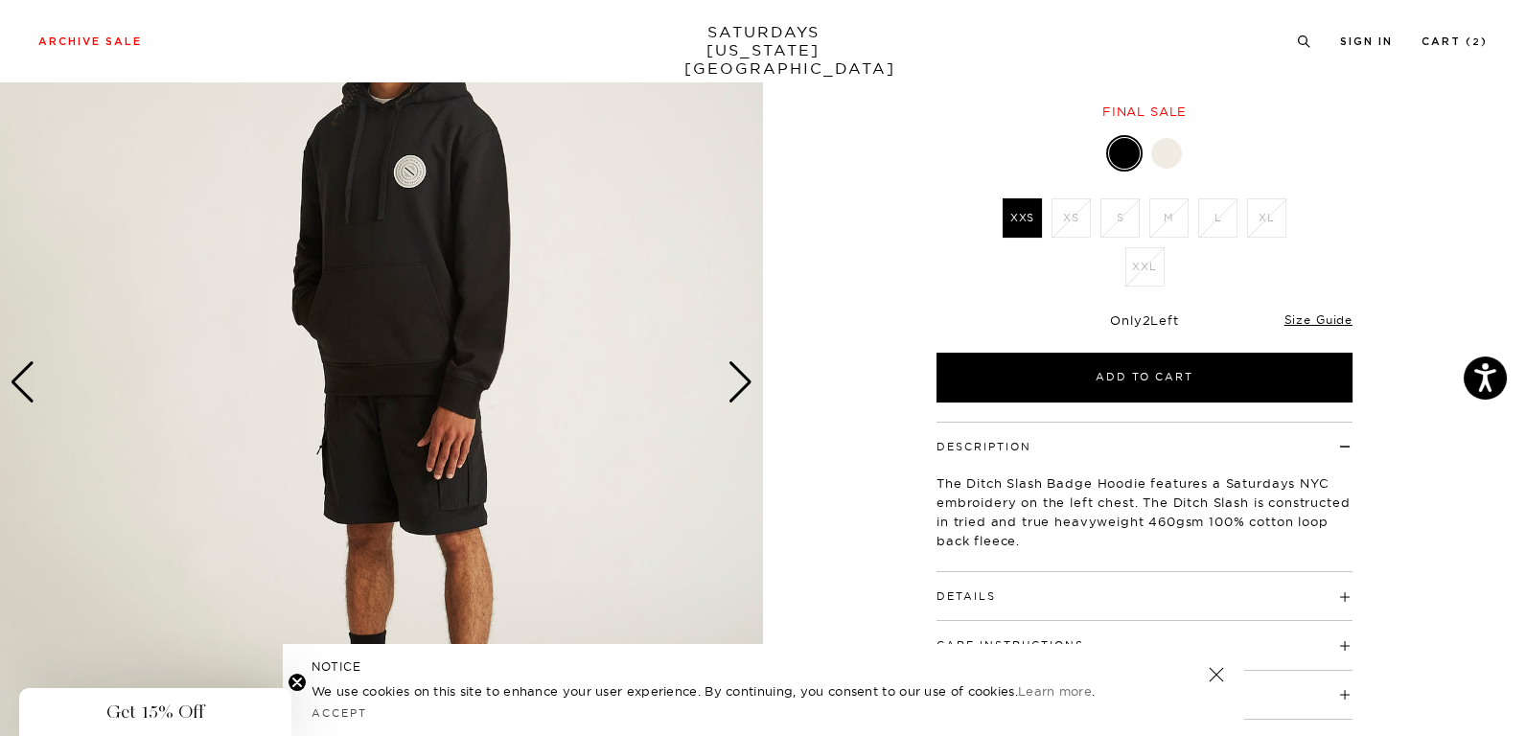
click at [735, 381] on div "Next slide" at bounding box center [741, 382] width 26 height 42
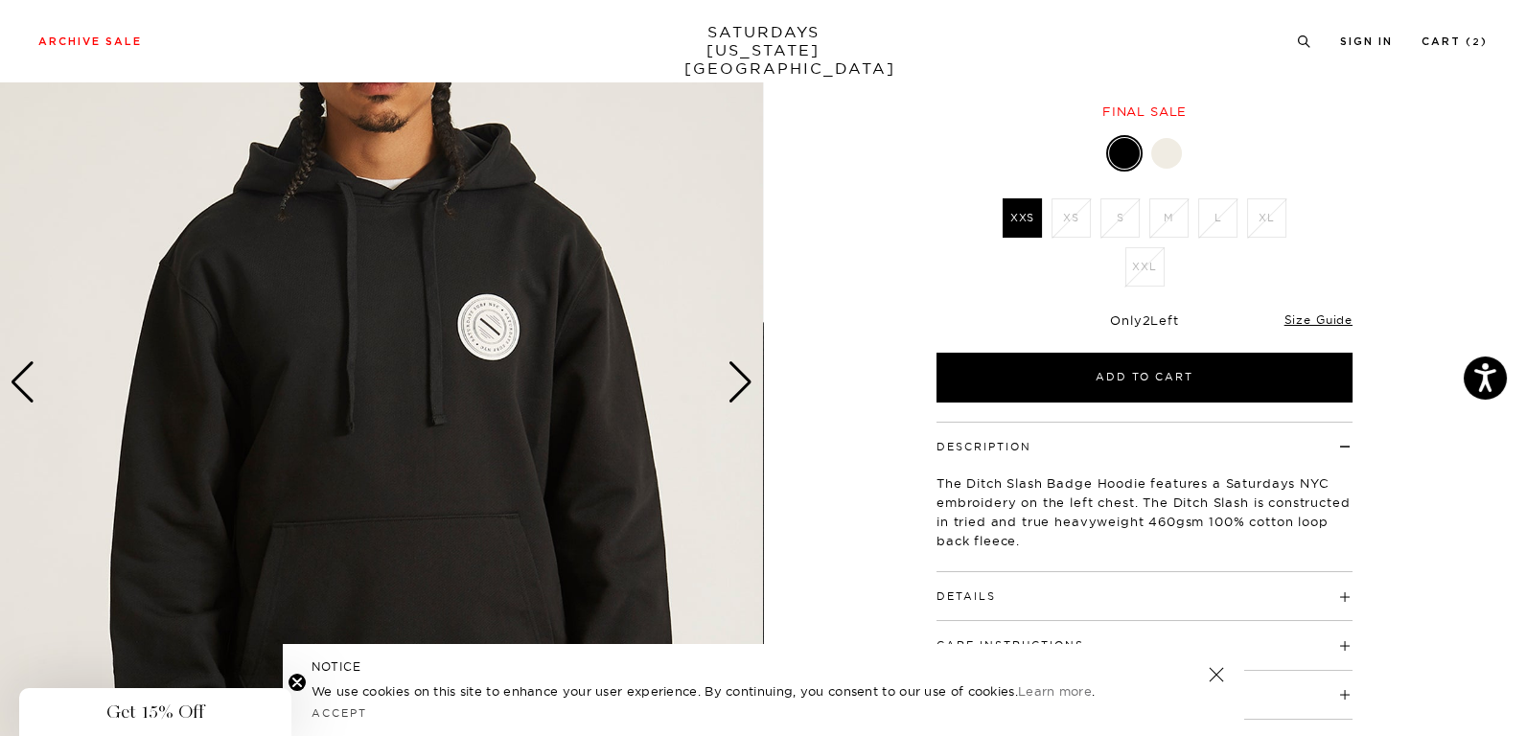
click at [735, 381] on div "Next slide" at bounding box center [741, 382] width 26 height 42
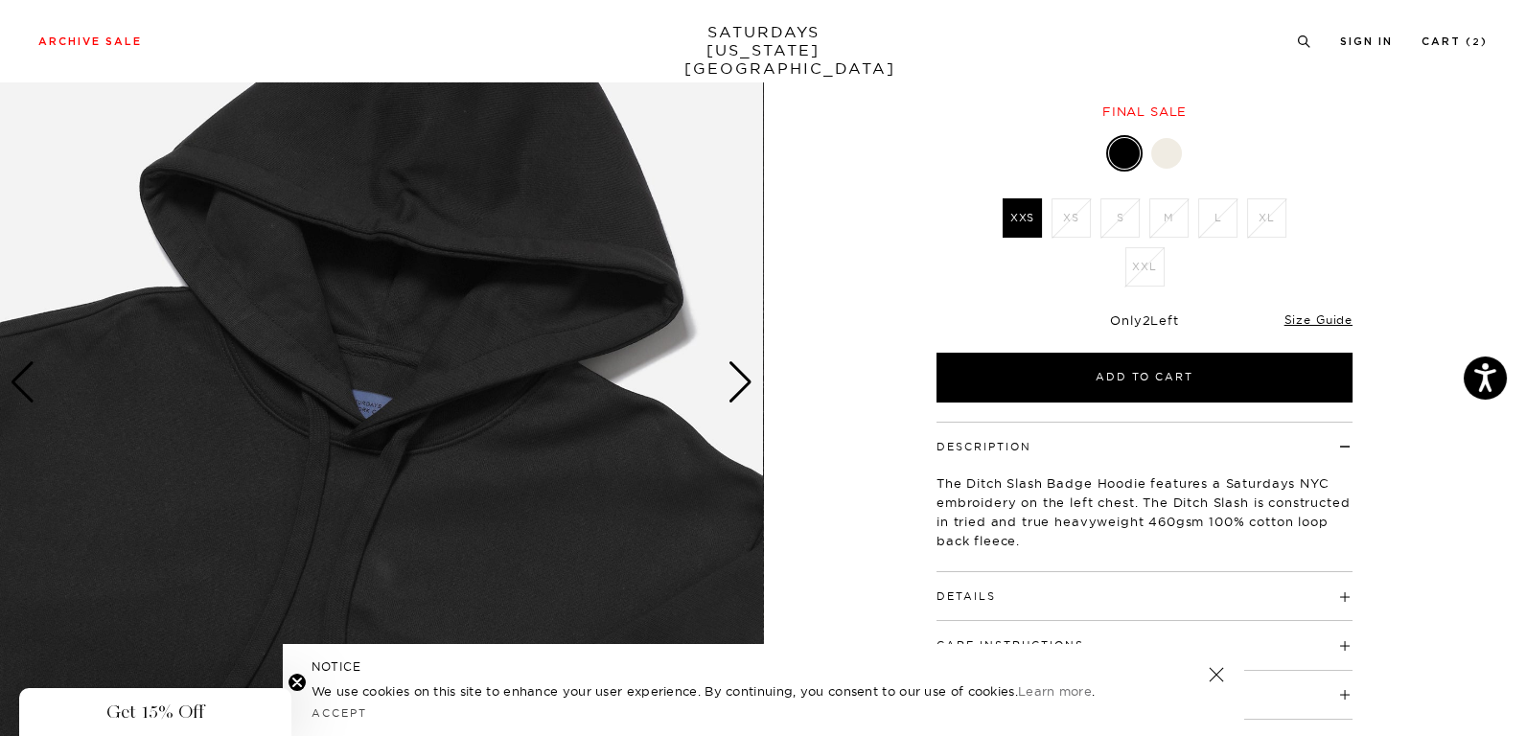
click at [735, 381] on div "Next slide" at bounding box center [741, 382] width 26 height 42
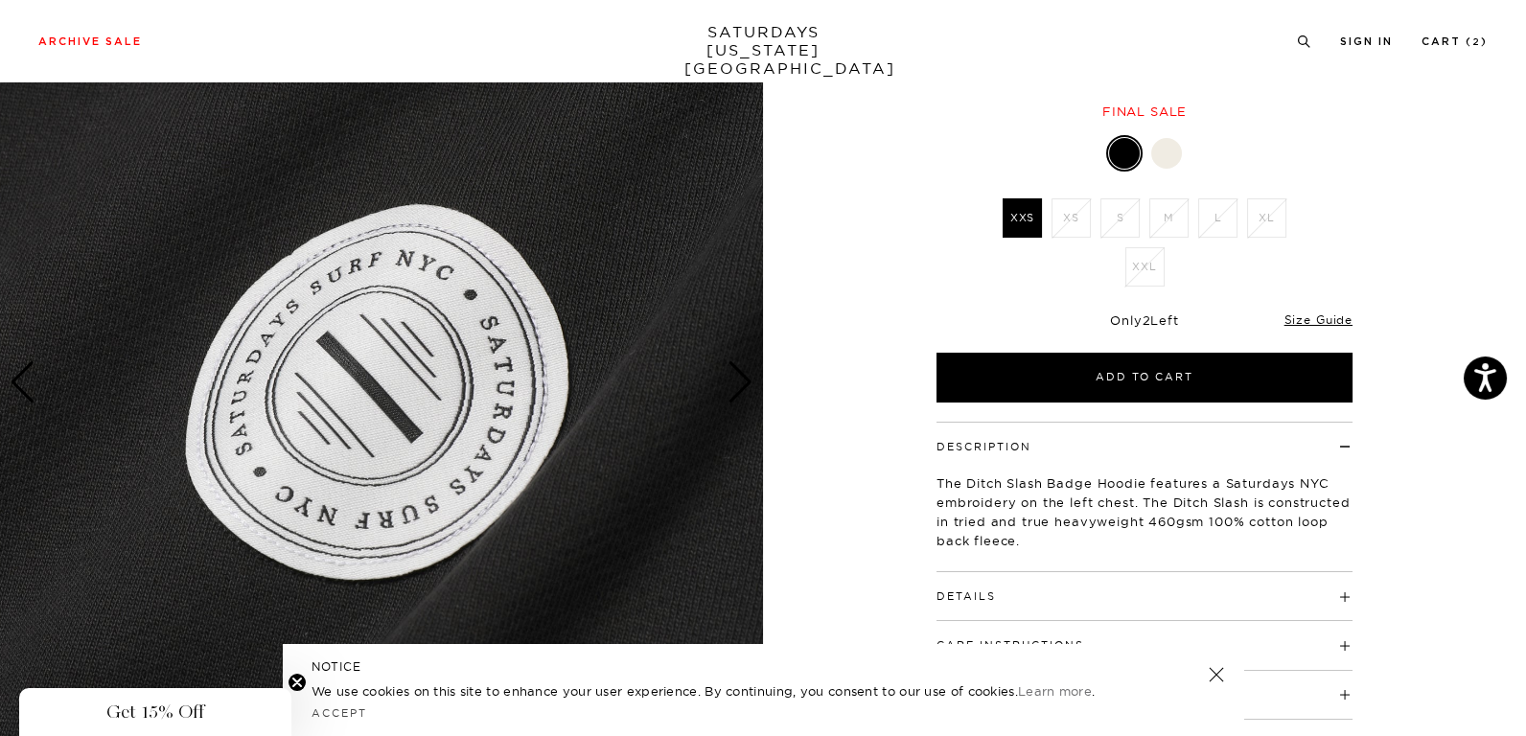
click at [735, 381] on div "Next slide" at bounding box center [741, 382] width 26 height 42
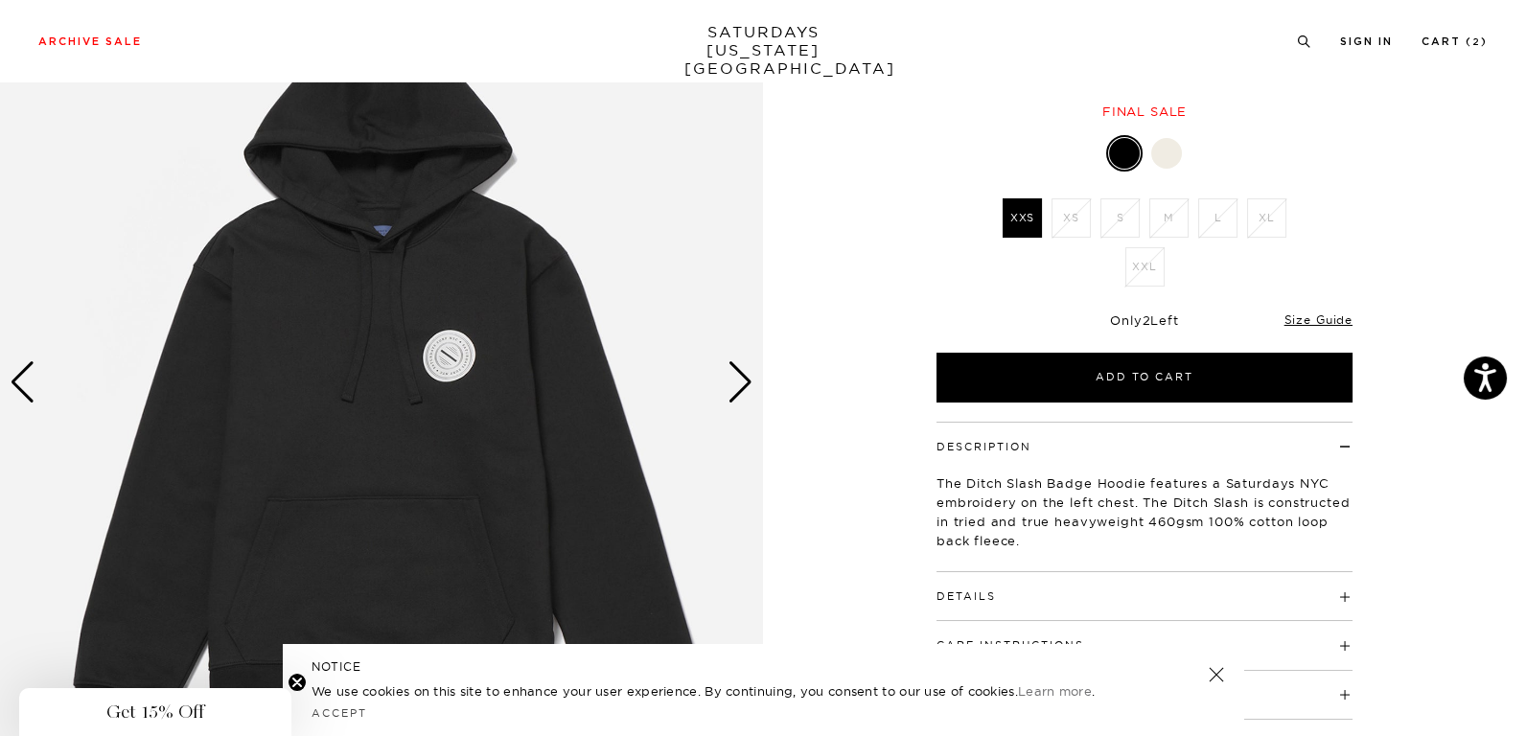
click at [735, 381] on div "Next slide" at bounding box center [741, 382] width 26 height 42
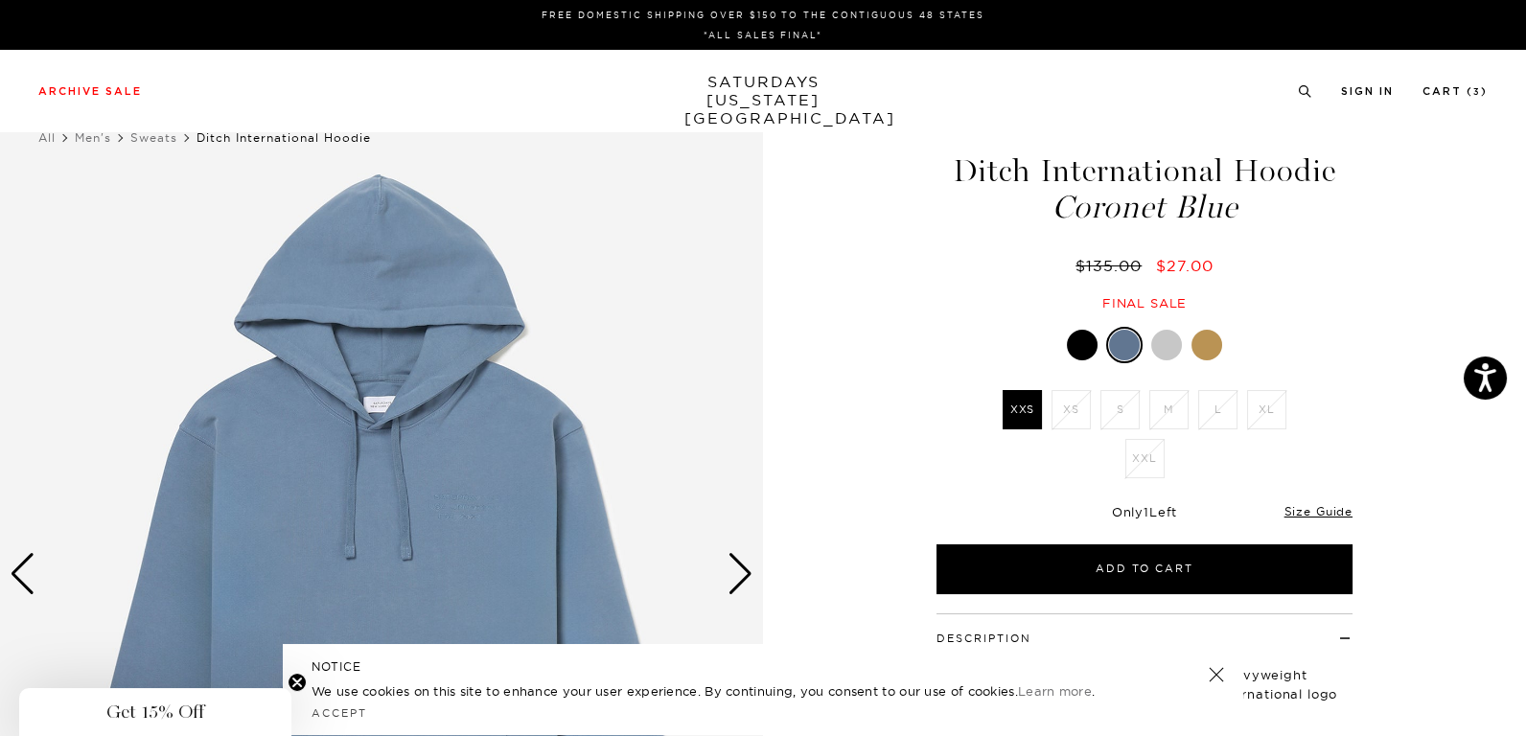
click at [733, 571] on div "Next slide" at bounding box center [741, 574] width 26 height 42
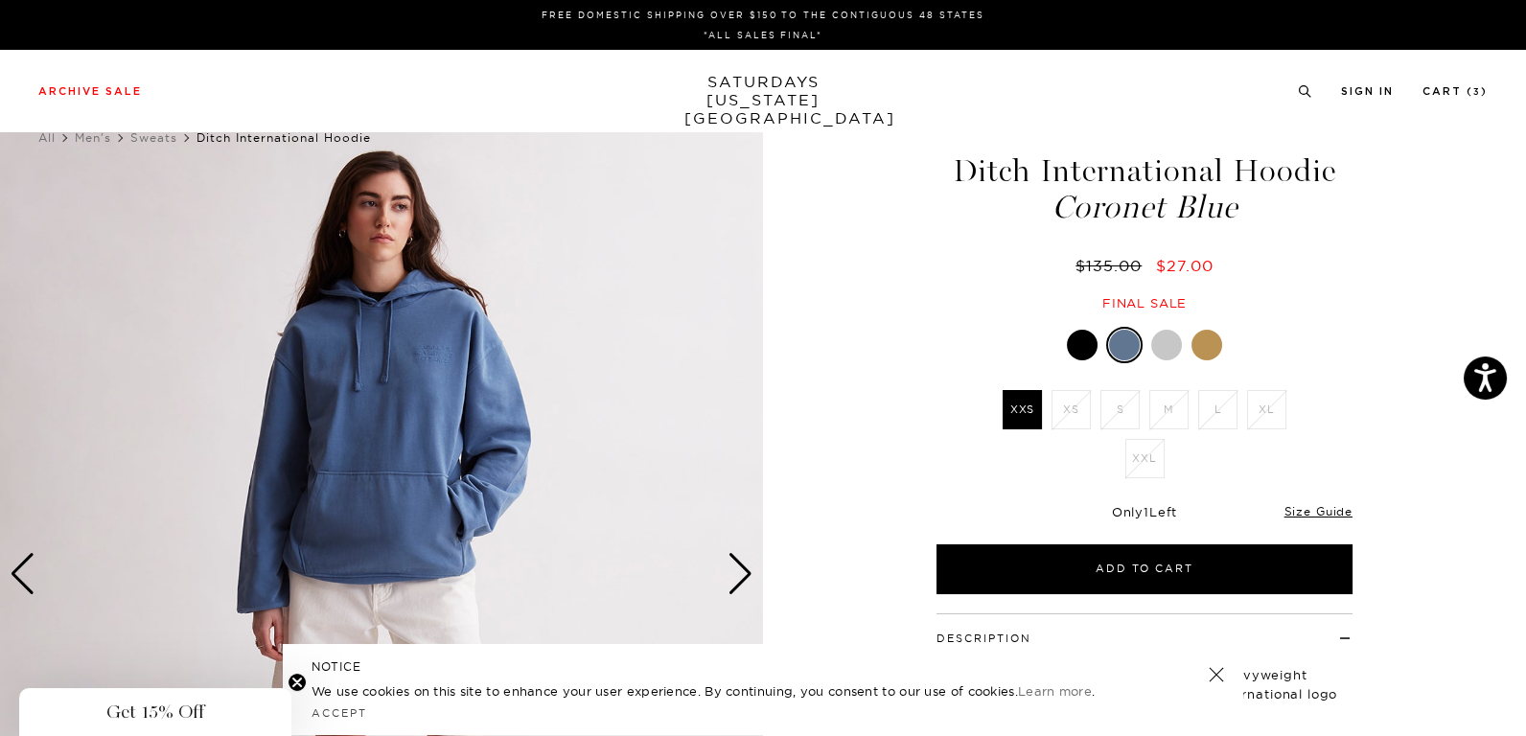
click at [733, 571] on div "Next slide" at bounding box center [741, 574] width 26 height 42
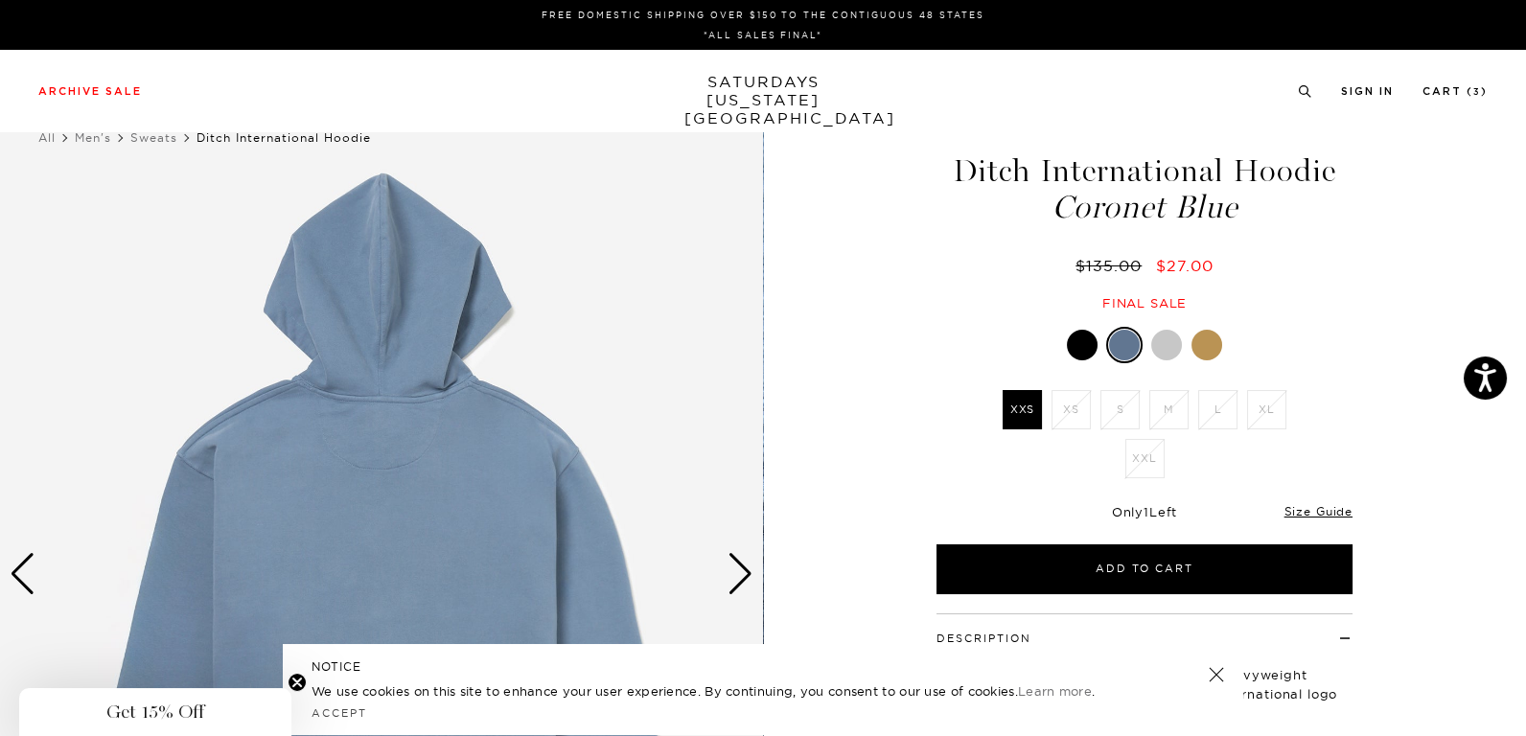
click at [733, 571] on div "Next slide" at bounding box center [741, 574] width 26 height 42
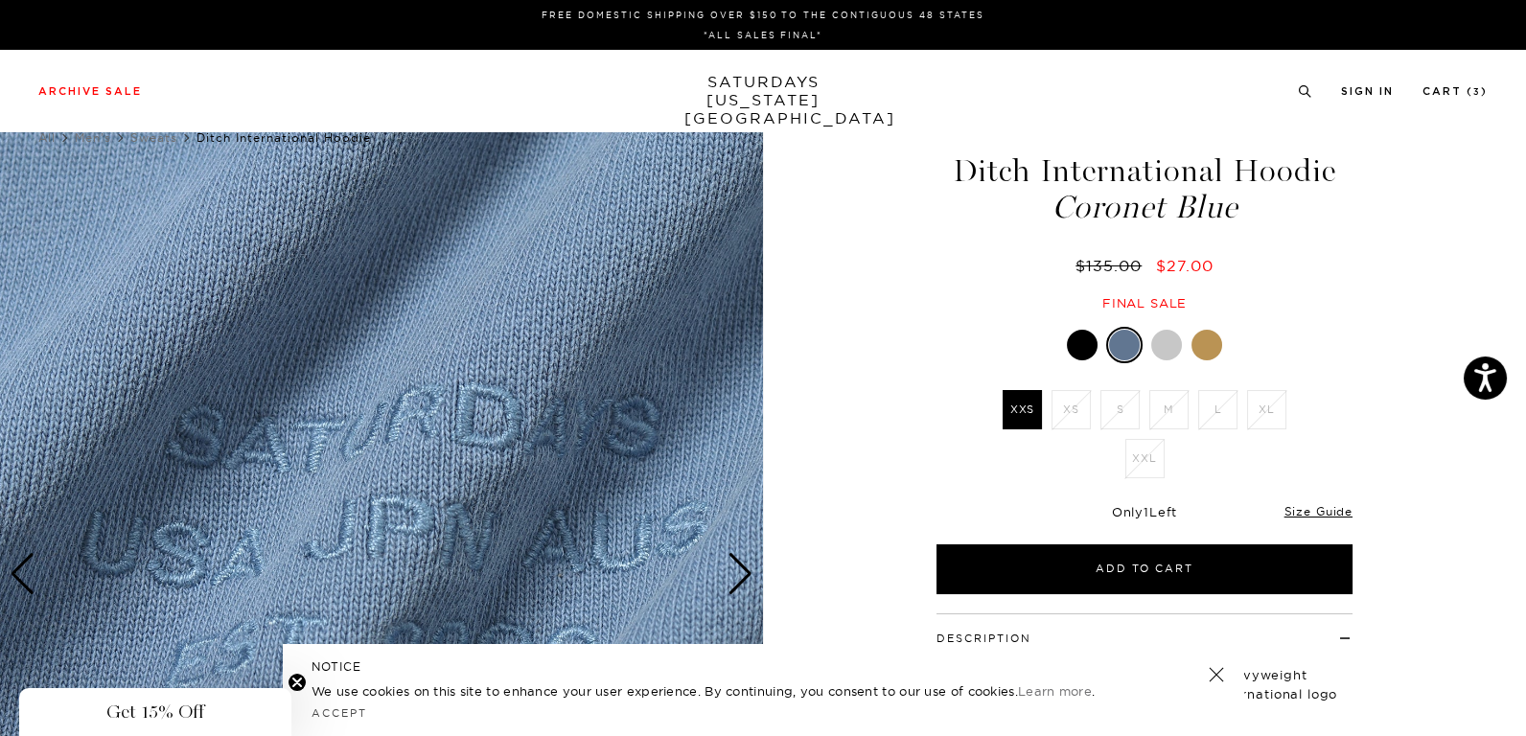
click at [733, 571] on div "Next slide" at bounding box center [741, 574] width 26 height 42
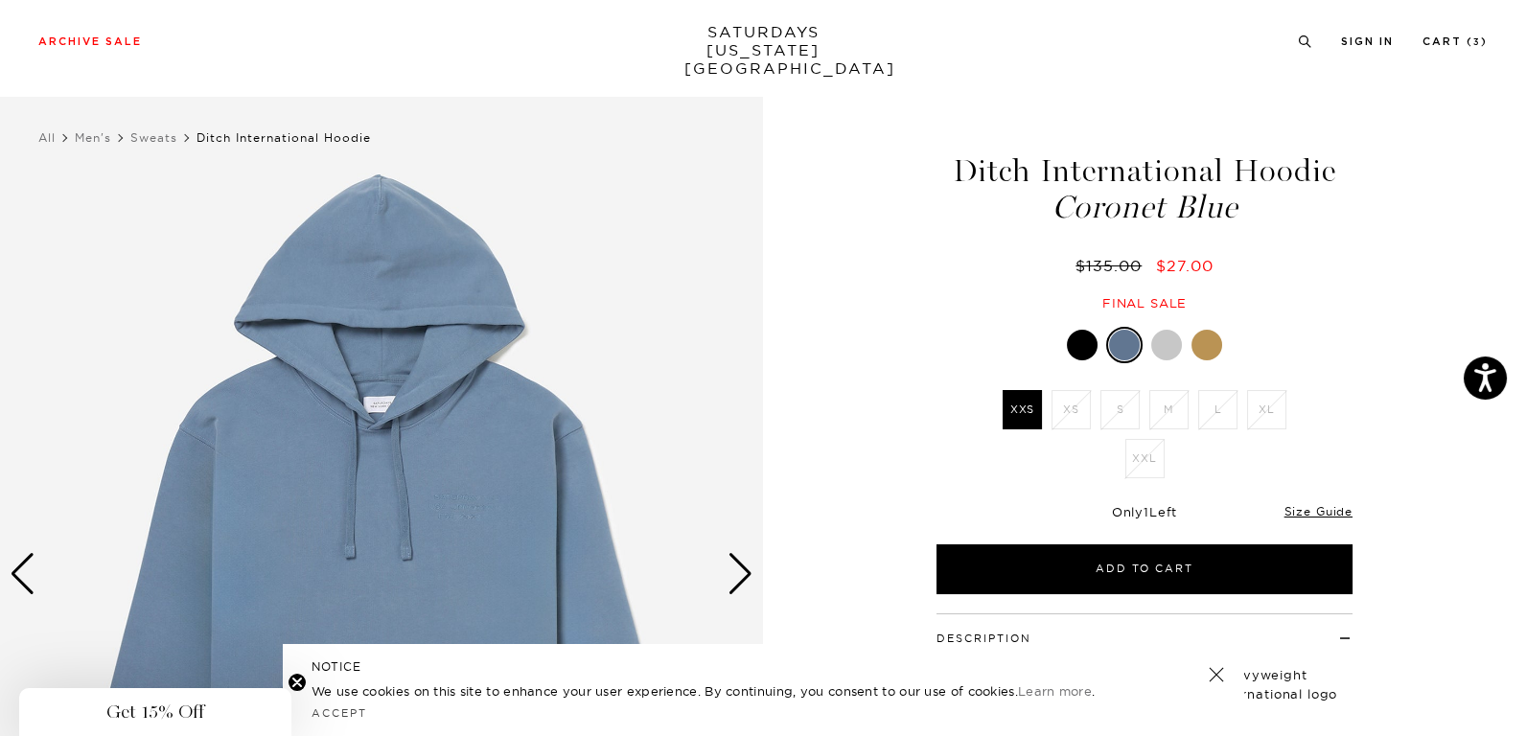
scroll to position [287, 0]
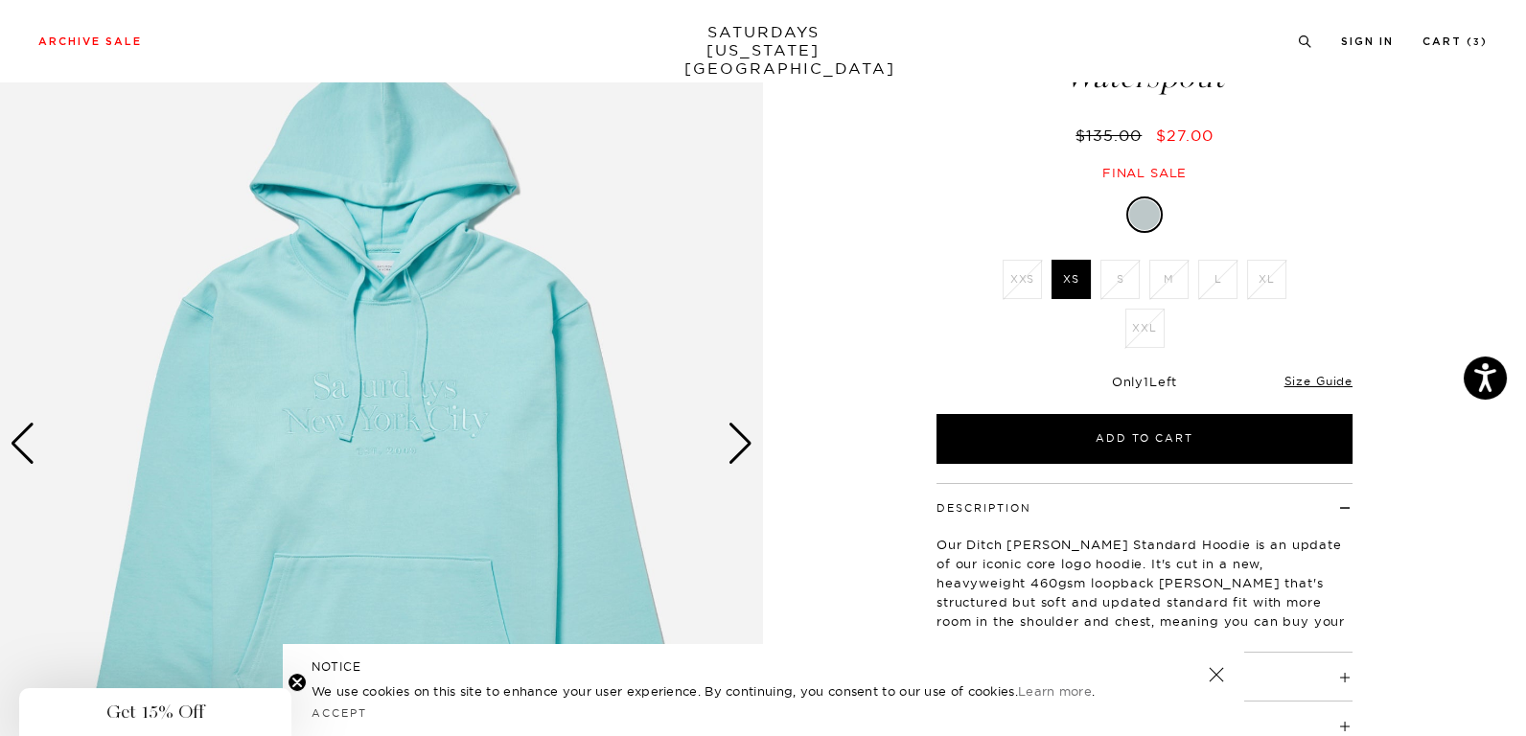
scroll to position [287, 0]
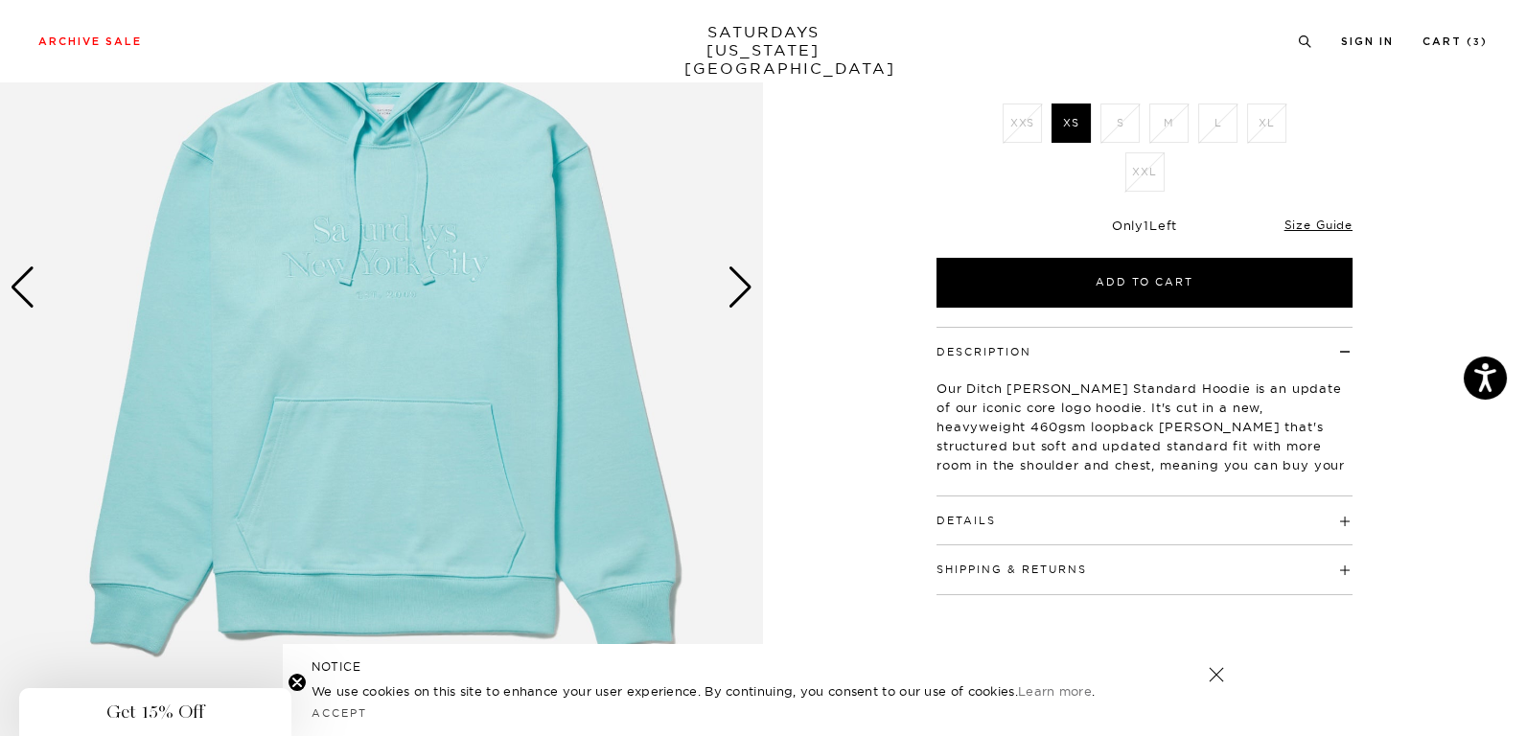
click at [741, 299] on div "Next slide" at bounding box center [741, 287] width 26 height 42
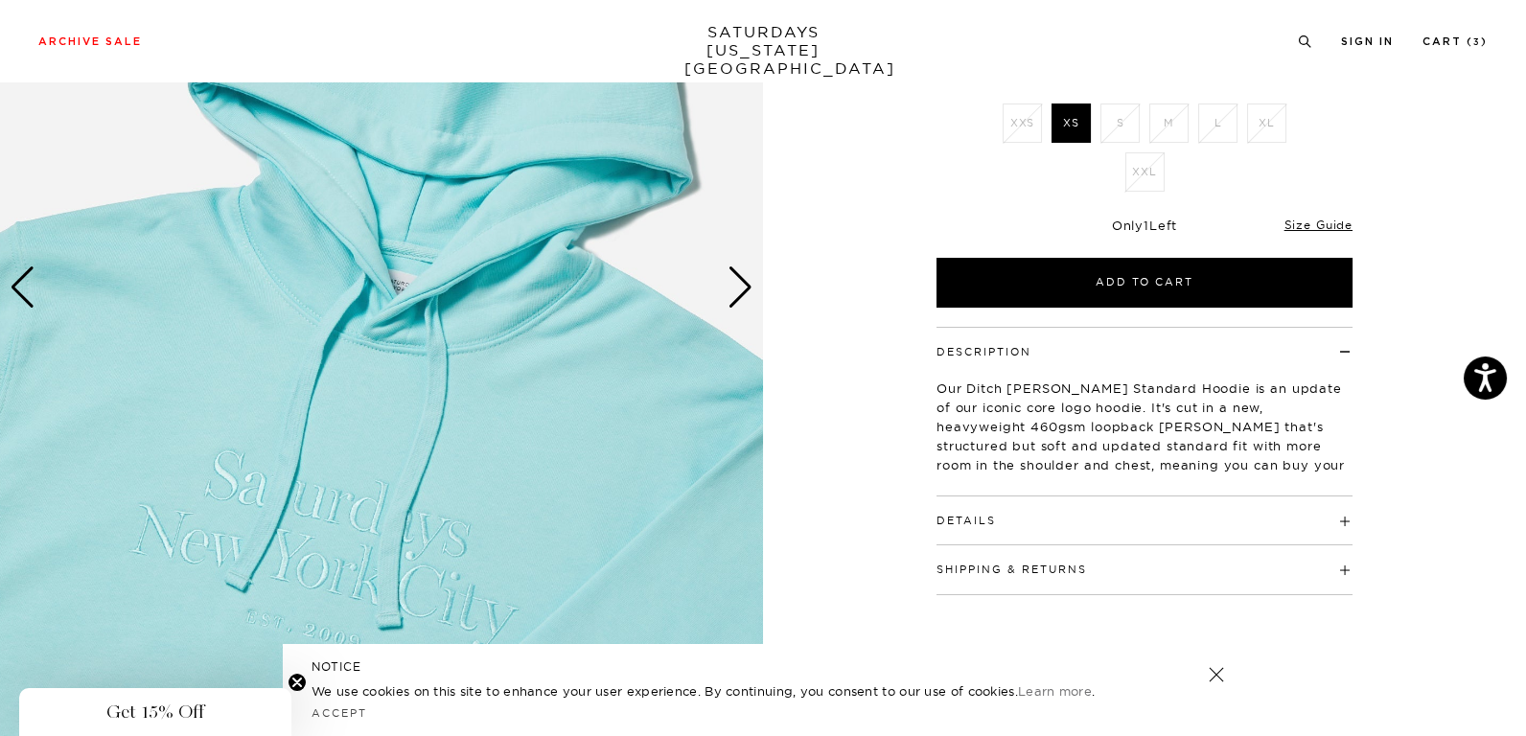
click at [742, 282] on div "Next slide" at bounding box center [741, 287] width 26 height 42
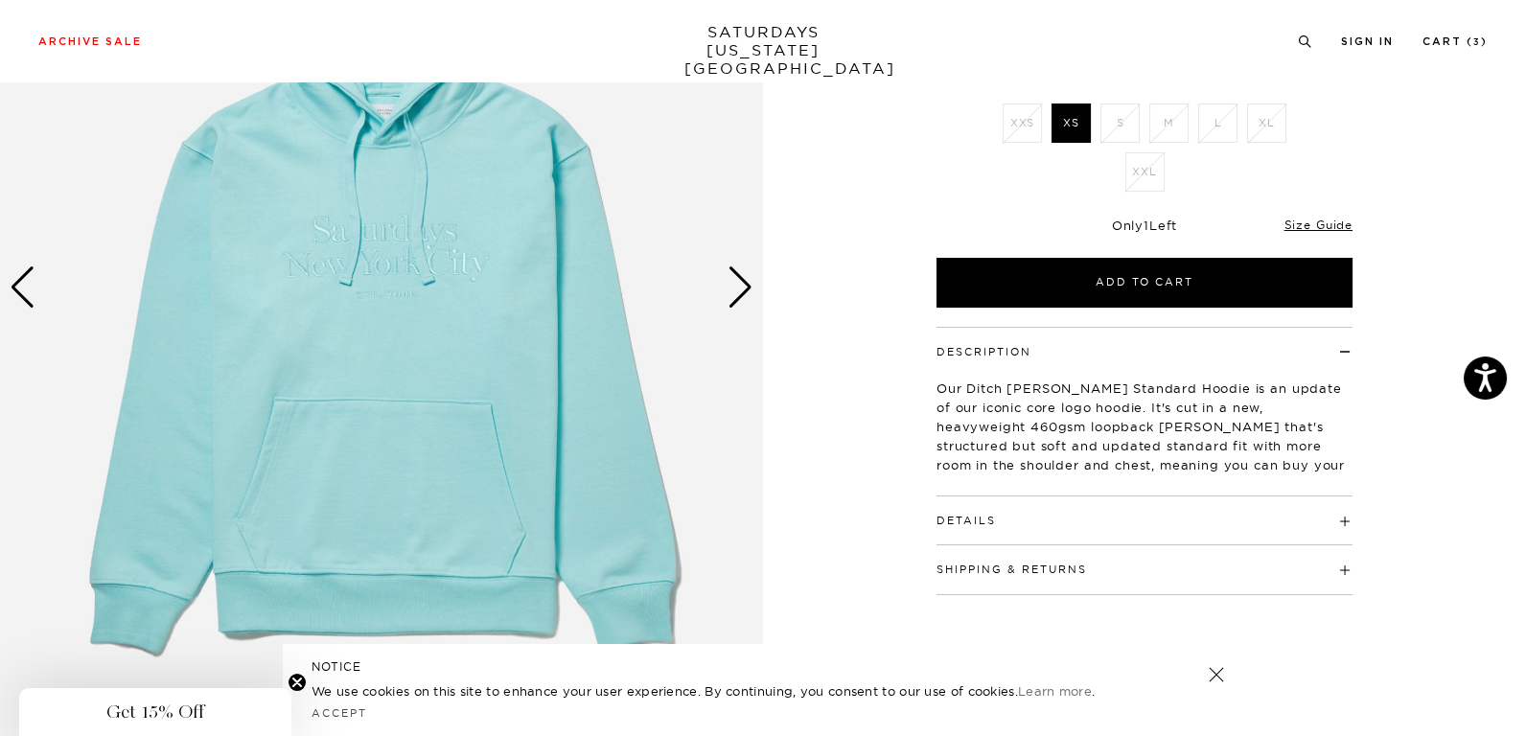
click at [742, 282] on div "Next slide" at bounding box center [741, 287] width 26 height 42
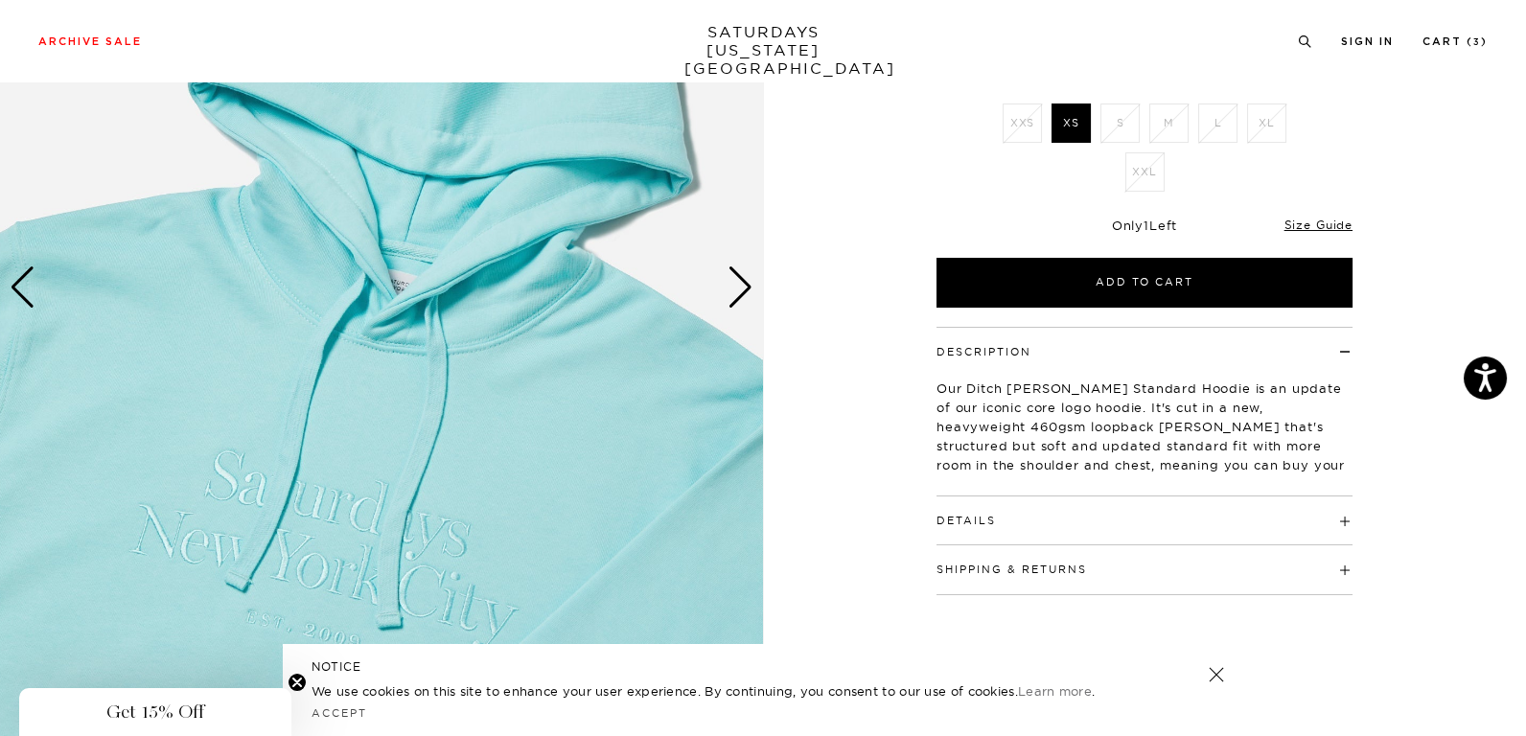
click at [742, 282] on div "Next slide" at bounding box center [741, 287] width 26 height 42
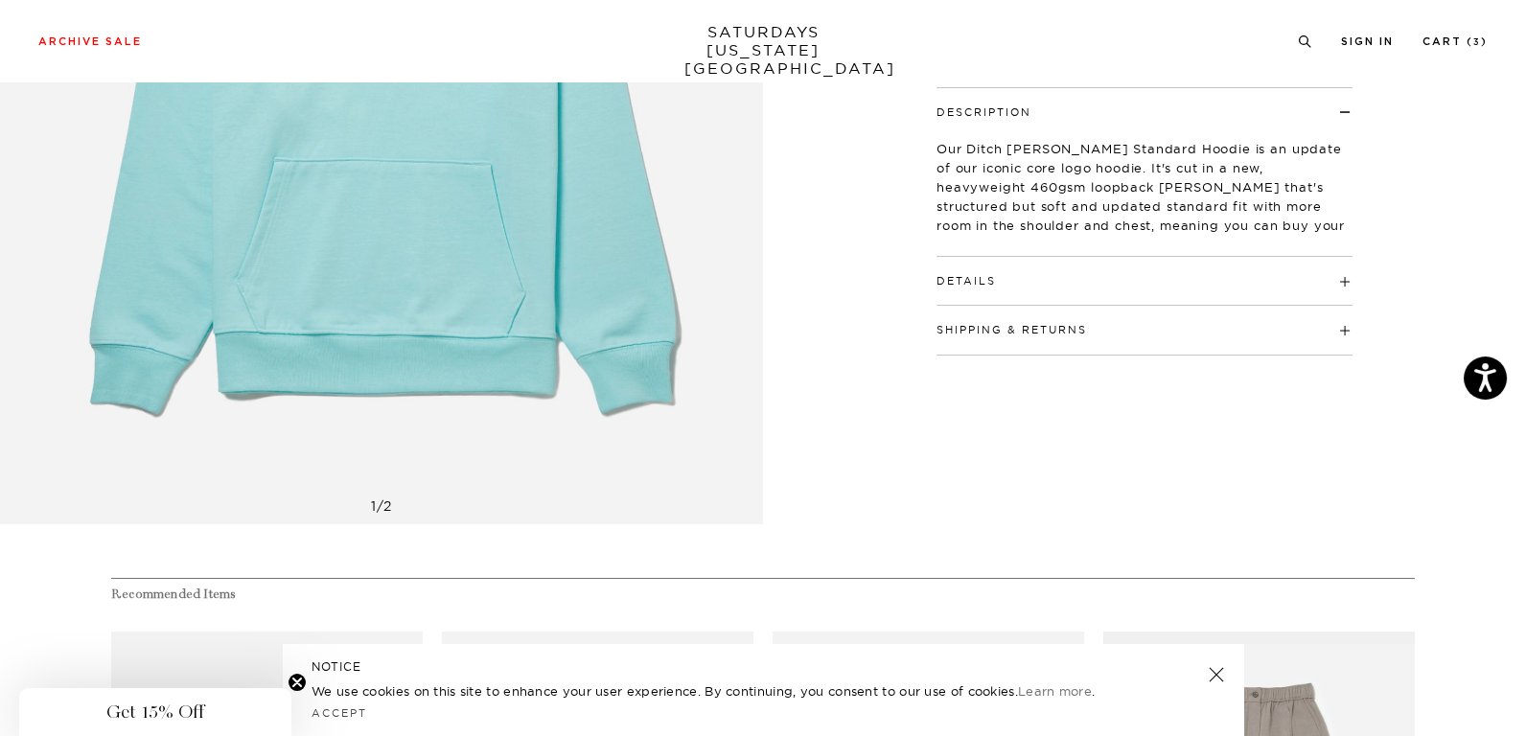
scroll to position [382, 0]
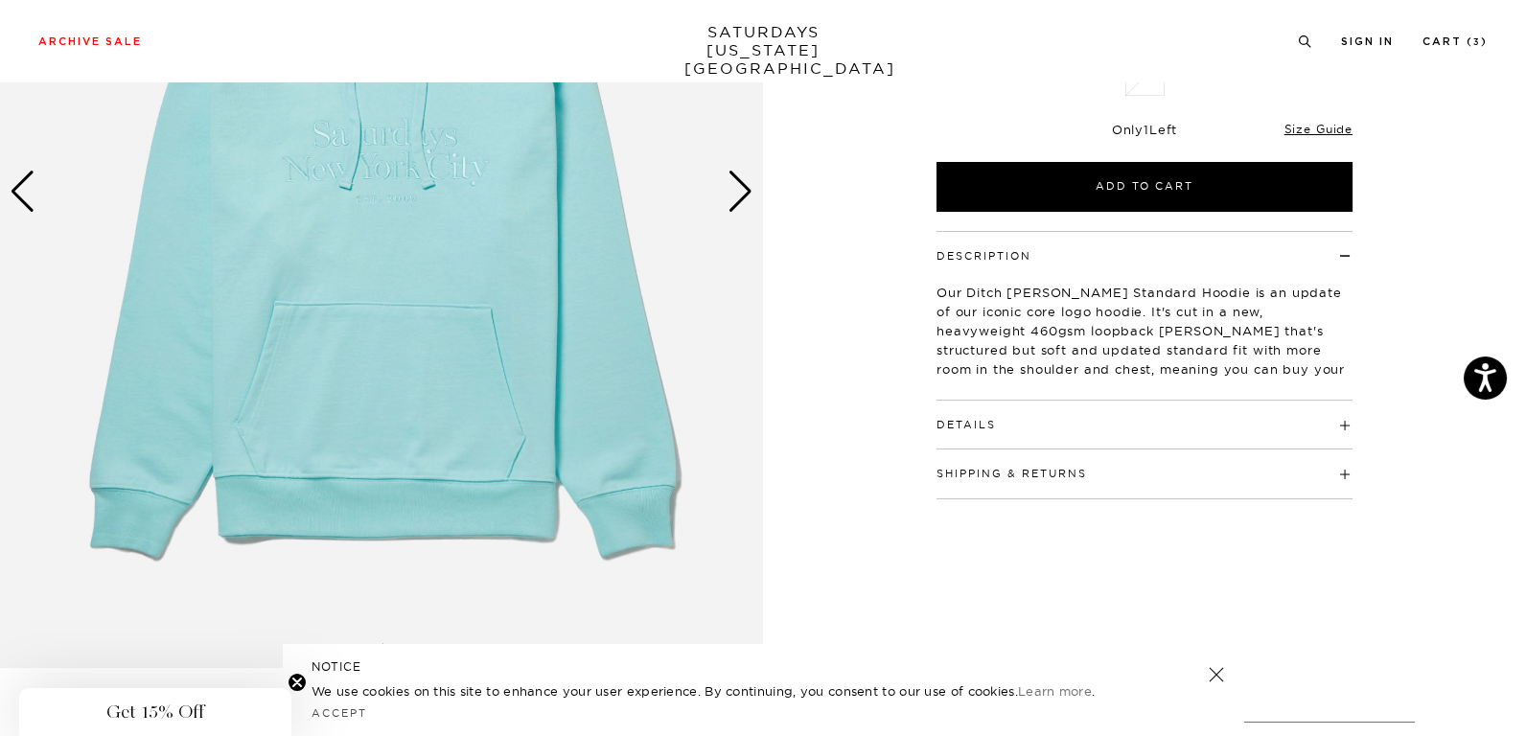
click at [1027, 417] on h4 "Details" at bounding box center [1145, 417] width 416 height 32
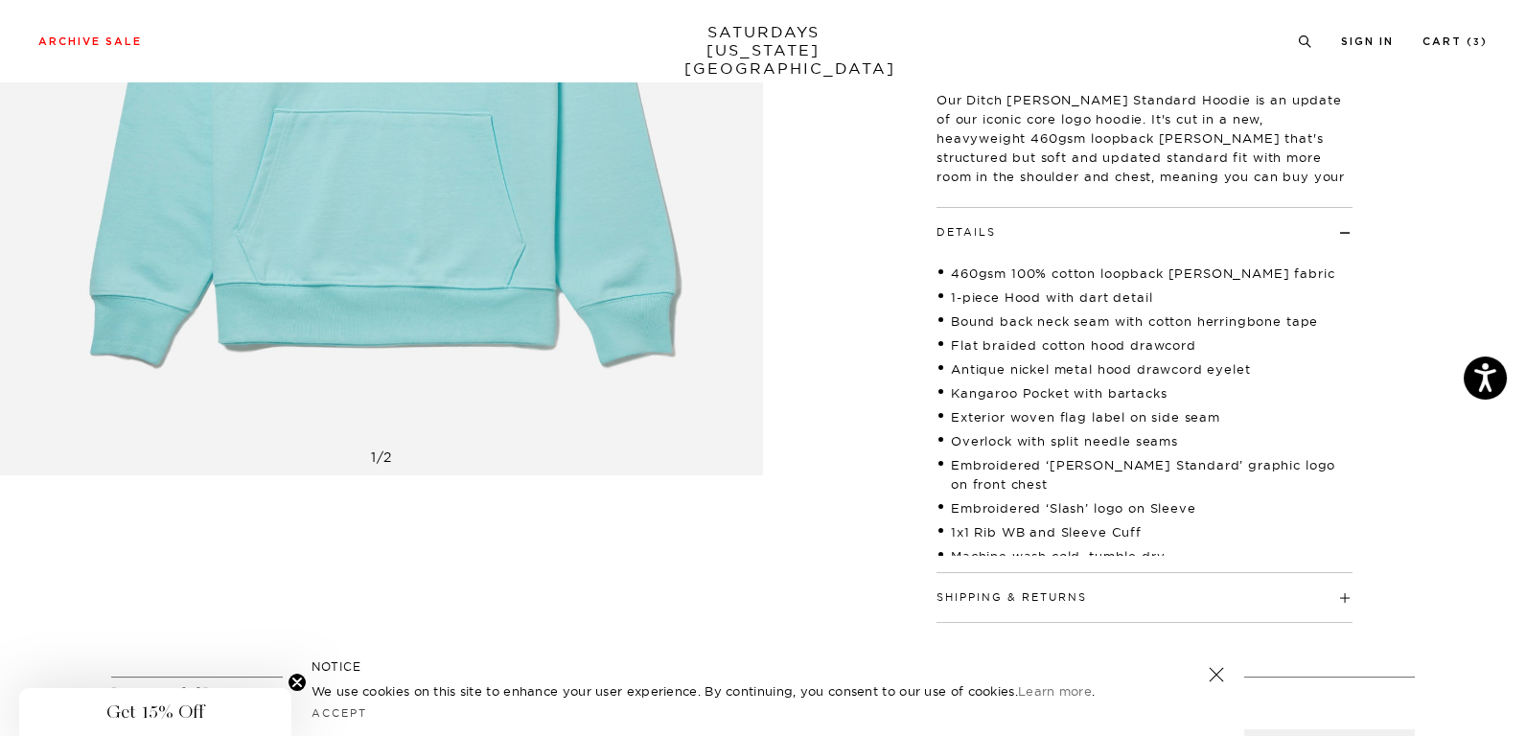
scroll to position [0, 0]
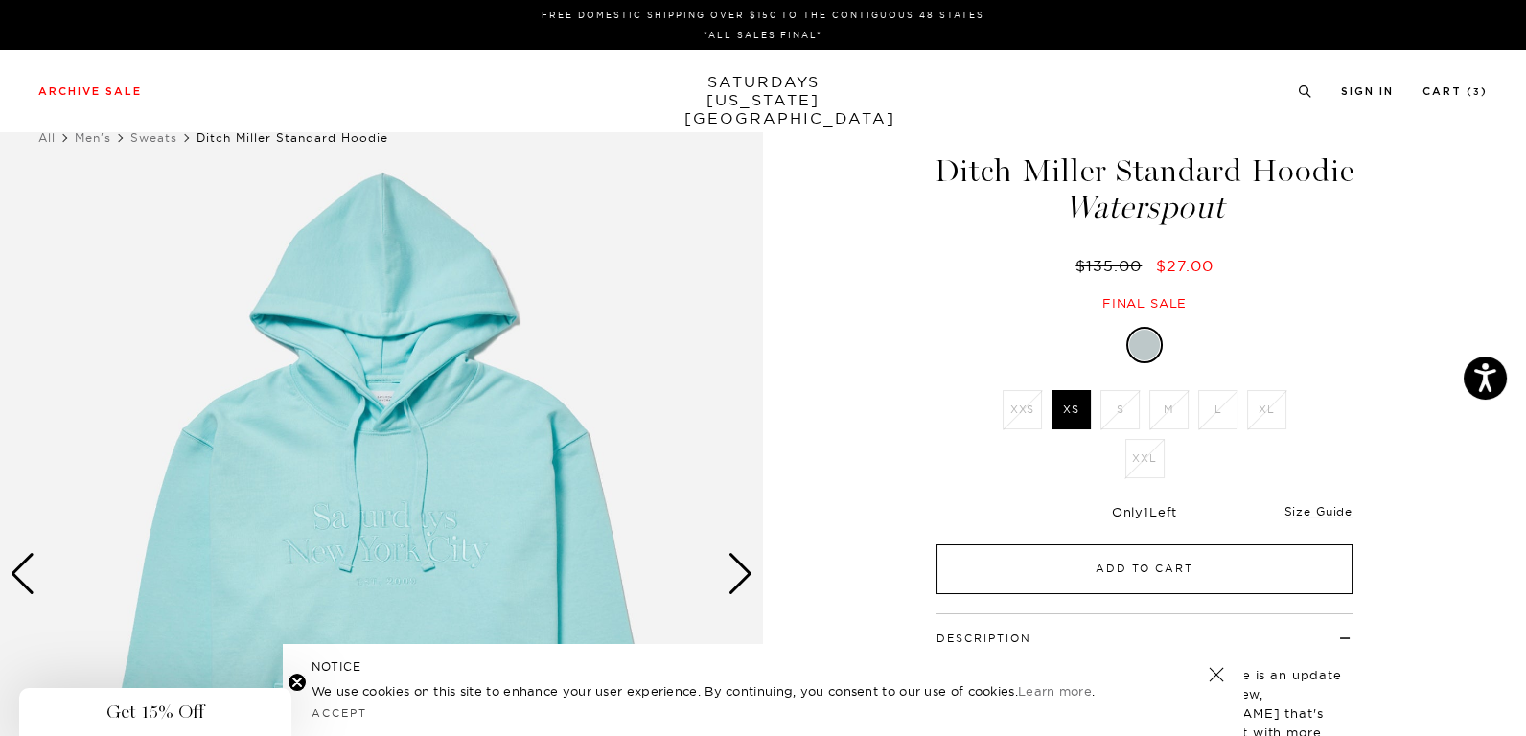
click at [1079, 569] on button "Add to Cart" at bounding box center [1145, 570] width 416 height 50
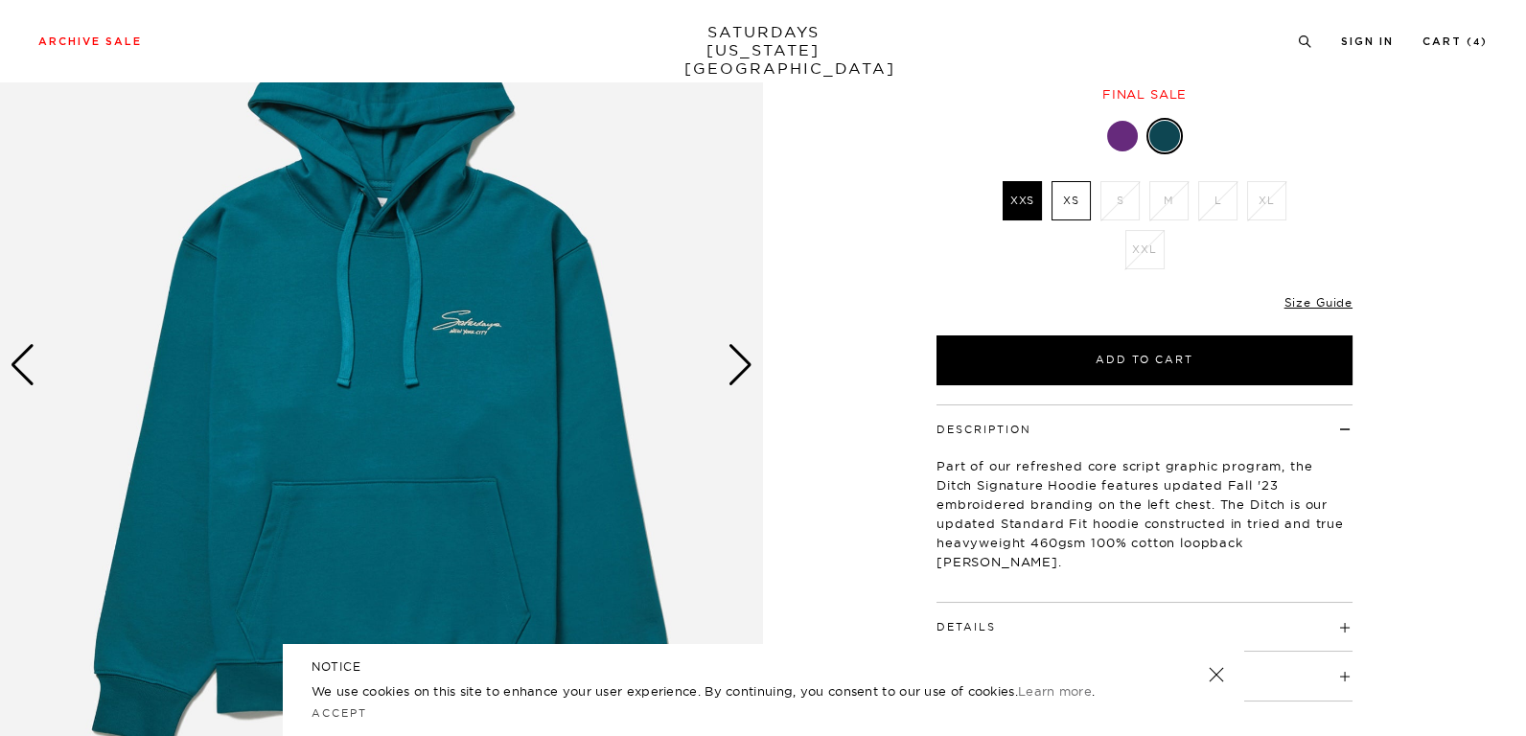
scroll to position [382, 0]
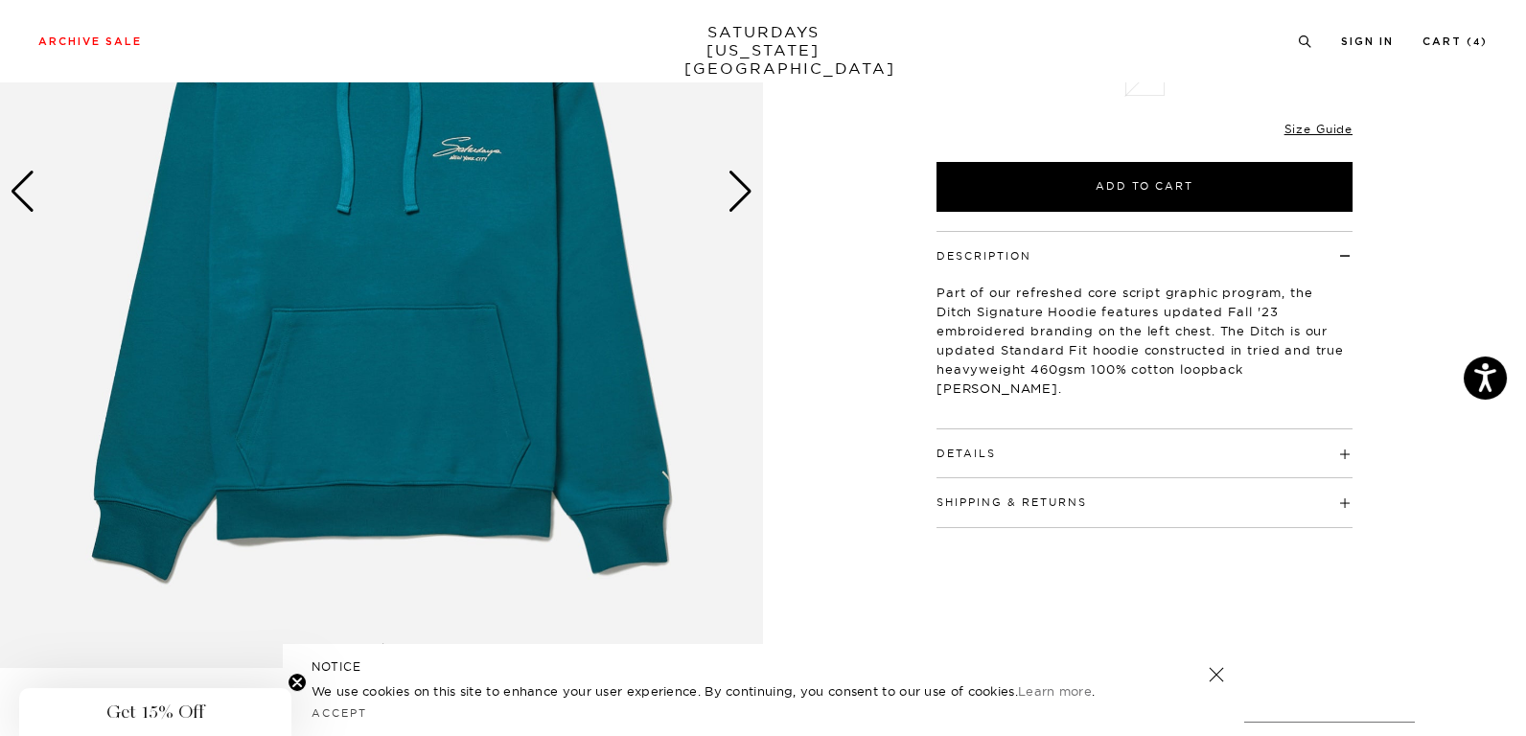
click at [1020, 458] on h4 "Details" at bounding box center [1145, 445] width 416 height 32
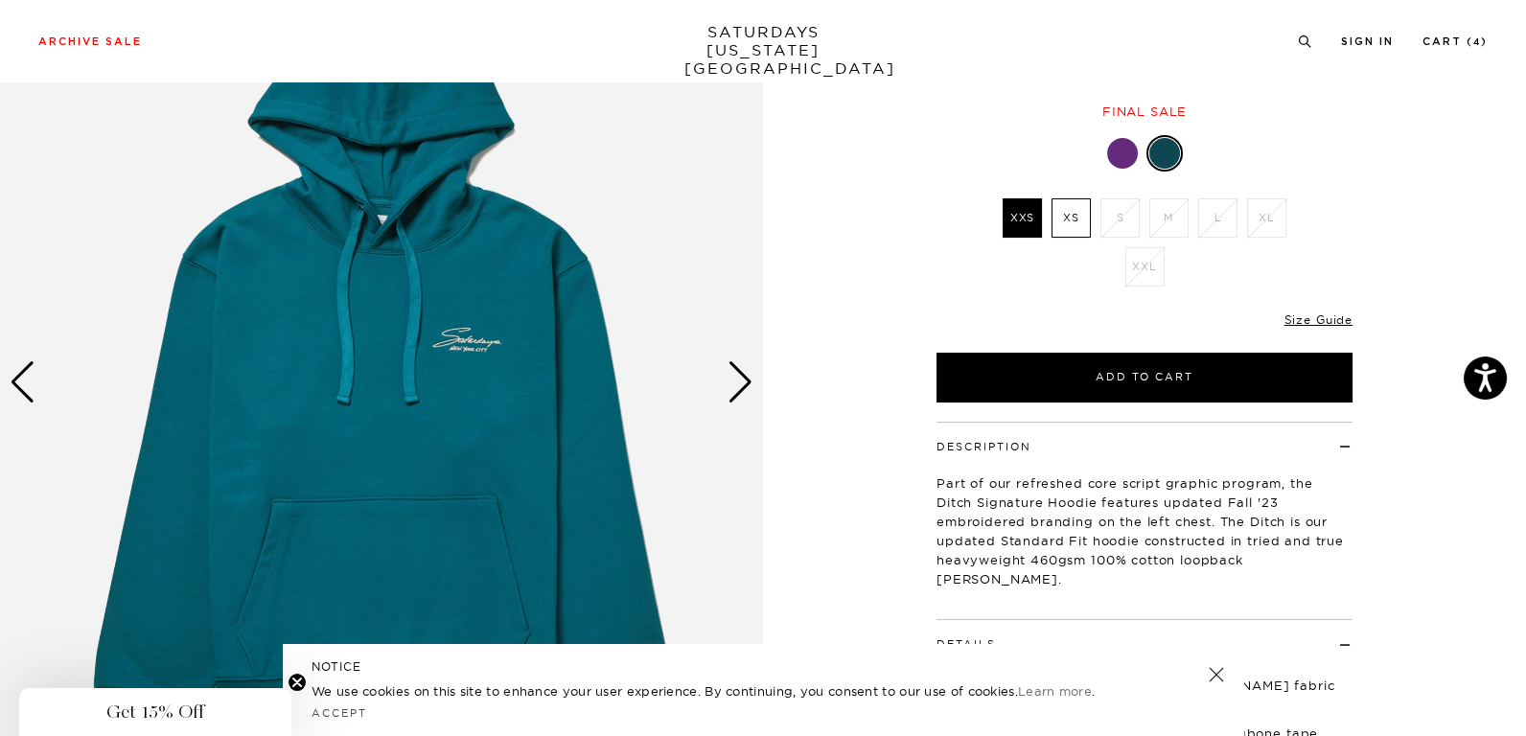
scroll to position [287, 0]
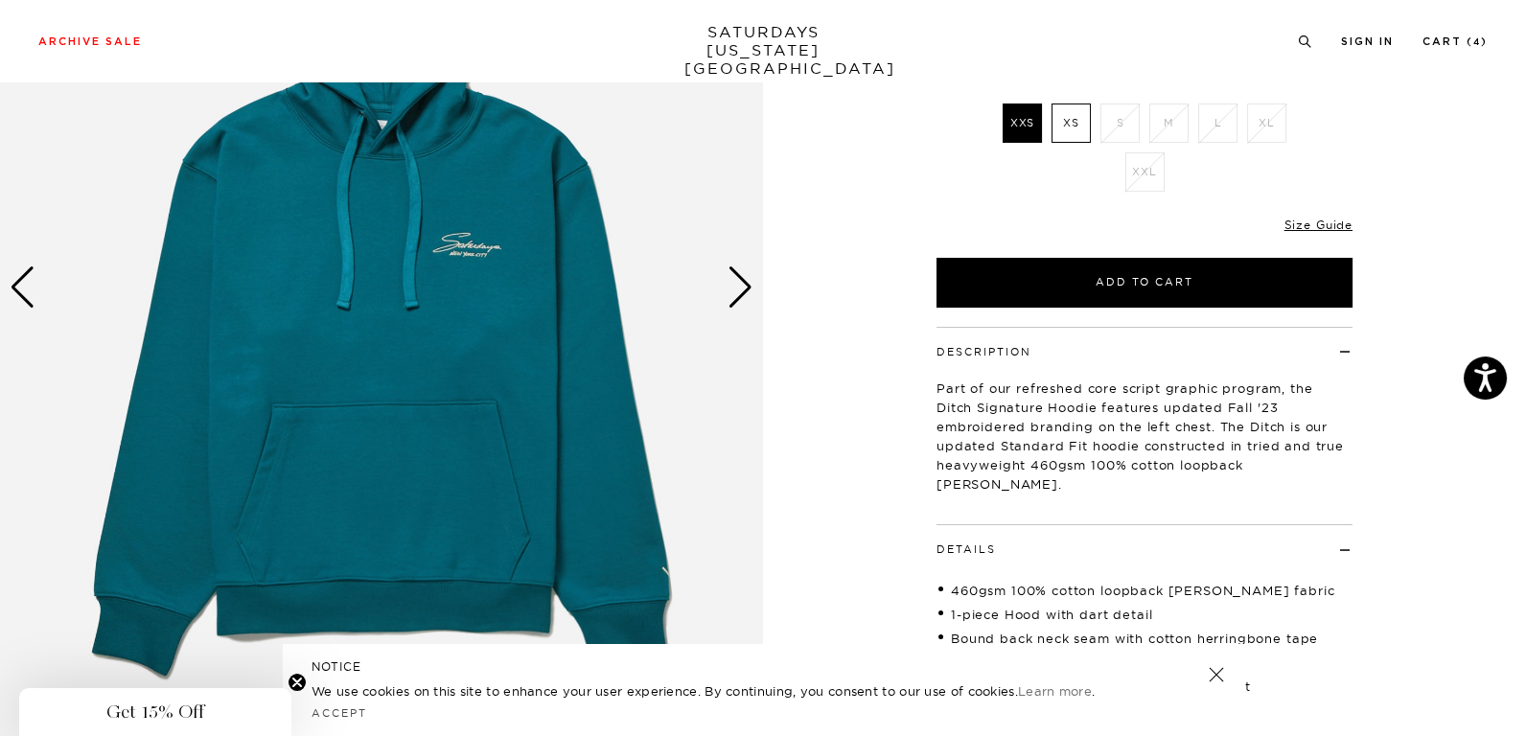
click at [743, 286] on div "Next slide" at bounding box center [741, 287] width 26 height 42
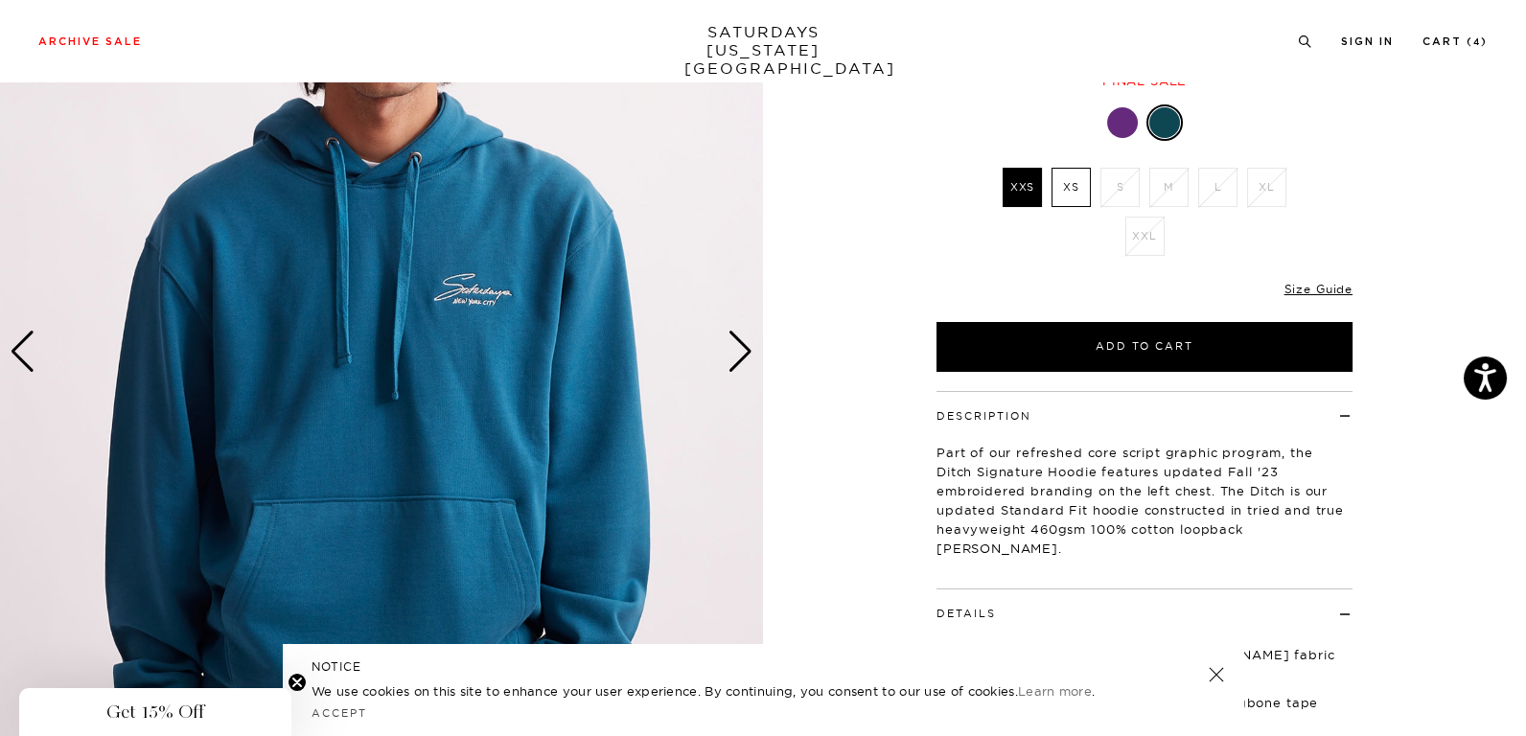
scroll to position [96, 0]
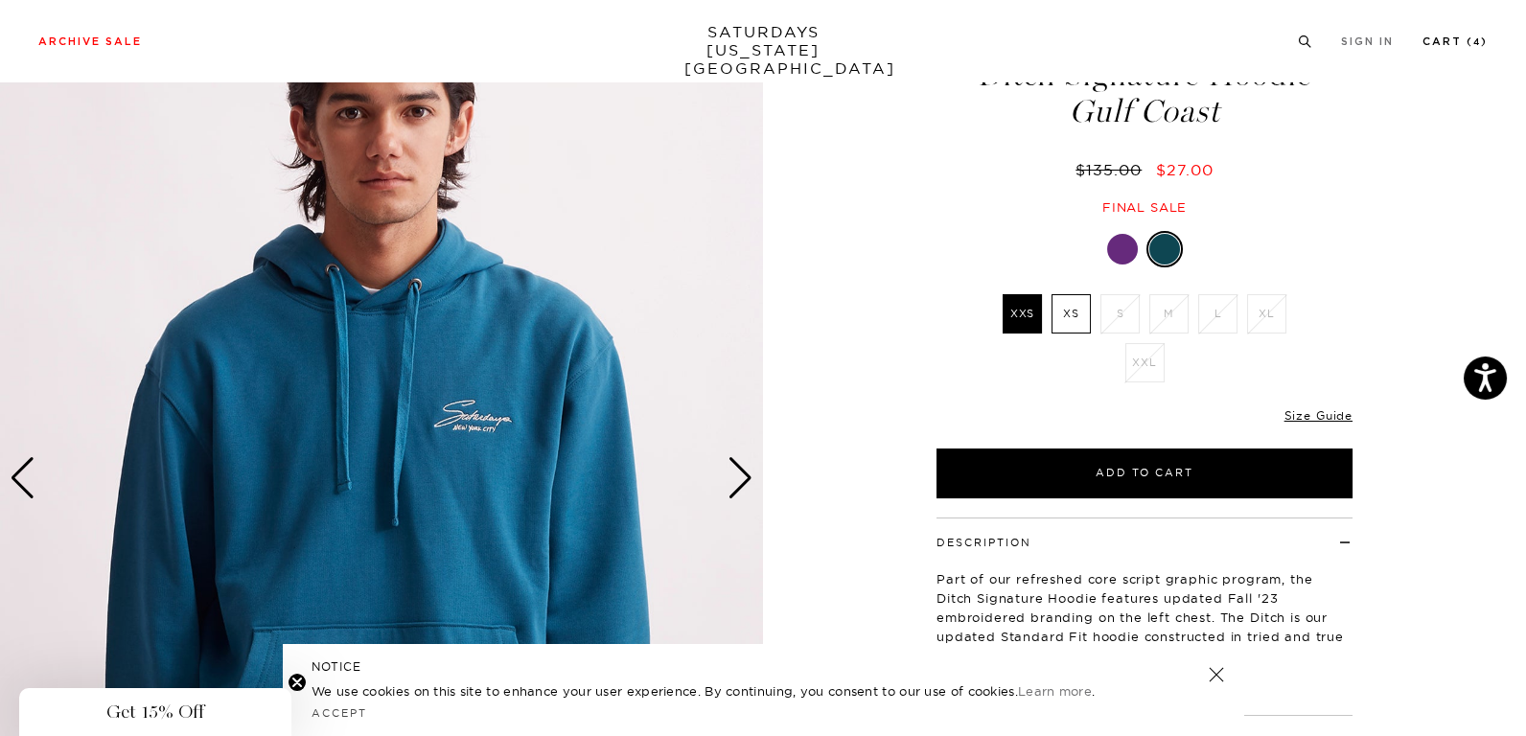
click at [1461, 36] on link "Cart ( 4 )" at bounding box center [1455, 41] width 65 height 11
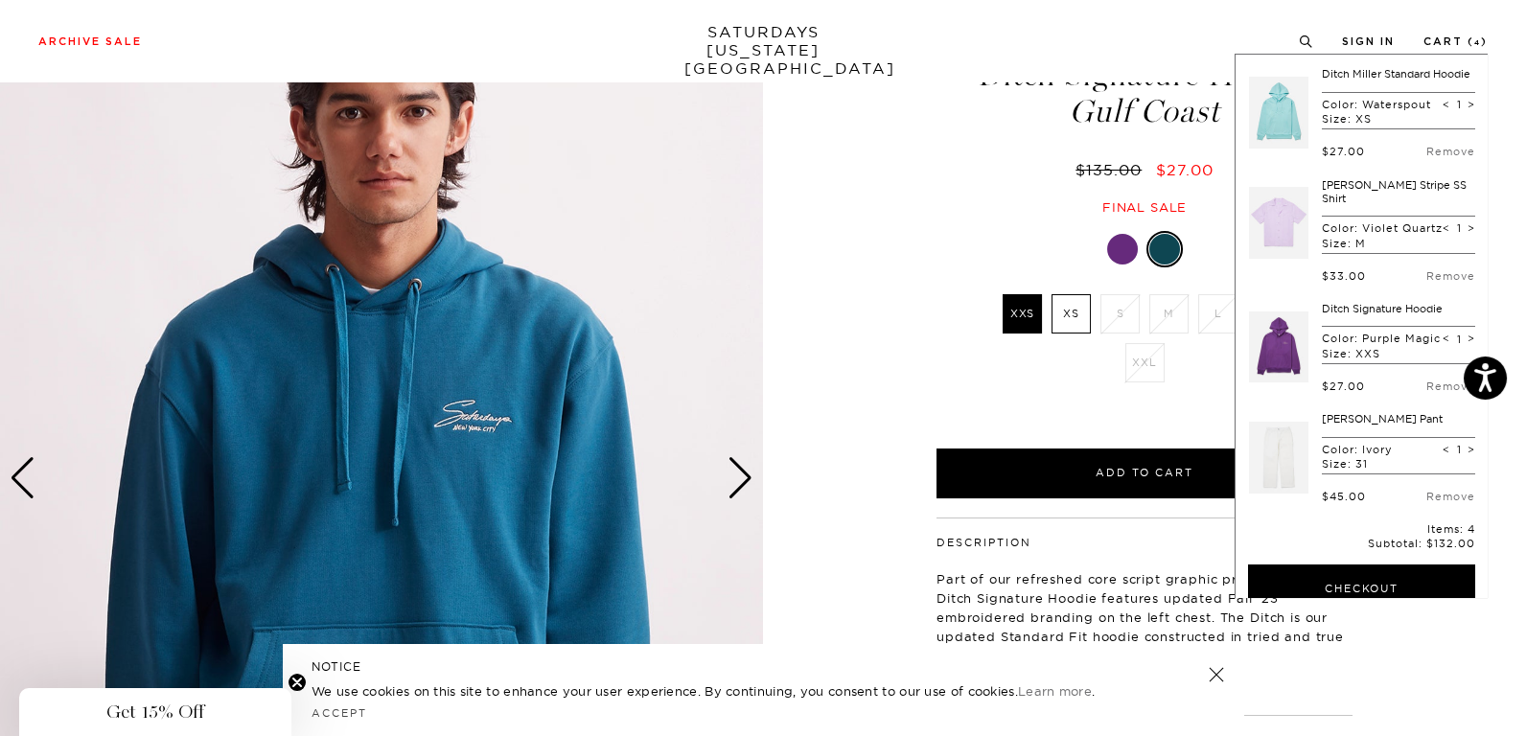
click at [1293, 104] on link at bounding box center [1278, 112] width 59 height 90
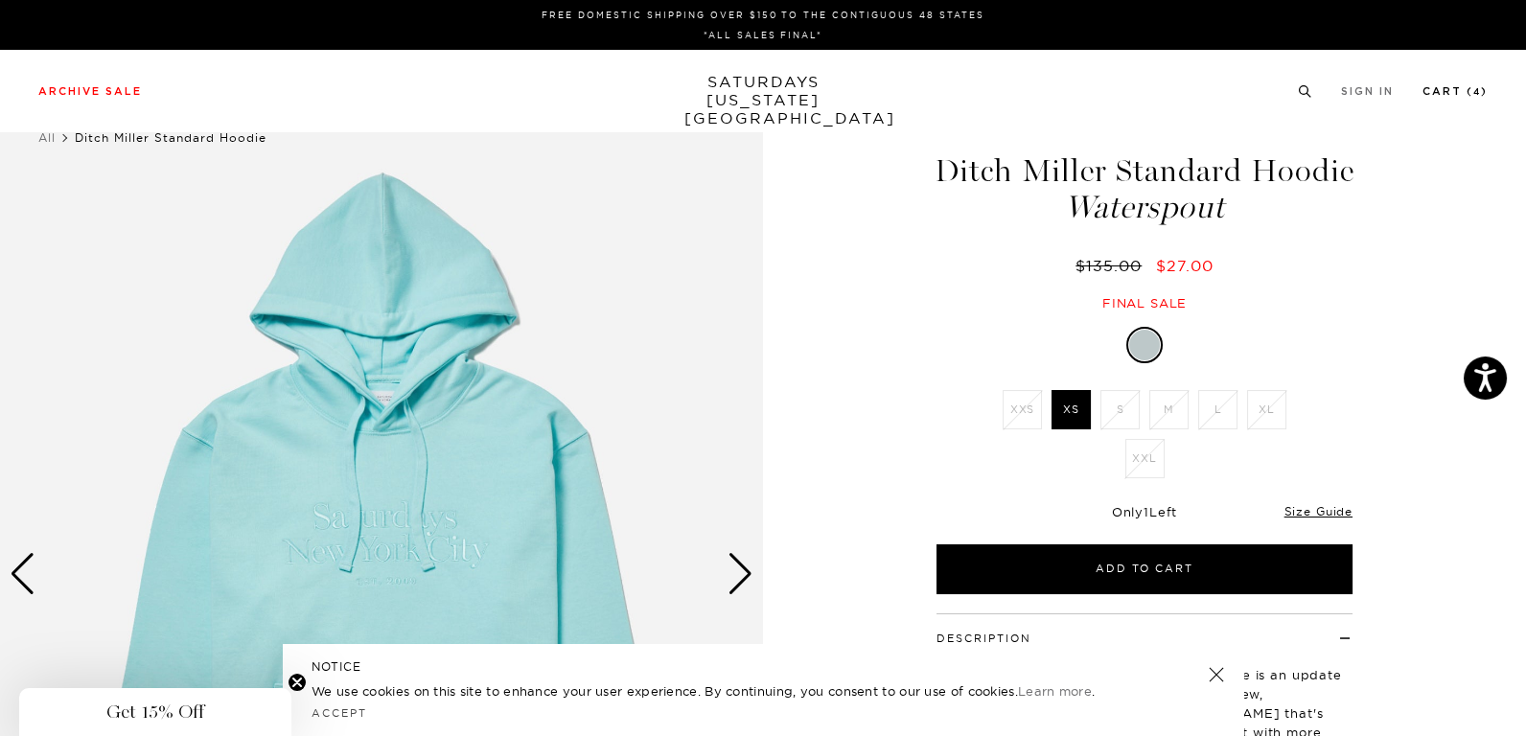
click at [1451, 92] on link "Cart ( 4 )" at bounding box center [1455, 91] width 65 height 11
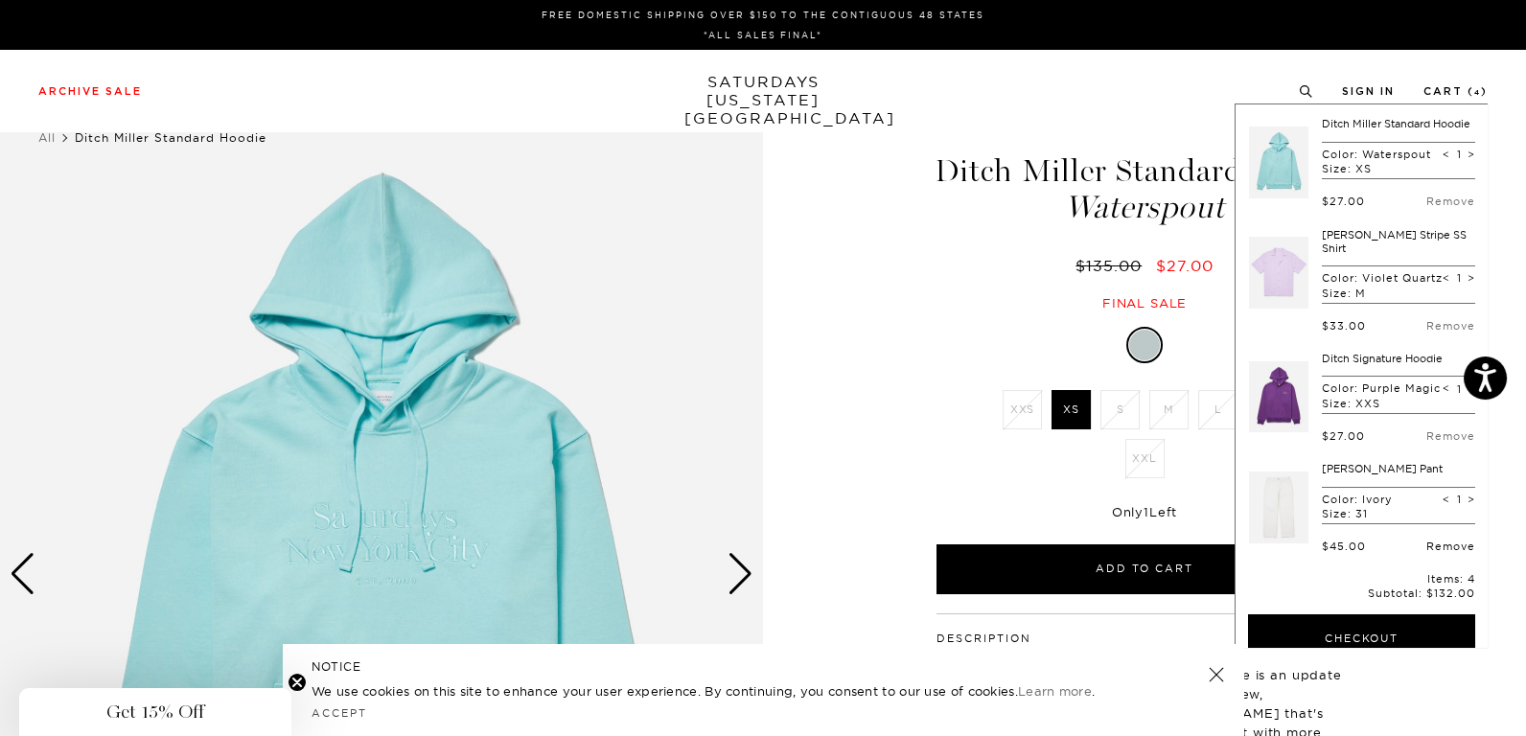
click at [1447, 553] on link "Remove" at bounding box center [1450, 546] width 49 height 13
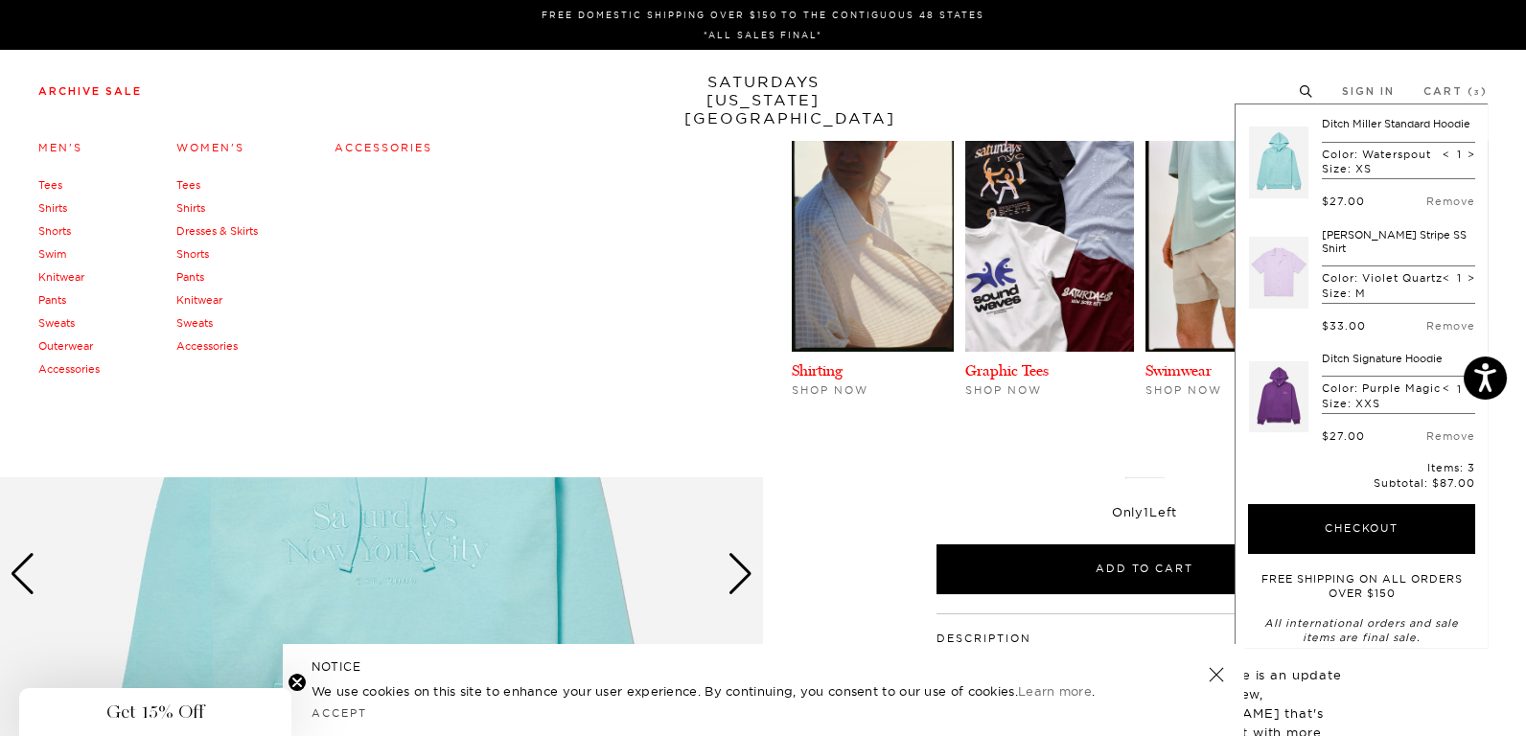
click at [62, 296] on link "Pants" at bounding box center [52, 299] width 28 height 13
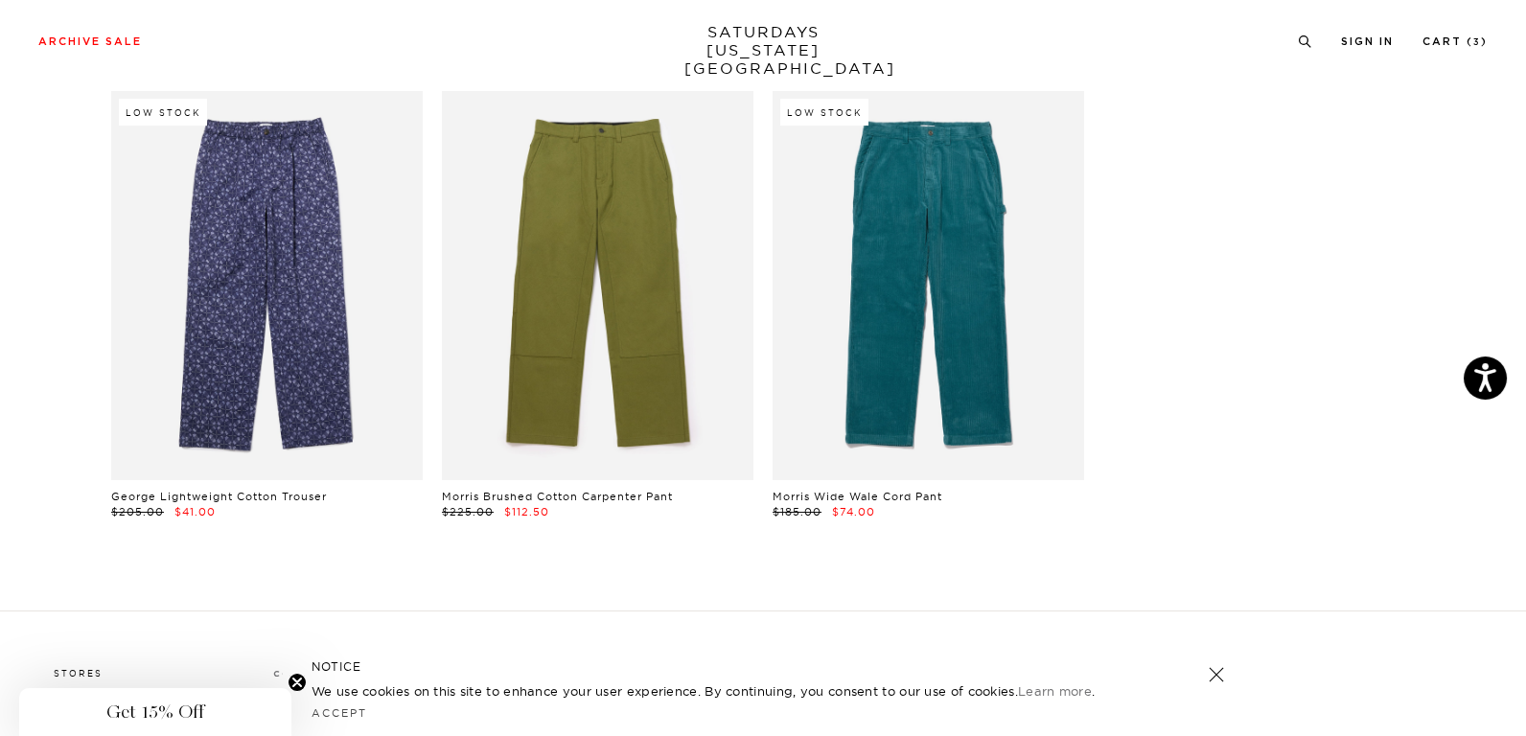
scroll to position [1054, 0]
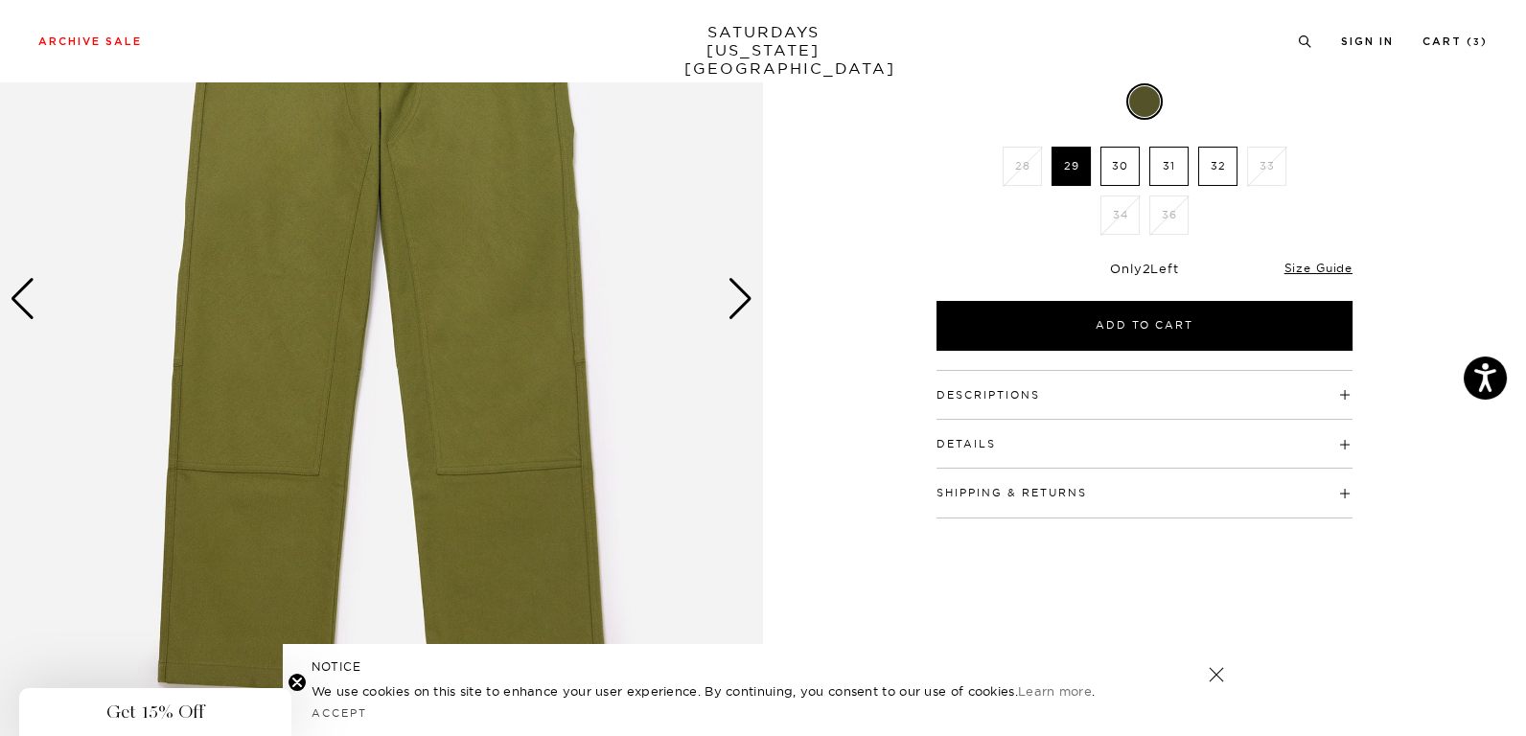
scroll to position [287, 0]
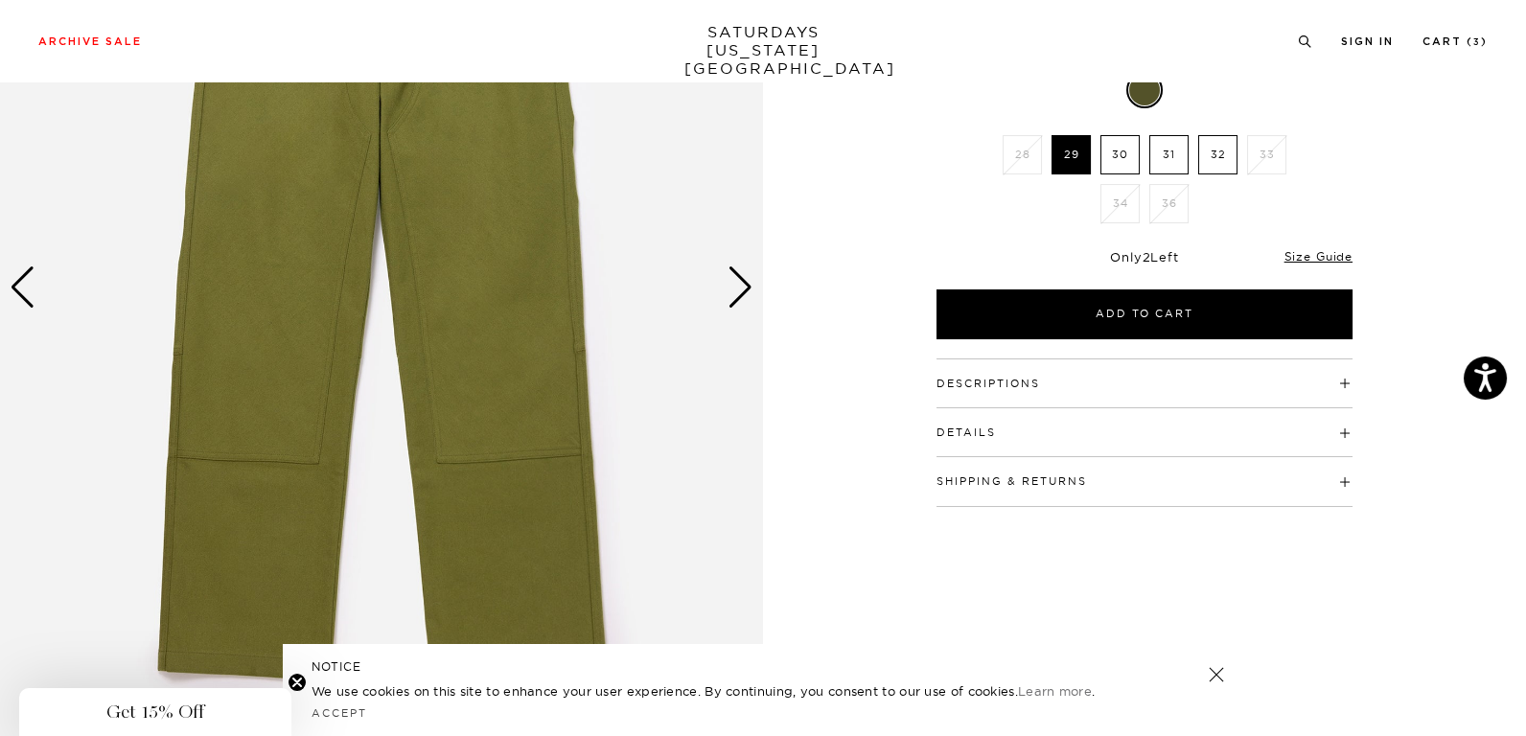
click at [741, 292] on div "Next slide" at bounding box center [741, 287] width 26 height 42
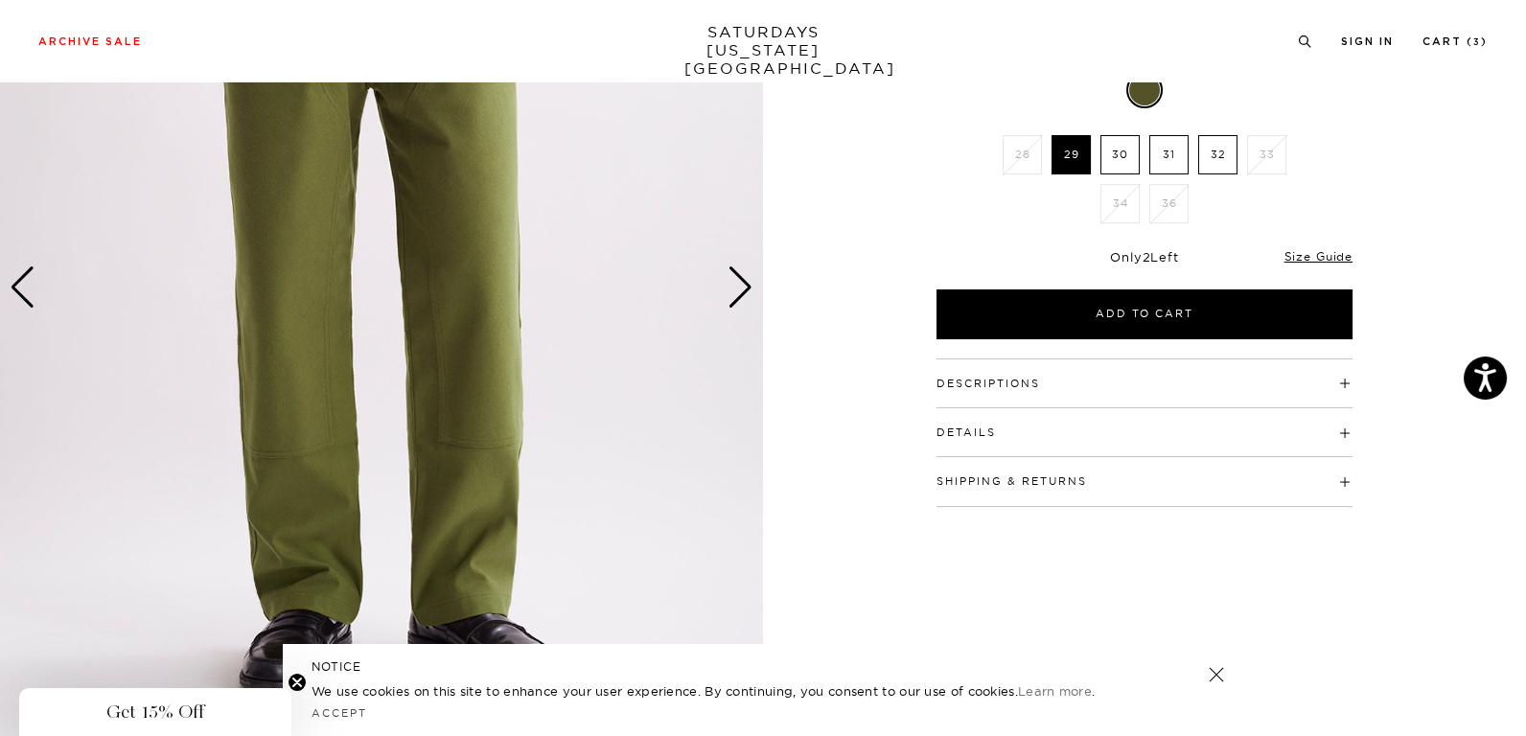
click at [741, 295] on div "Next slide" at bounding box center [741, 287] width 26 height 42
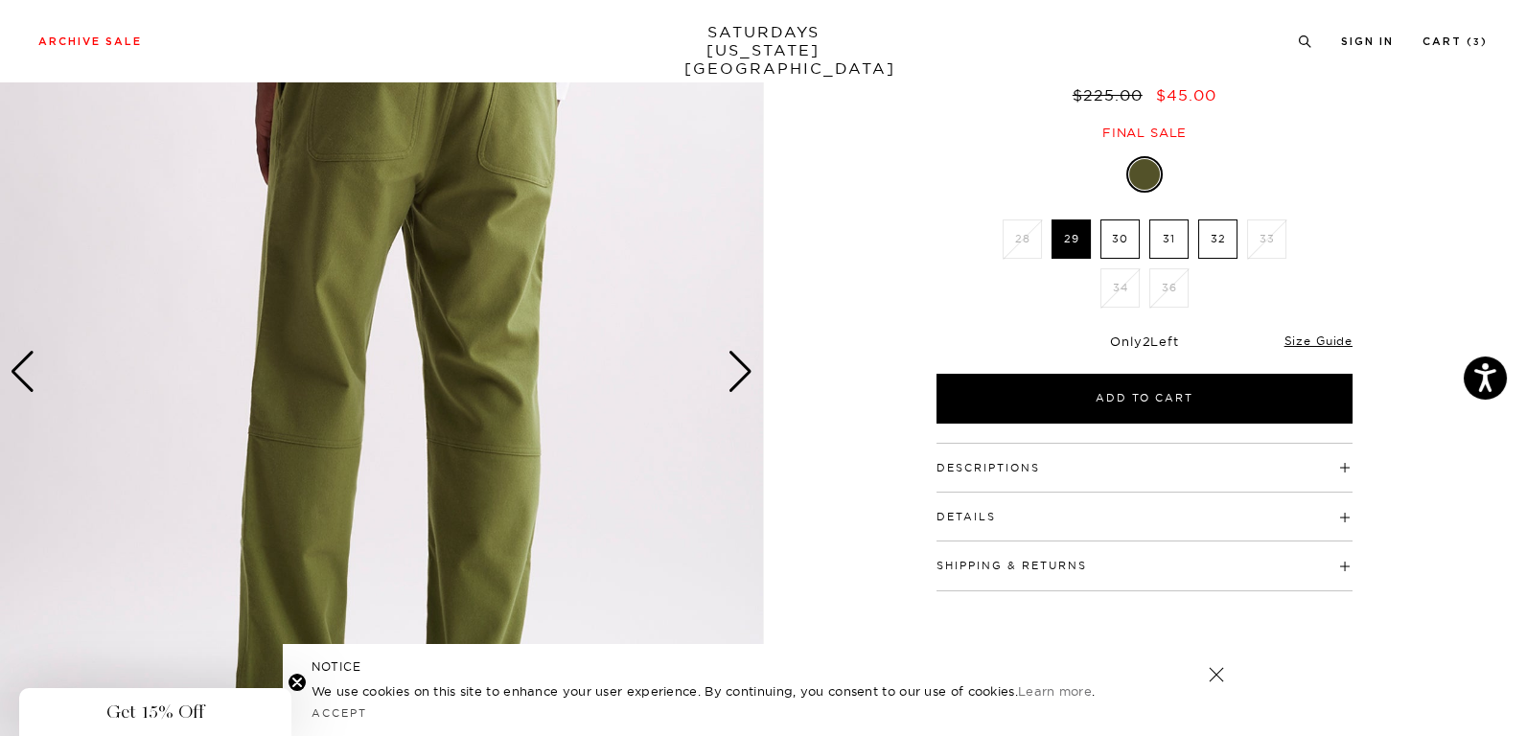
scroll to position [0, 0]
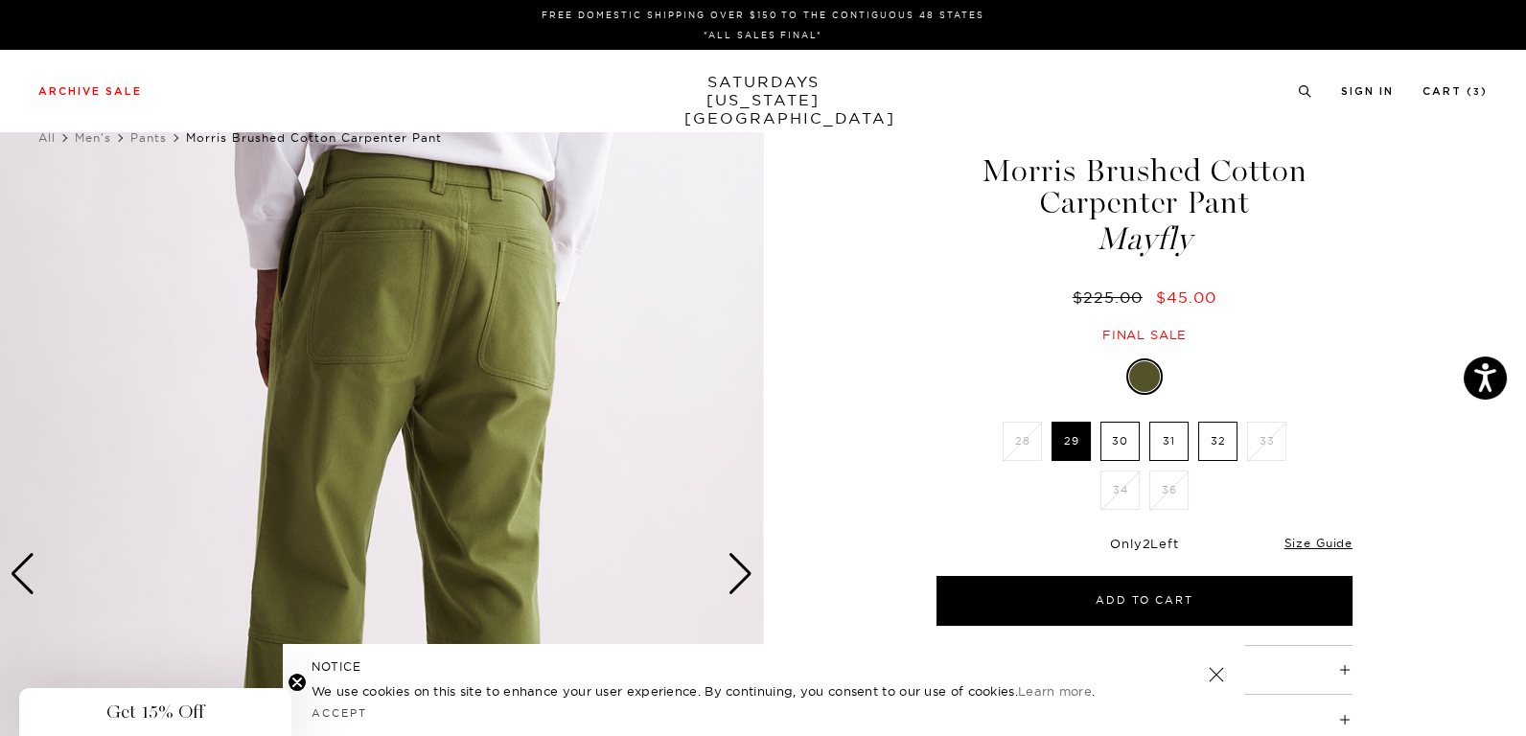
click at [1164, 437] on label "31" at bounding box center [1168, 441] width 39 height 39
click at [0, 0] on input "31" at bounding box center [0, 0] width 0 height 0
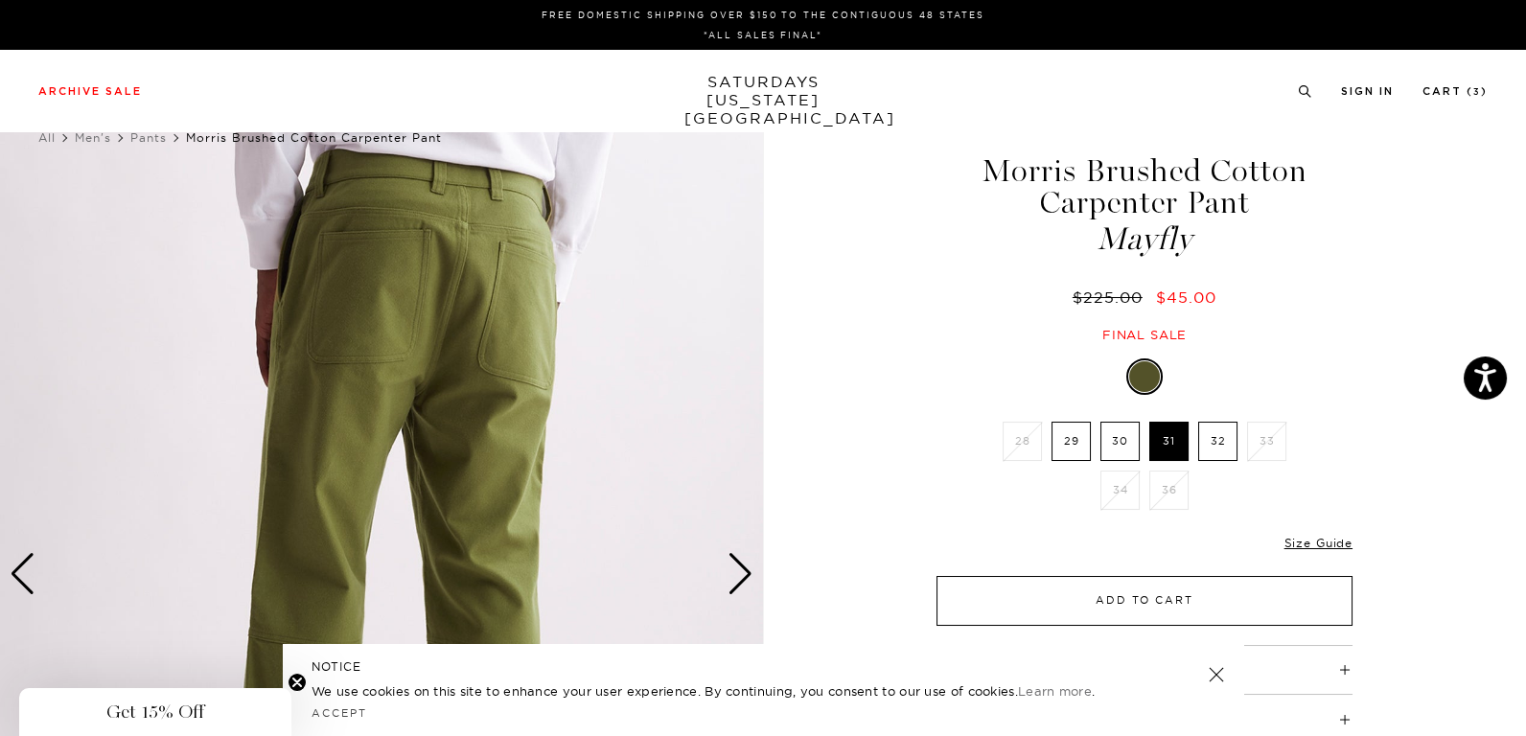
click at [1112, 608] on button "Add to Cart" at bounding box center [1145, 601] width 416 height 50
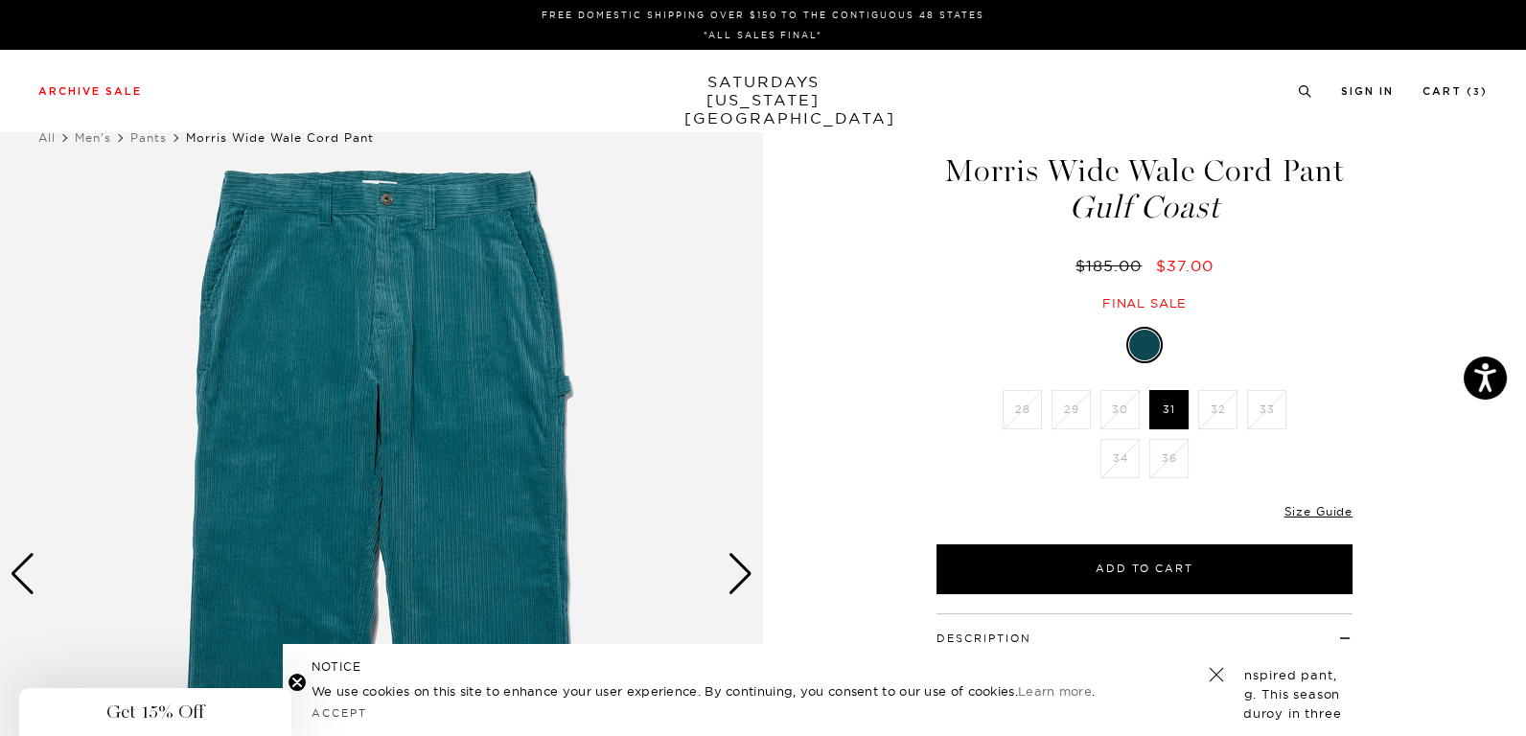
click at [733, 576] on div "Next slide" at bounding box center [741, 574] width 26 height 42
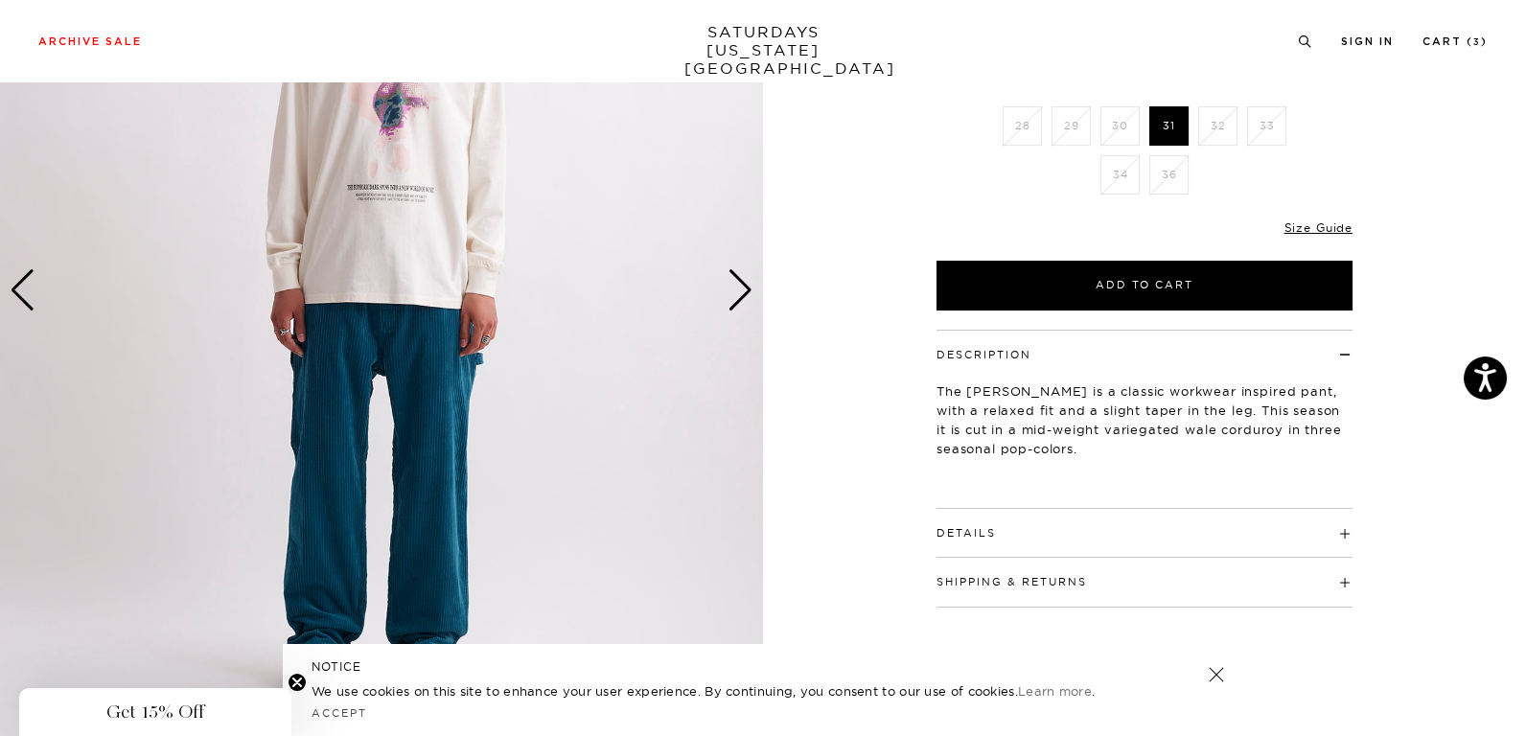
scroll to position [287, 0]
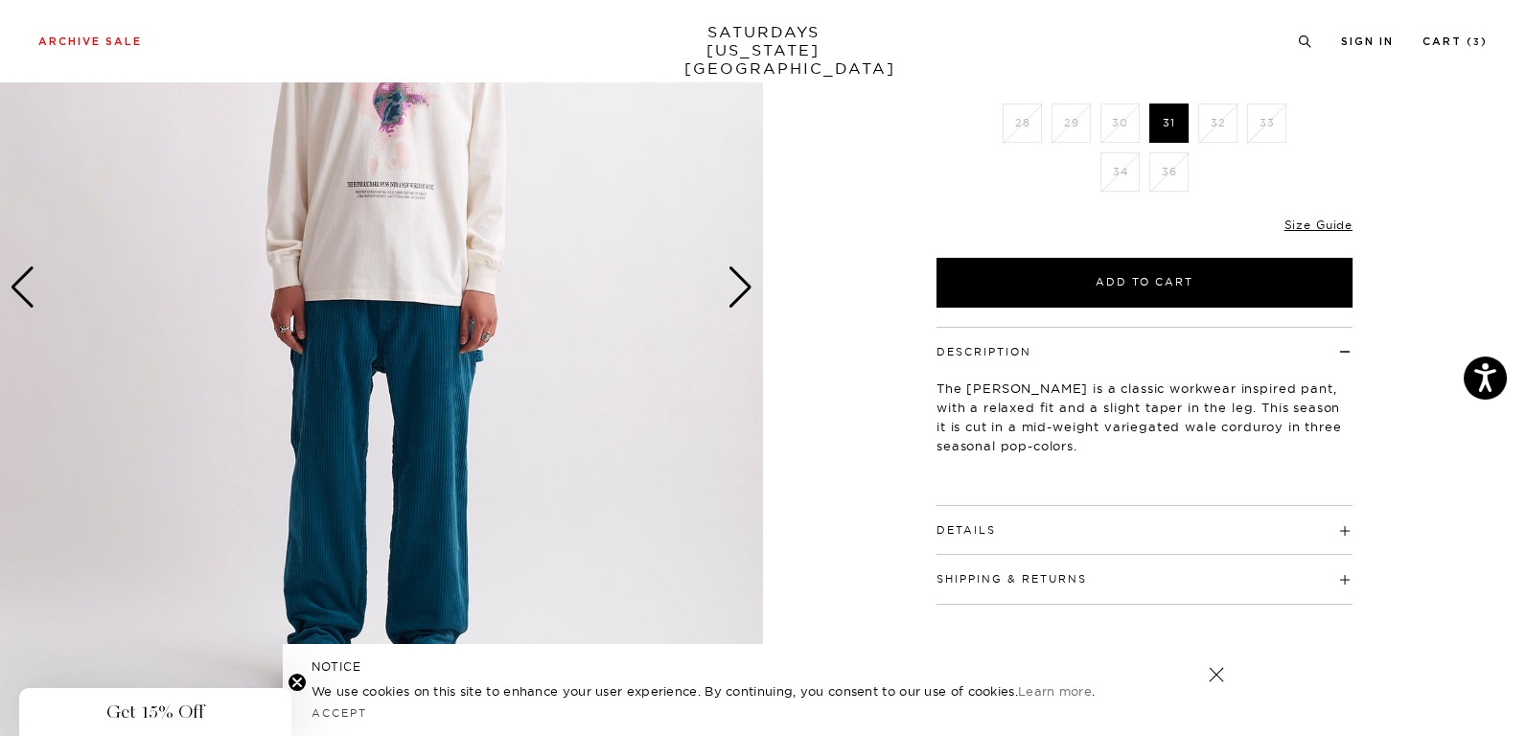
click at [733, 299] on div "Next slide" at bounding box center [741, 287] width 26 height 42
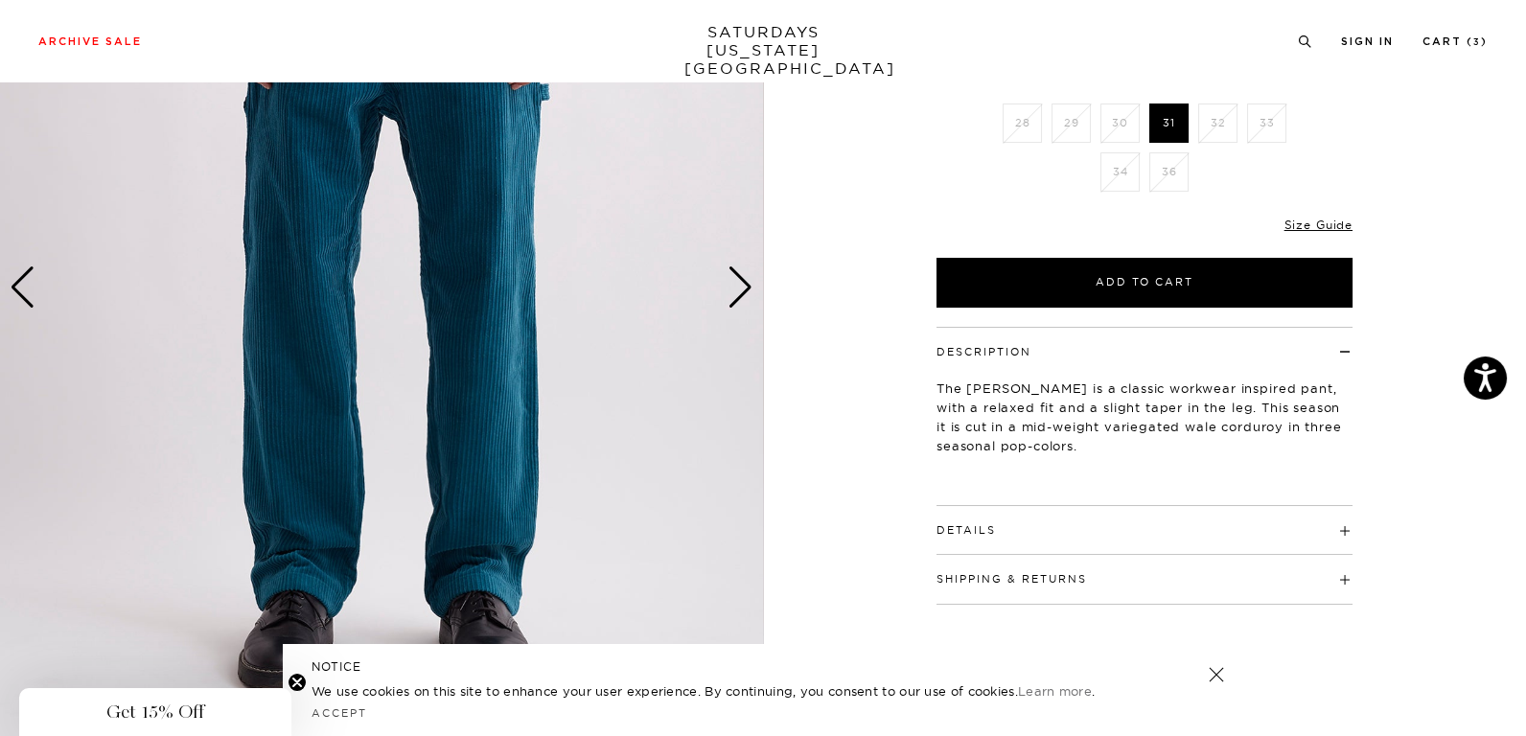
click at [733, 299] on div "Next slide" at bounding box center [741, 287] width 26 height 42
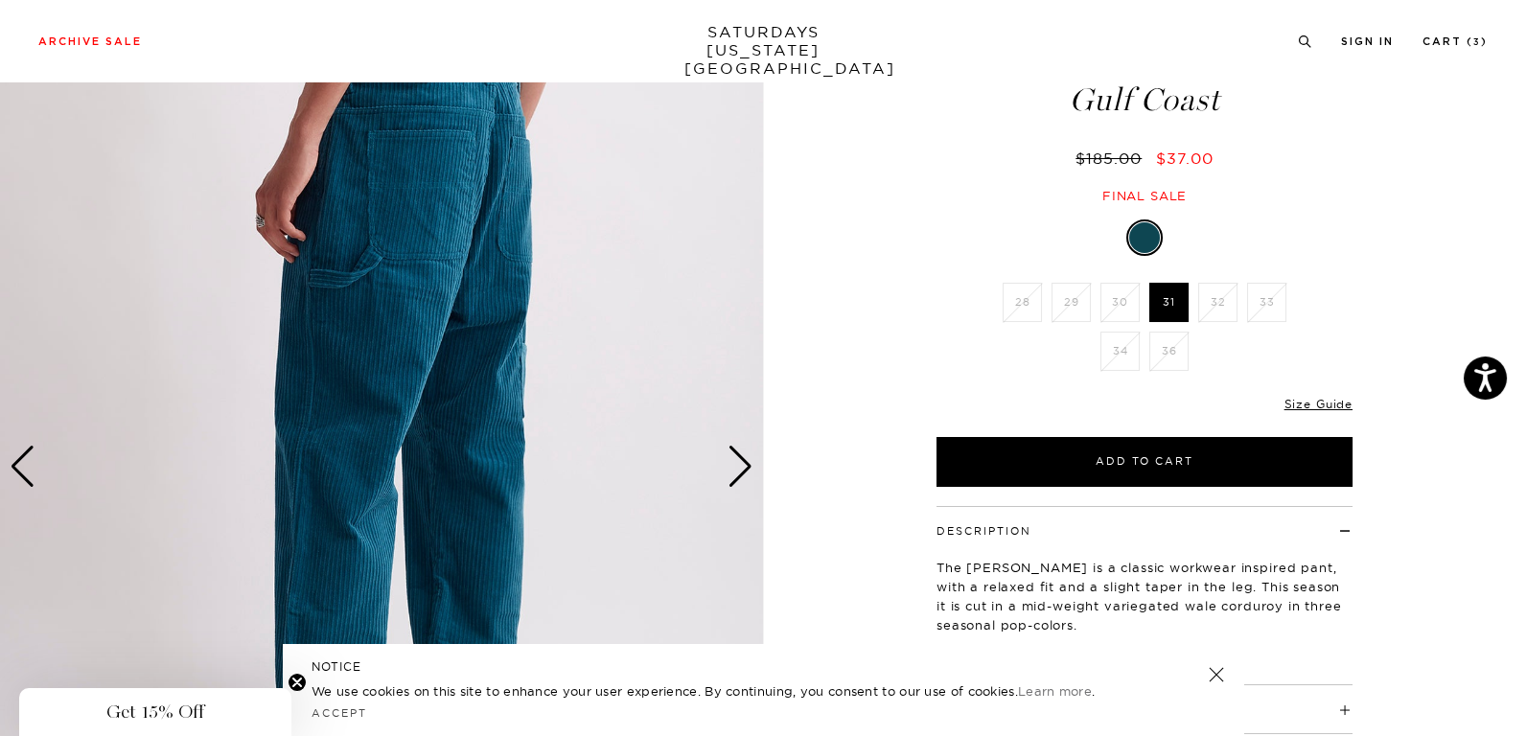
scroll to position [96, 0]
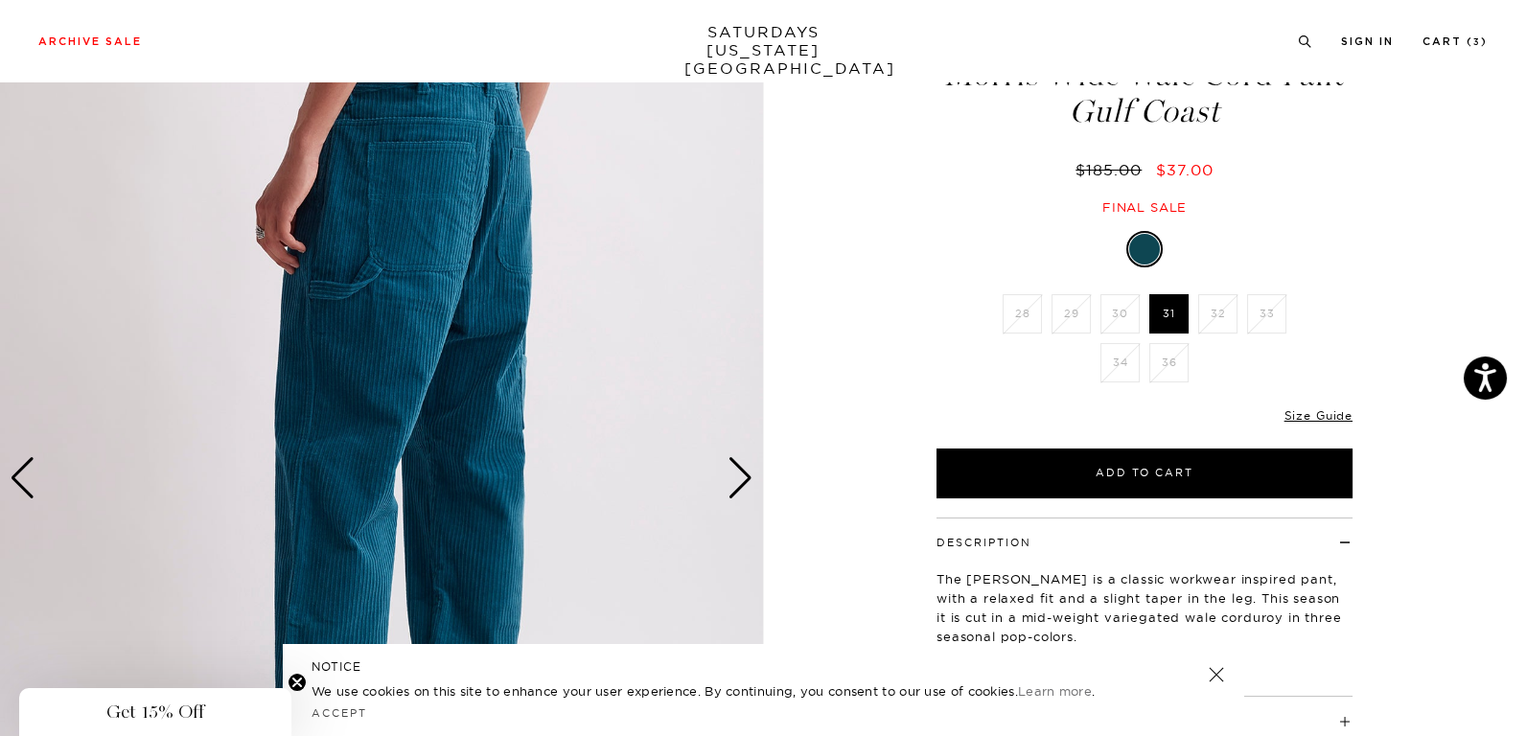
click at [742, 475] on div "Next slide" at bounding box center [741, 478] width 26 height 42
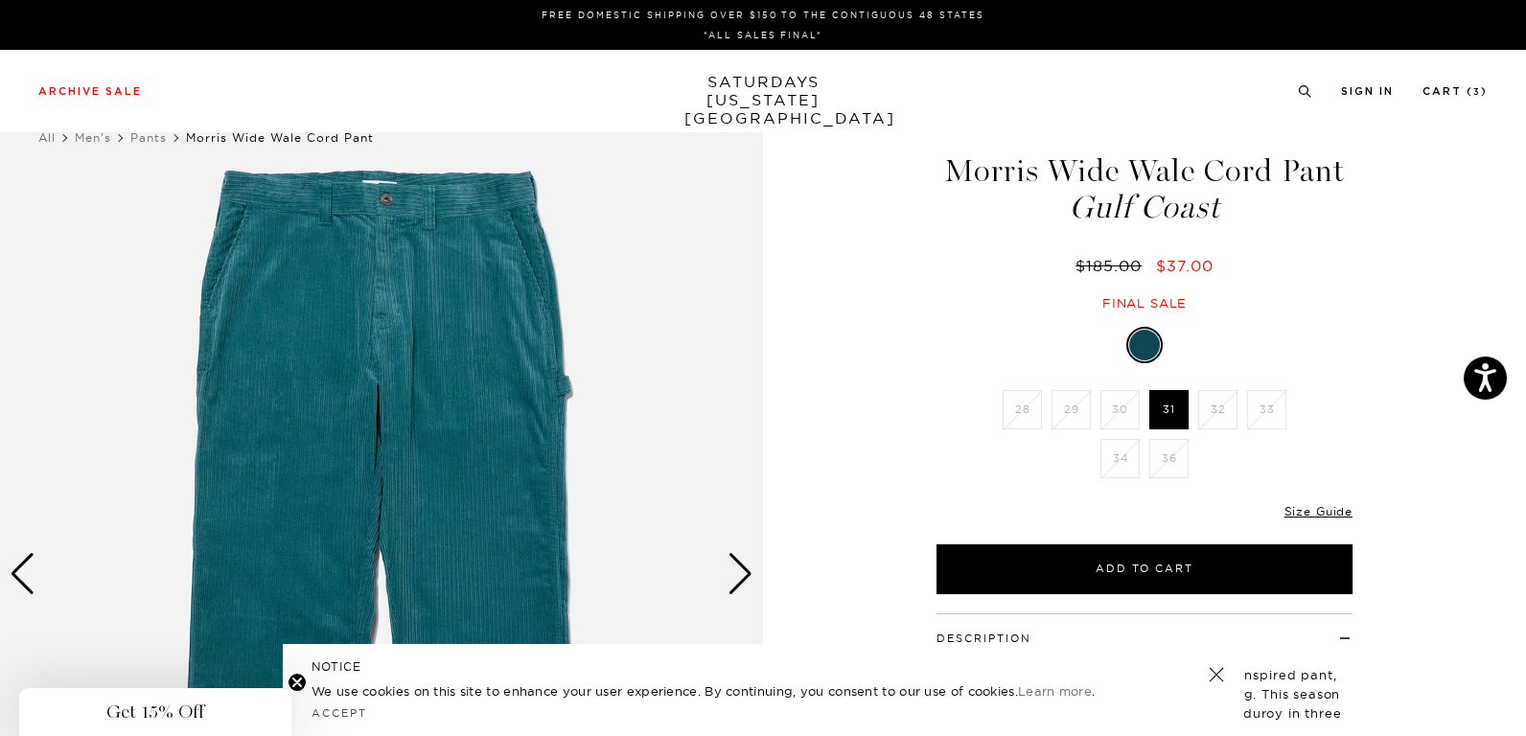
scroll to position [0, 0]
click at [1448, 87] on link "Cart ( 3 )" at bounding box center [1455, 91] width 65 height 11
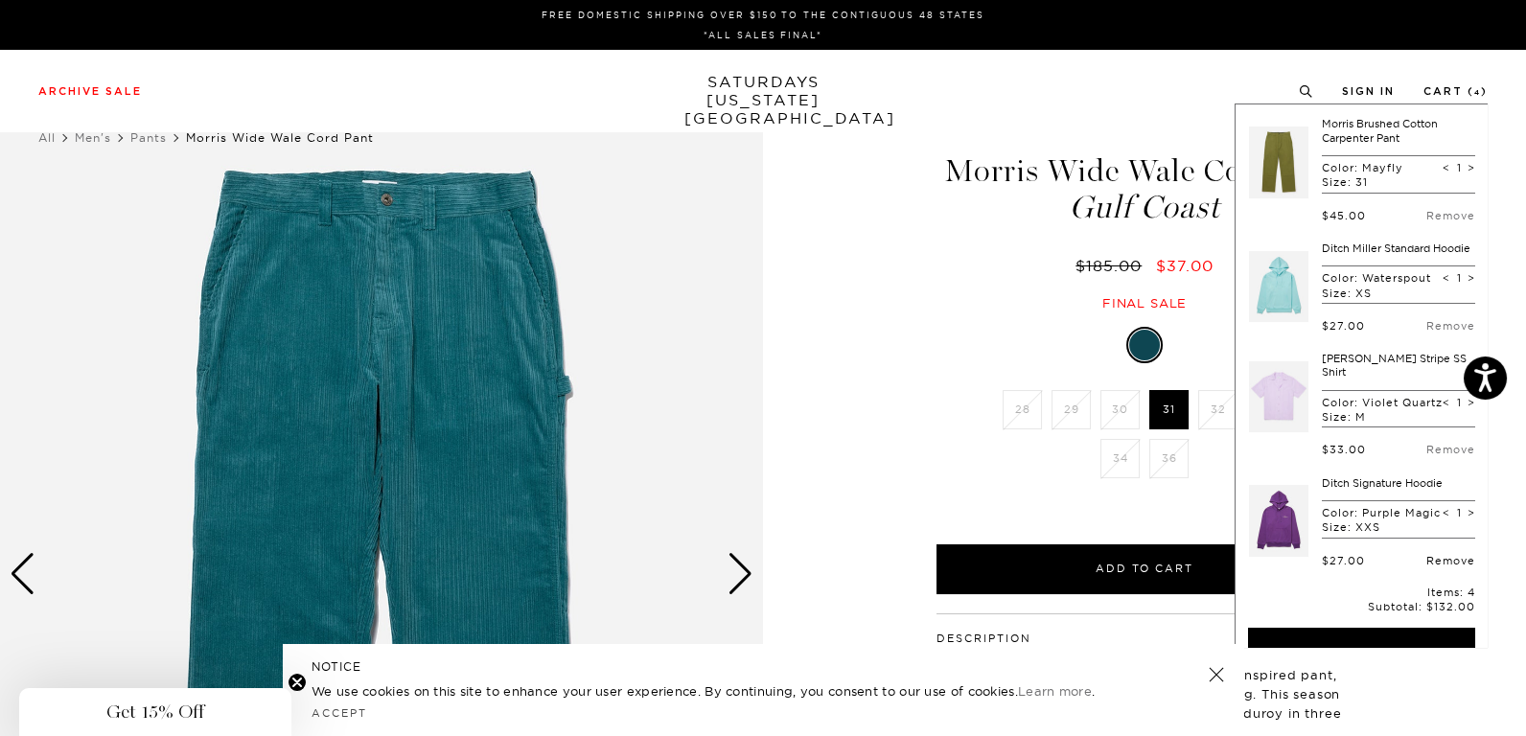
click at [1433, 568] on link "Remove" at bounding box center [1450, 560] width 49 height 13
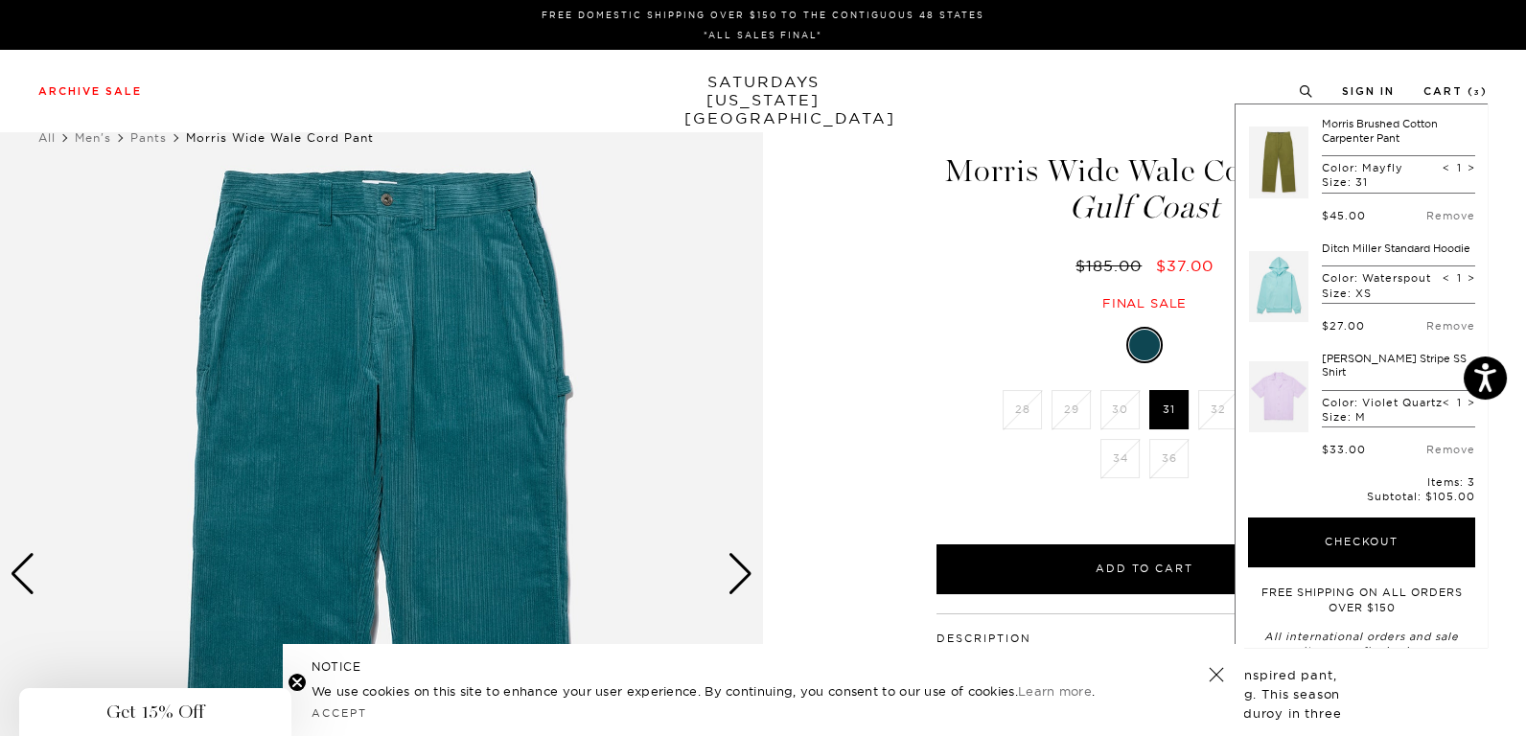
click at [1260, 281] on link at bounding box center [1278, 287] width 59 height 90
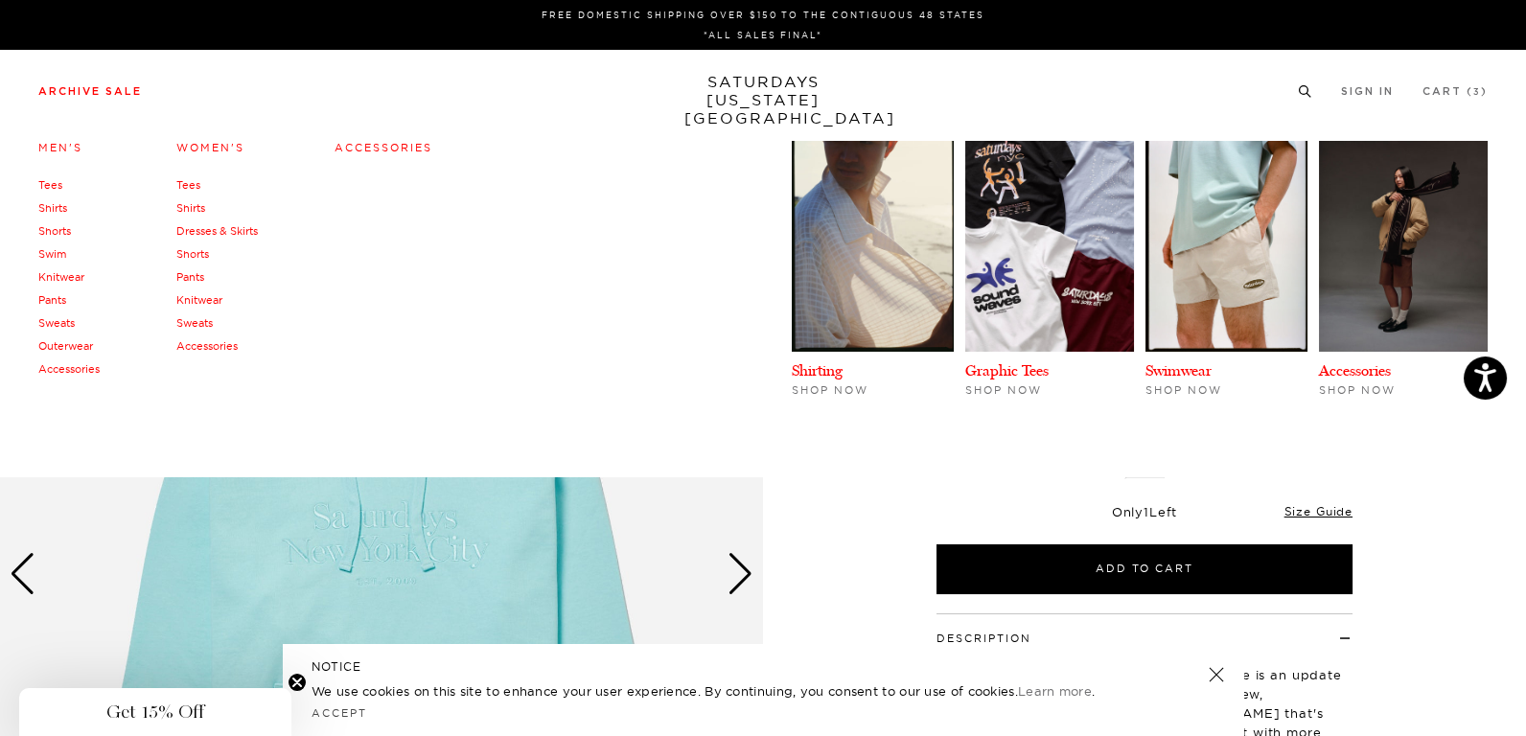
click at [60, 319] on link "Sweats" at bounding box center [56, 322] width 36 height 13
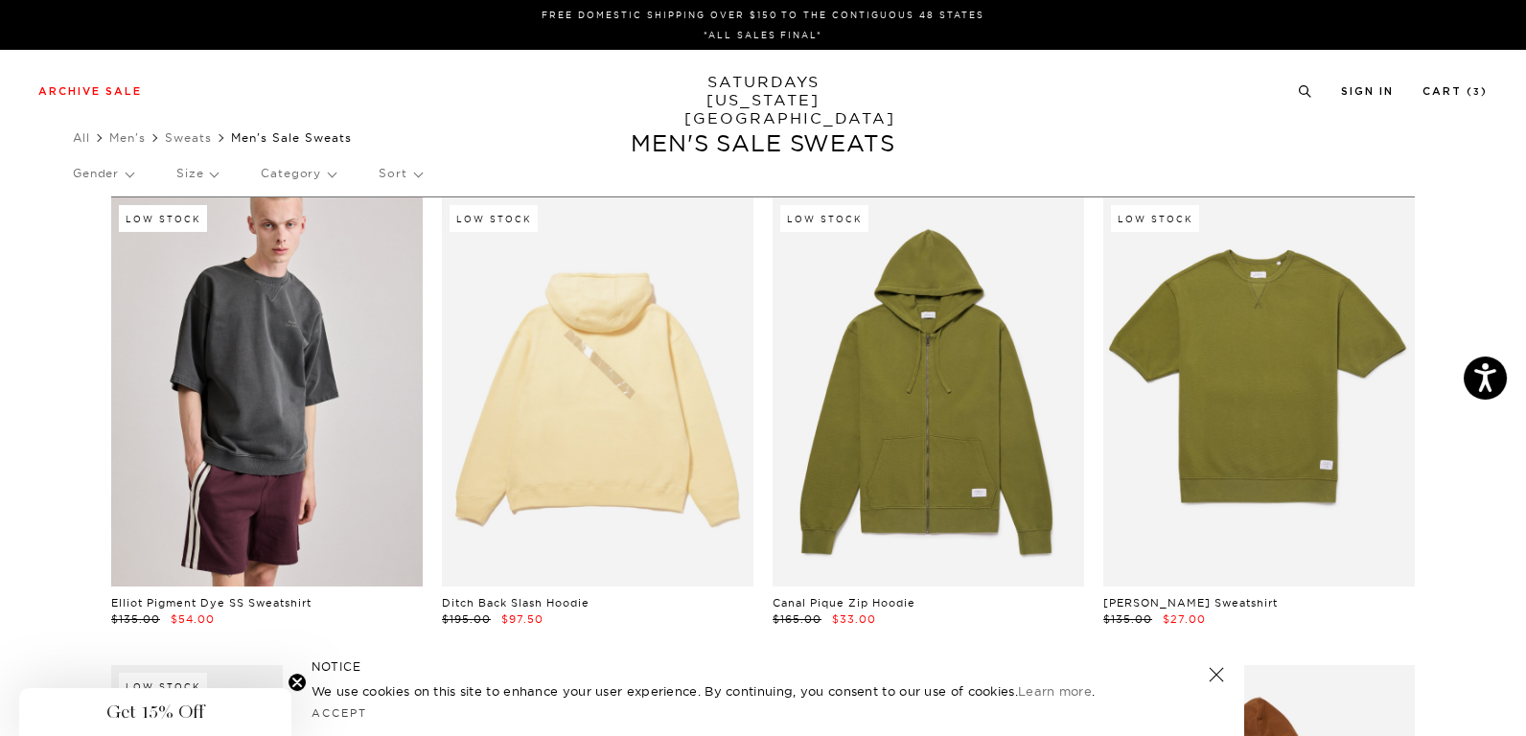
click at [218, 173] on p "Size" at bounding box center [196, 173] width 41 height 44
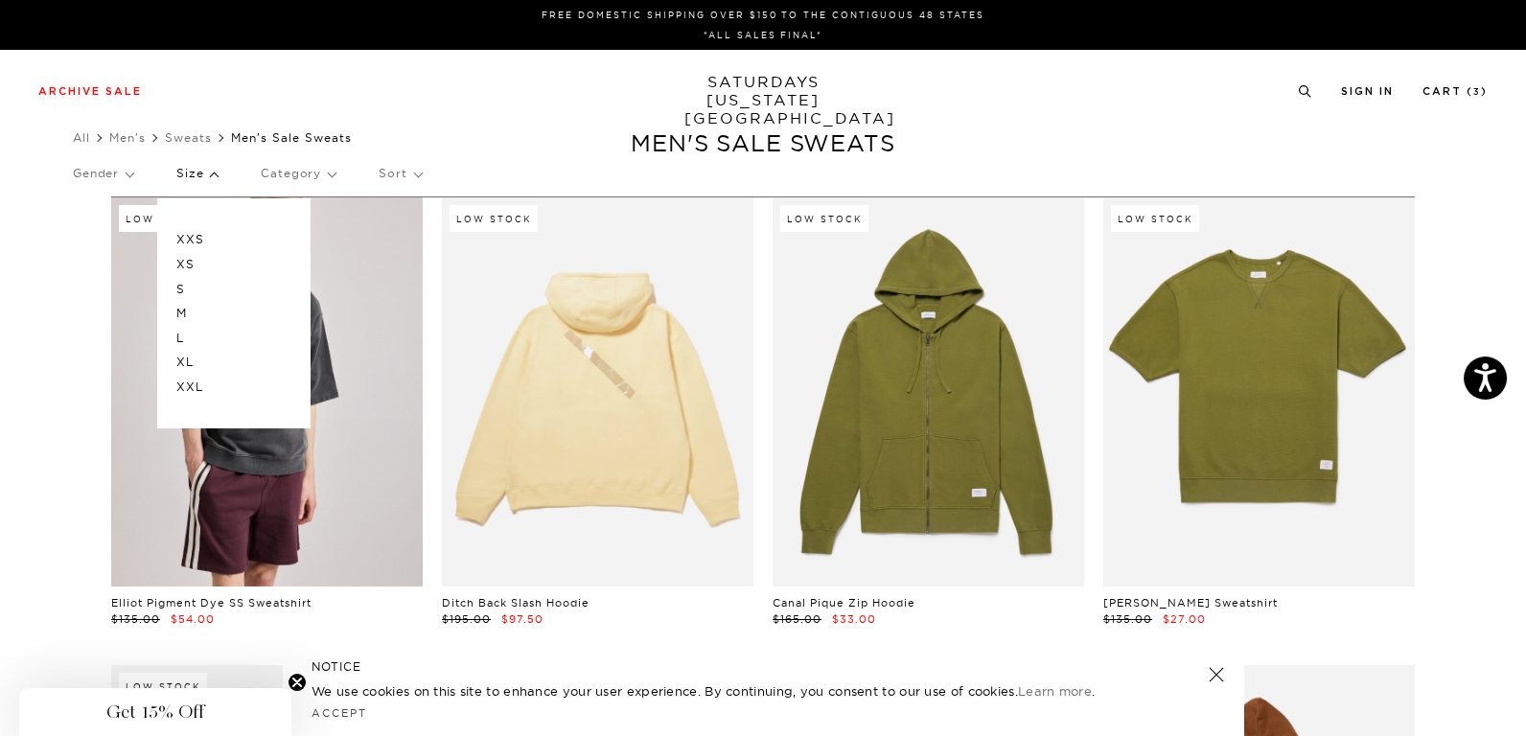
click at [204, 310] on p "M" at bounding box center [233, 313] width 115 height 25
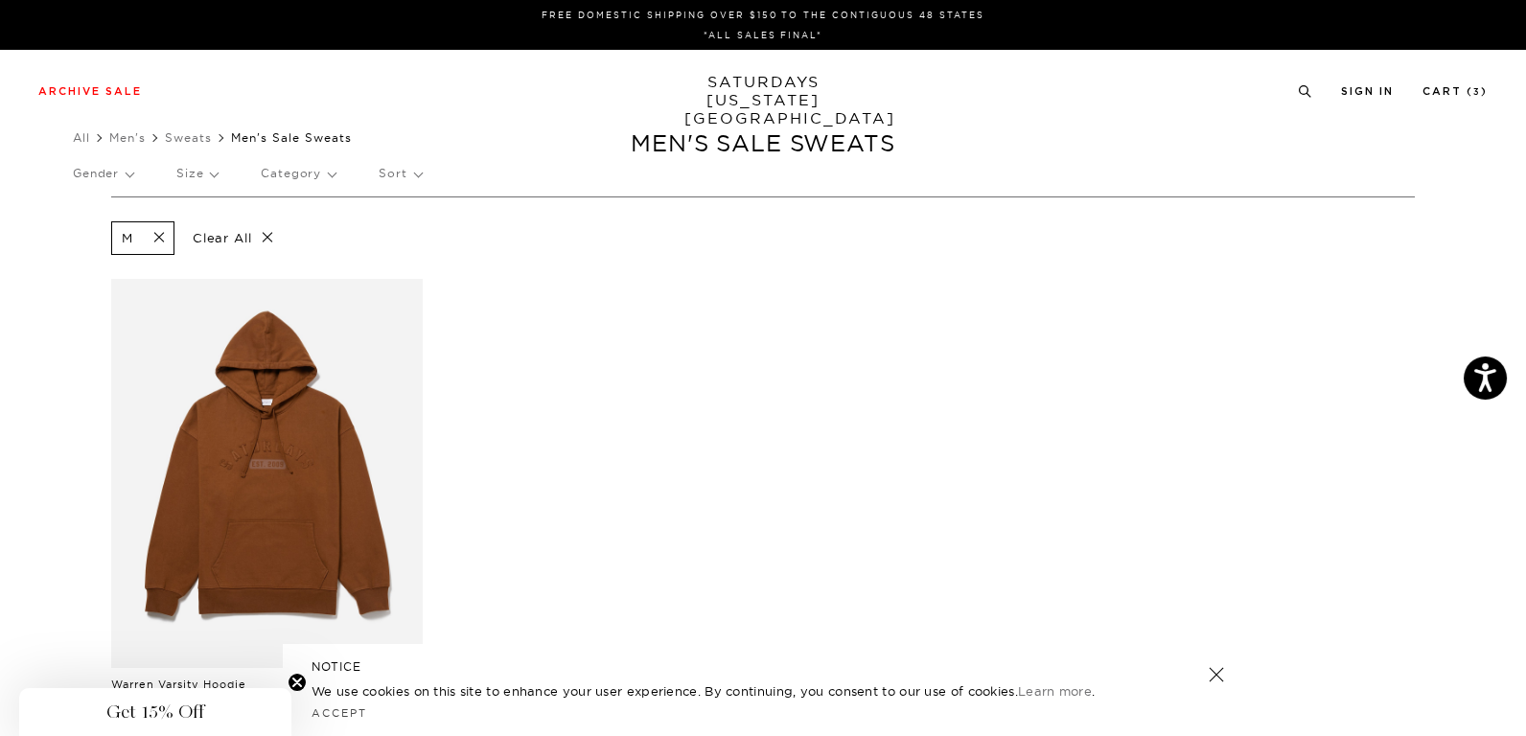
click at [140, 231] on span at bounding box center [153, 238] width 40 height 18
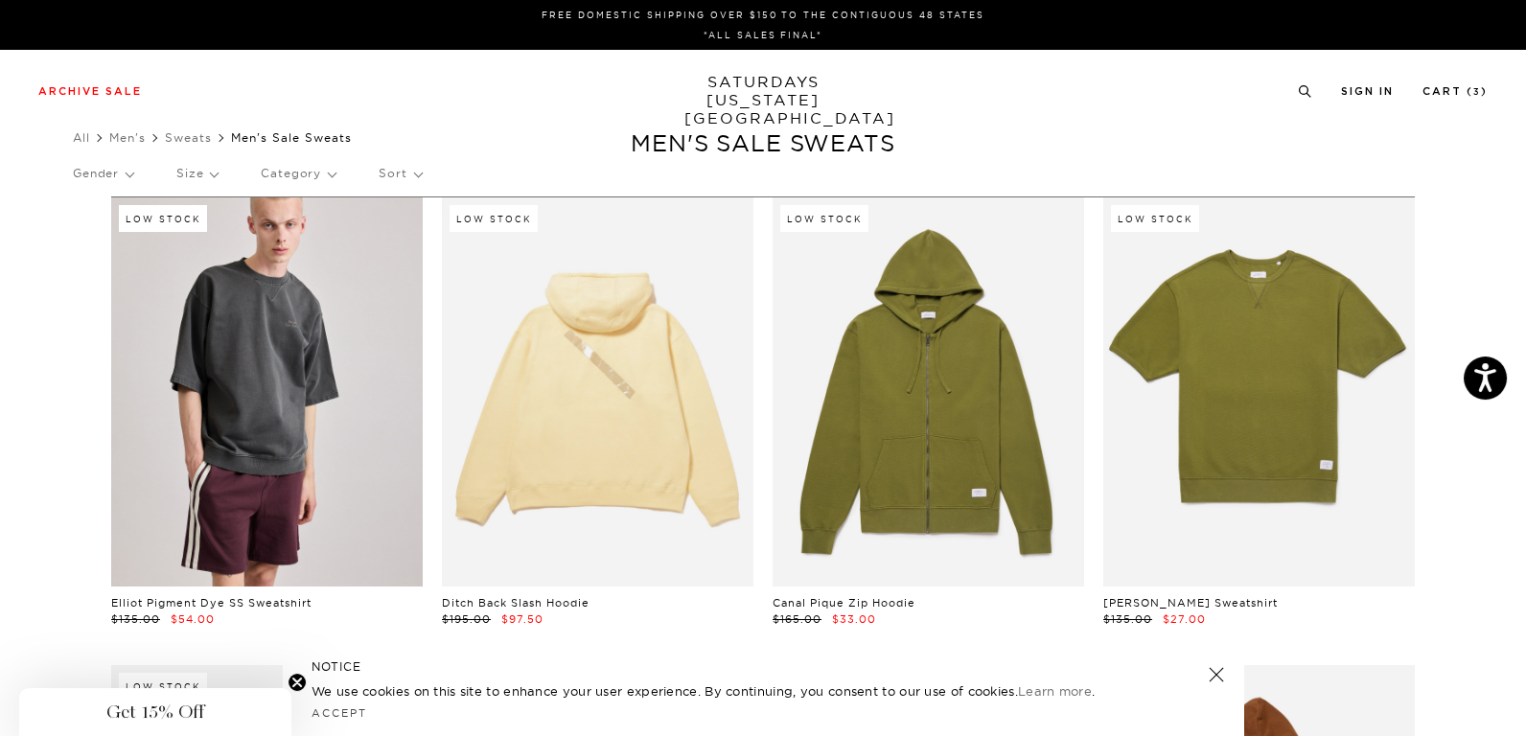
click at [196, 176] on p "Size" at bounding box center [196, 173] width 41 height 44
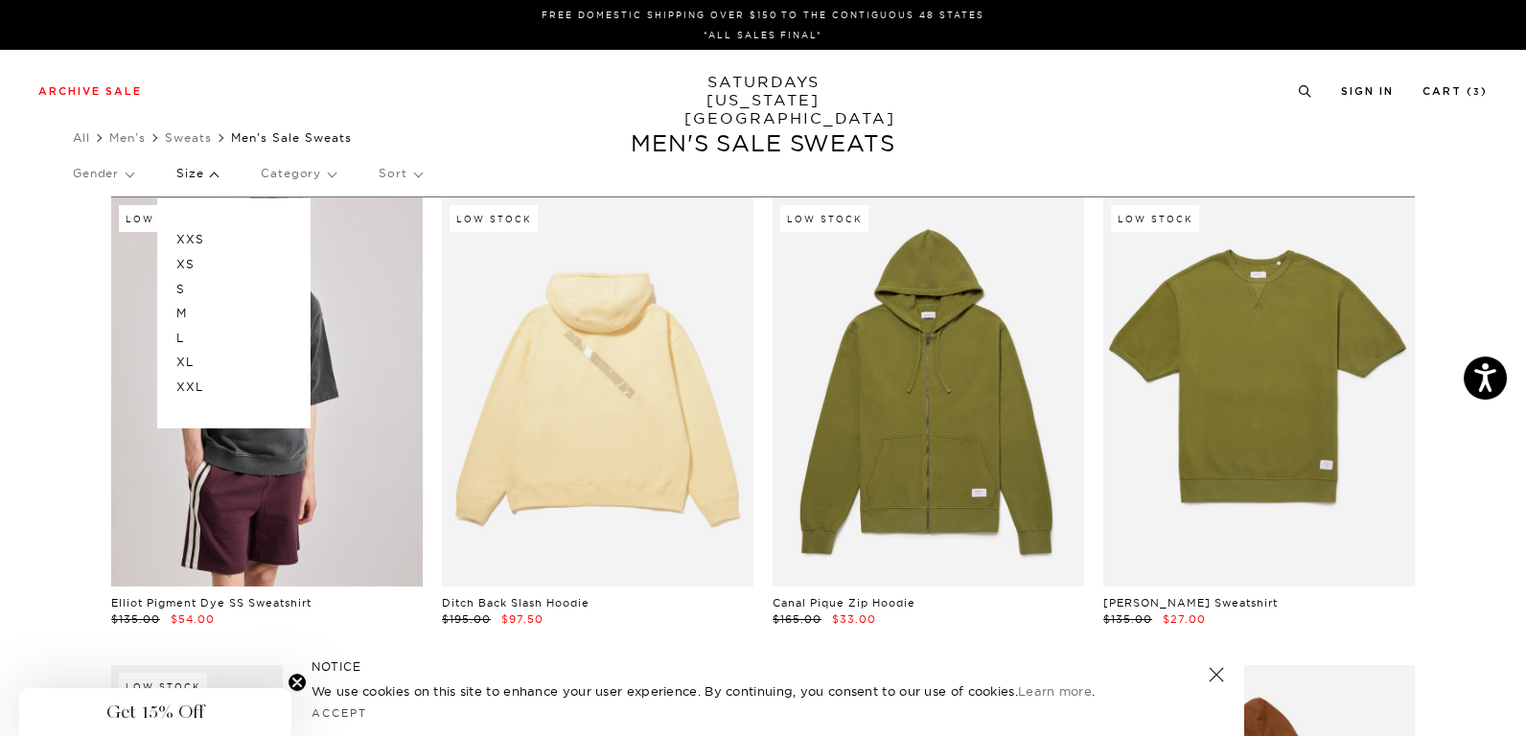
click at [198, 285] on p "S" at bounding box center [233, 289] width 115 height 25
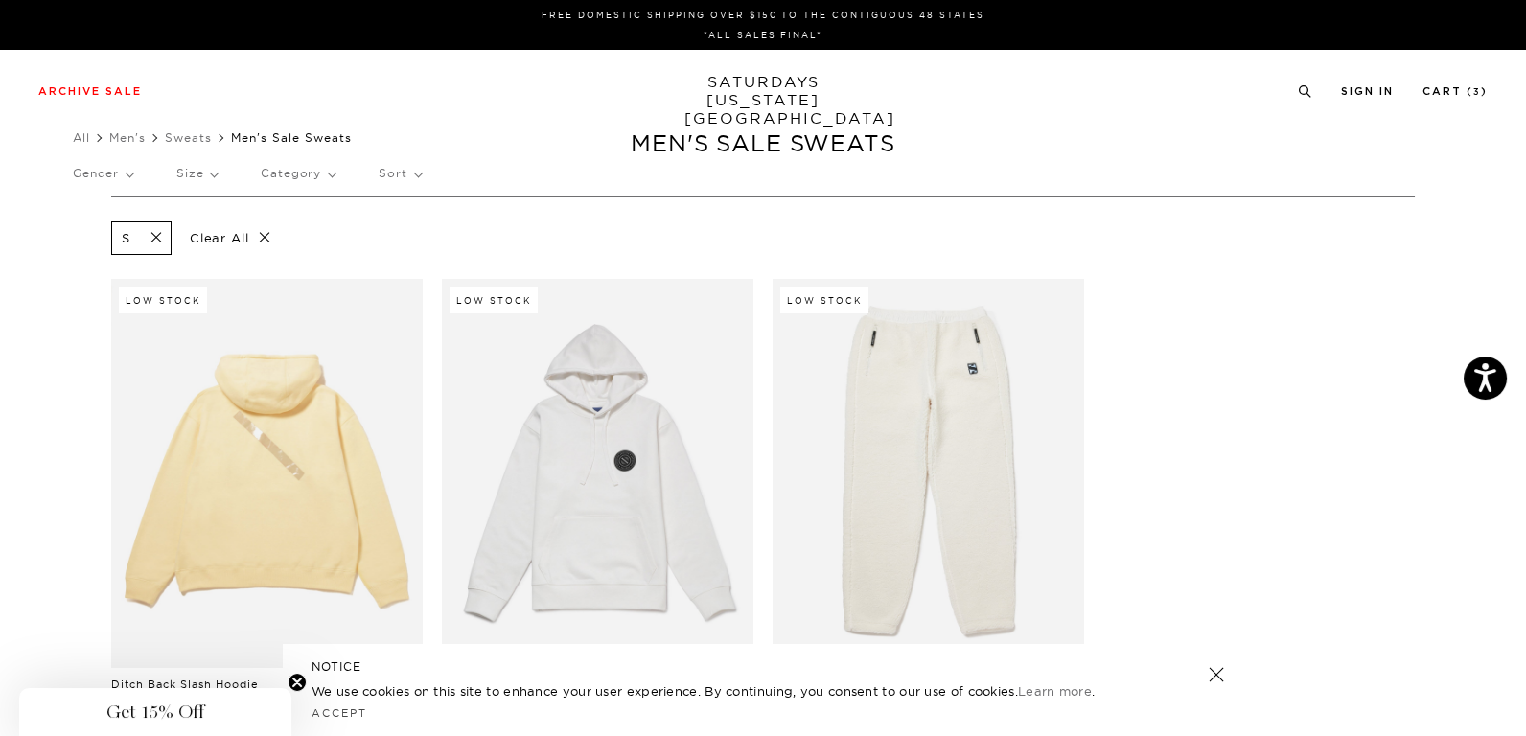
click at [203, 176] on p "Size" at bounding box center [196, 173] width 41 height 44
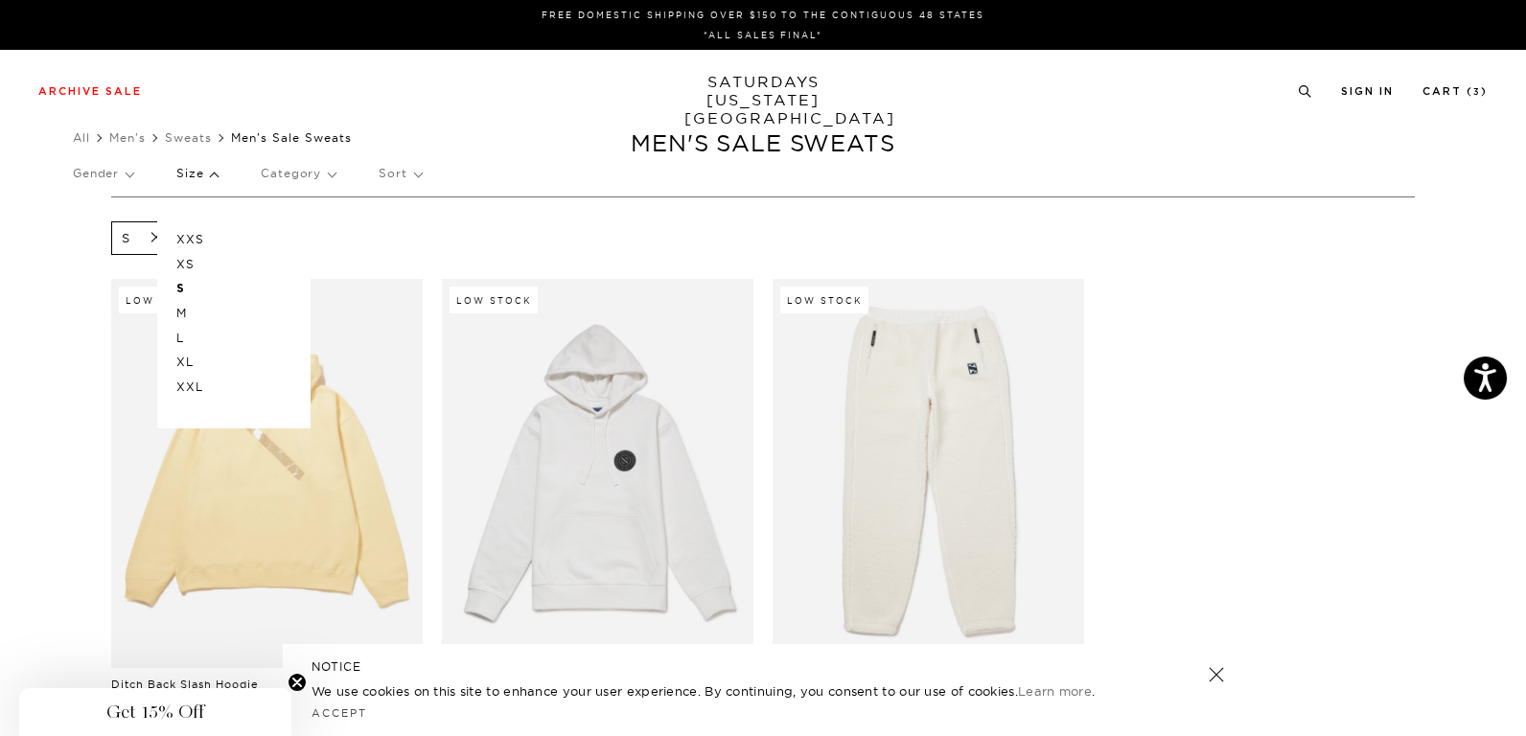
click at [194, 259] on p "XS" at bounding box center [233, 264] width 115 height 25
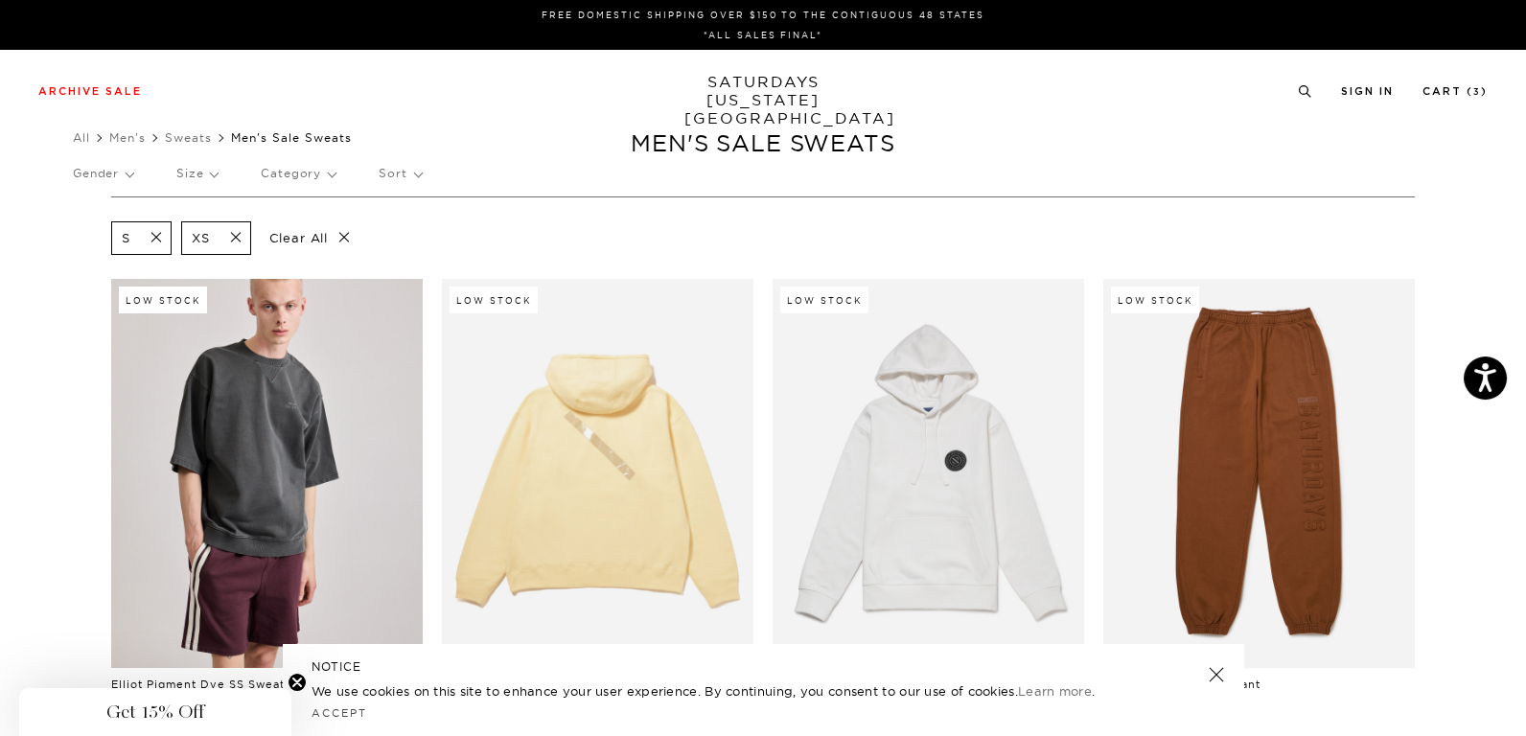
drag, startPoint x: 717, startPoint y: 546, endPoint x: 605, endPoint y: 140, distance: 421.7
click at [211, 175] on p "Size" at bounding box center [196, 173] width 41 height 44
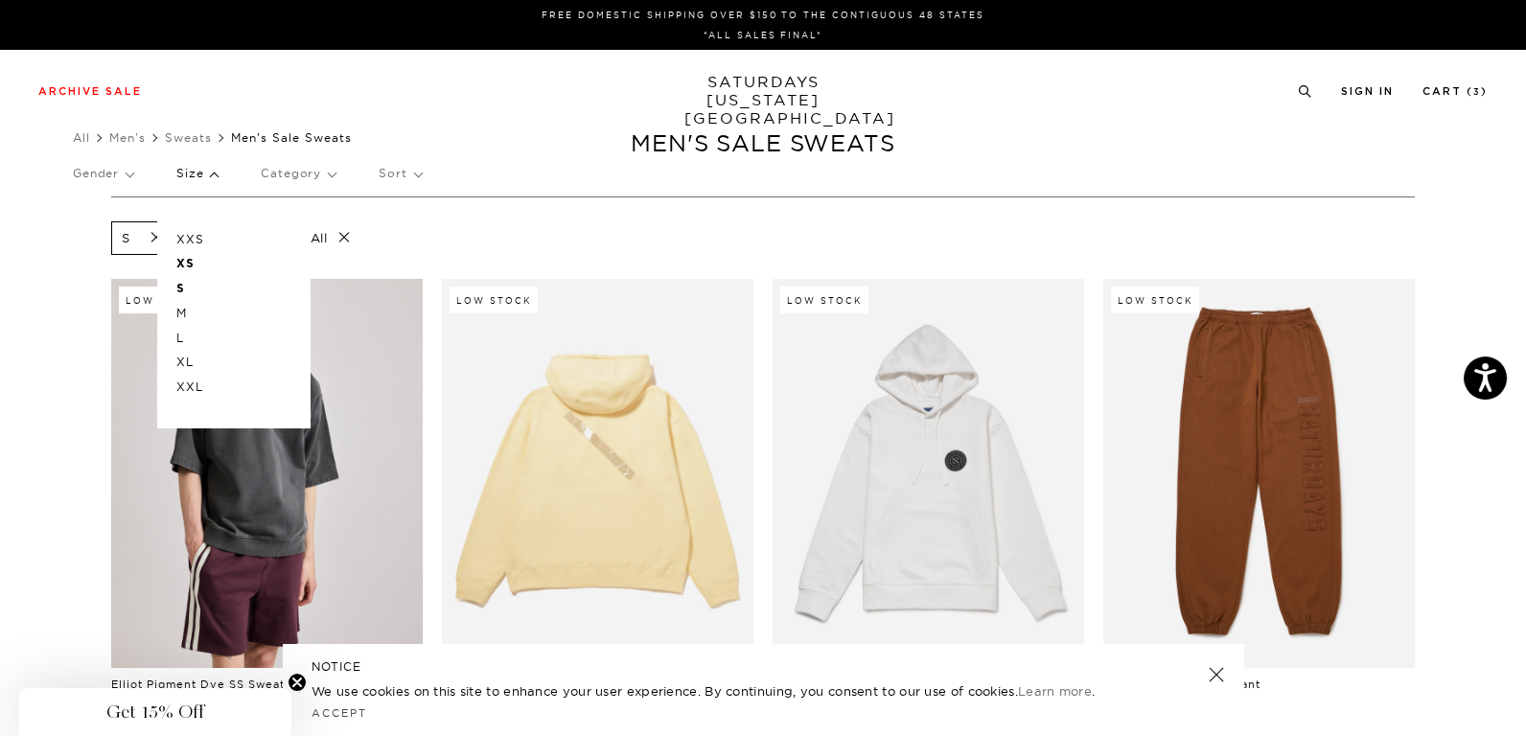
click at [227, 235] on p "XXS" at bounding box center [233, 239] width 115 height 25
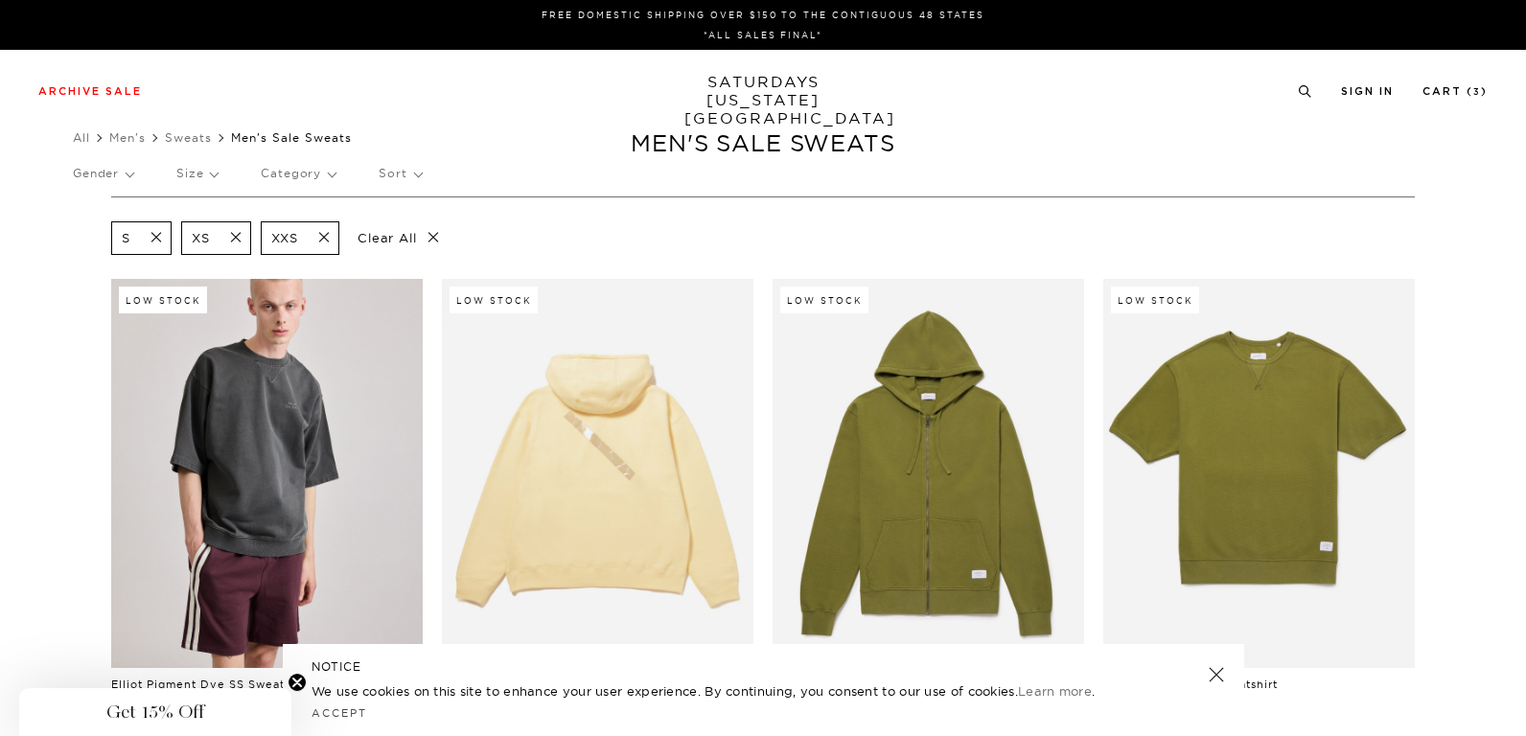
click at [239, 237] on span at bounding box center [230, 238] width 40 height 18
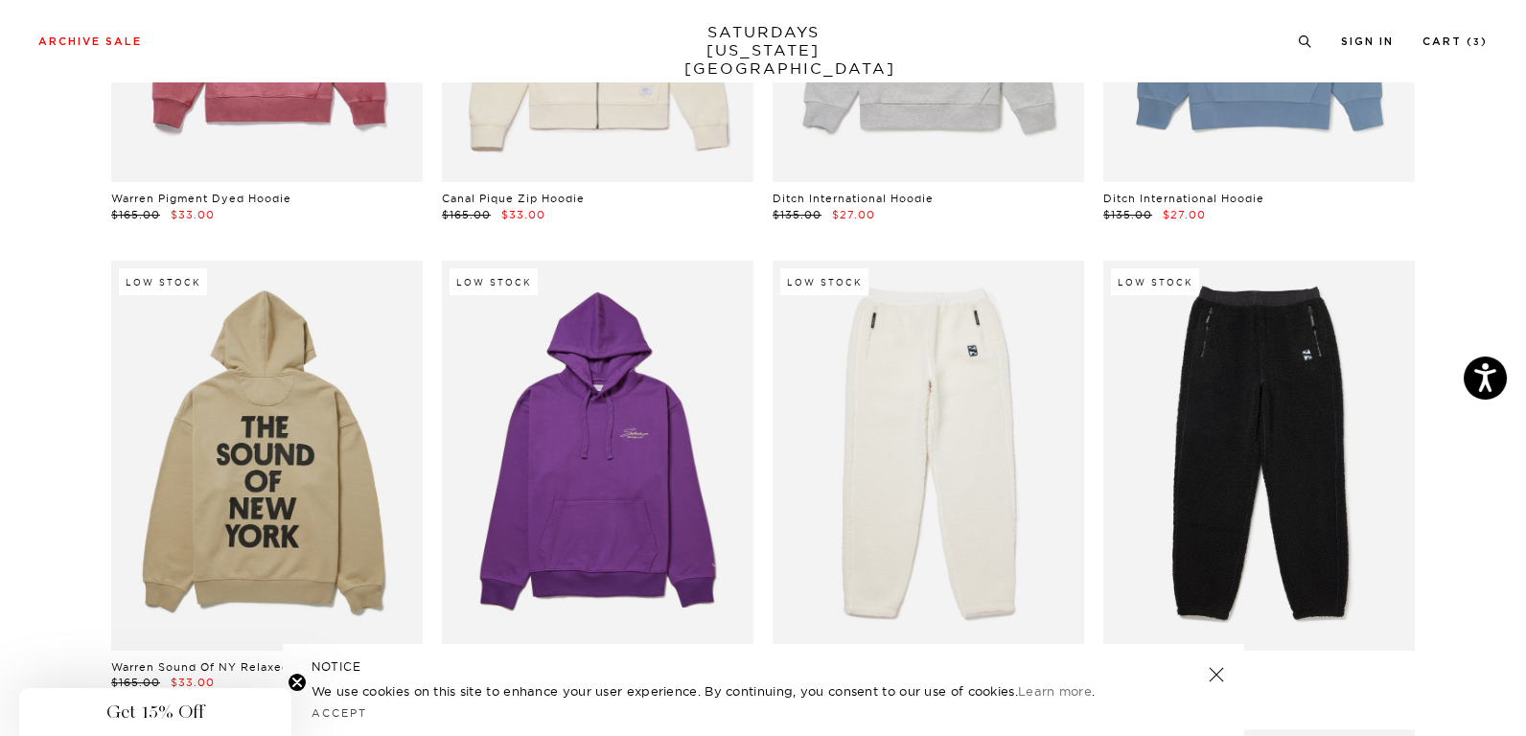
scroll to position [2492, 0]
